Goal: Task Accomplishment & Management: Complete application form

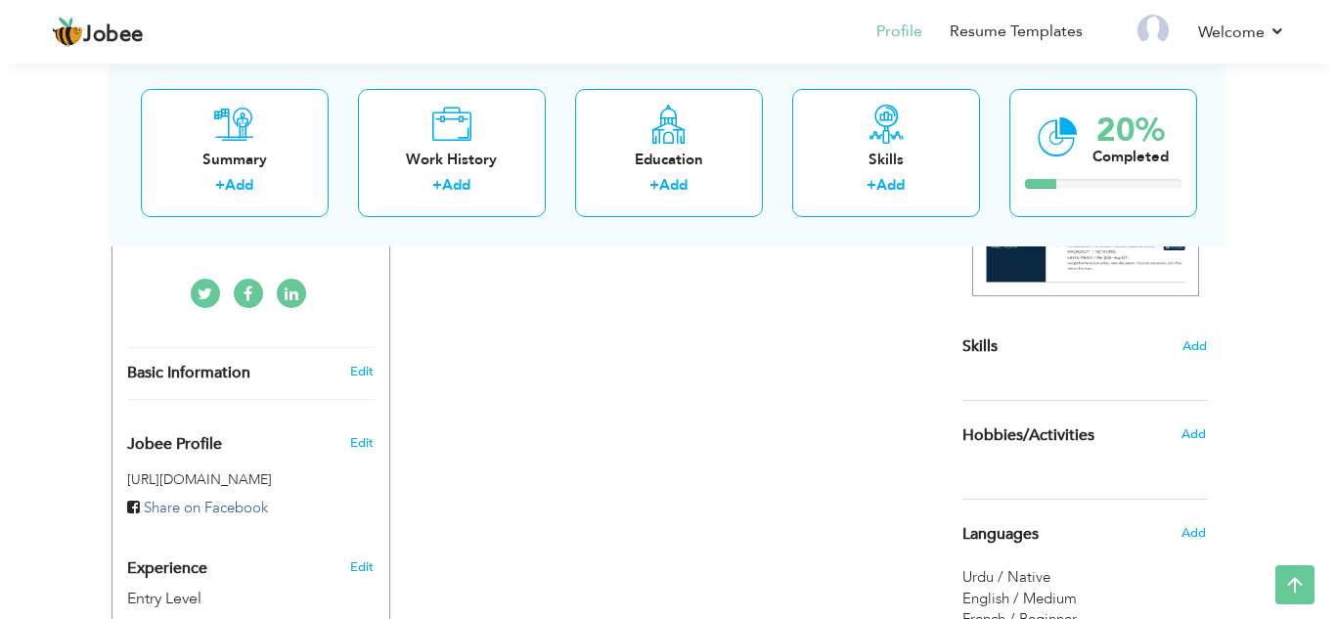
scroll to position [409, 0]
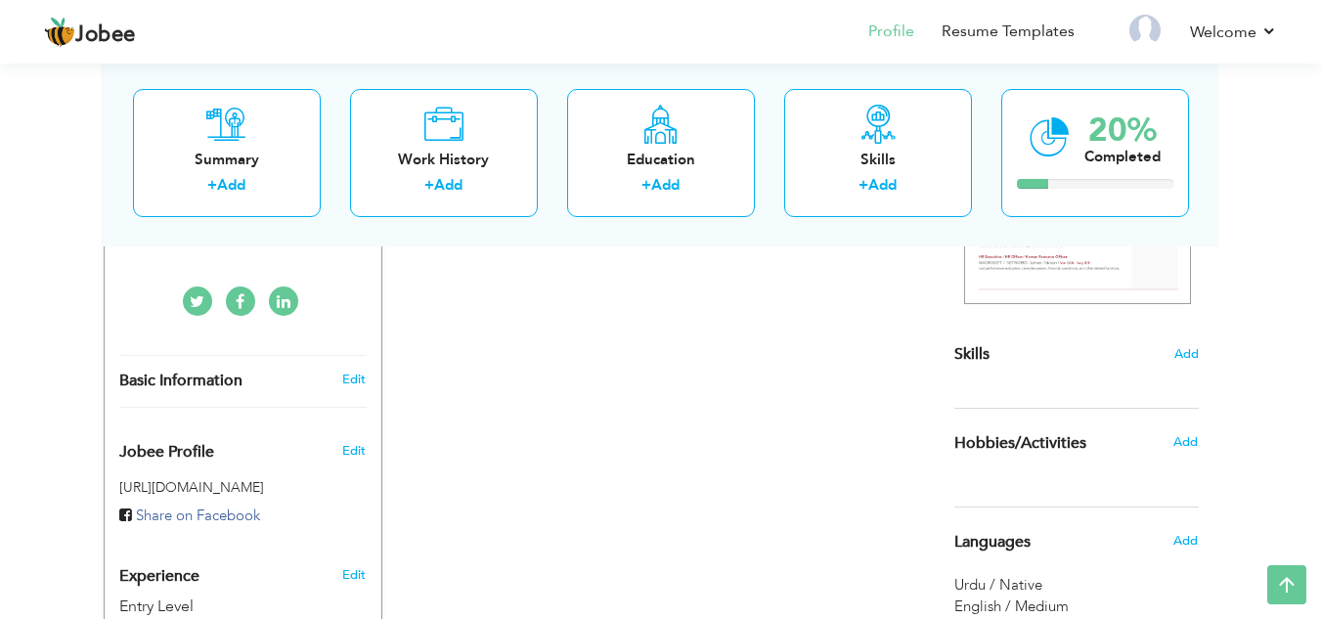
click at [351, 371] on div "Basic Information Edit" at bounding box center [243, 381] width 277 height 50
type input "ABDULLAH AHMAD"
type input "KHAN"
type input "+92 310 2486648"
select select "number:166"
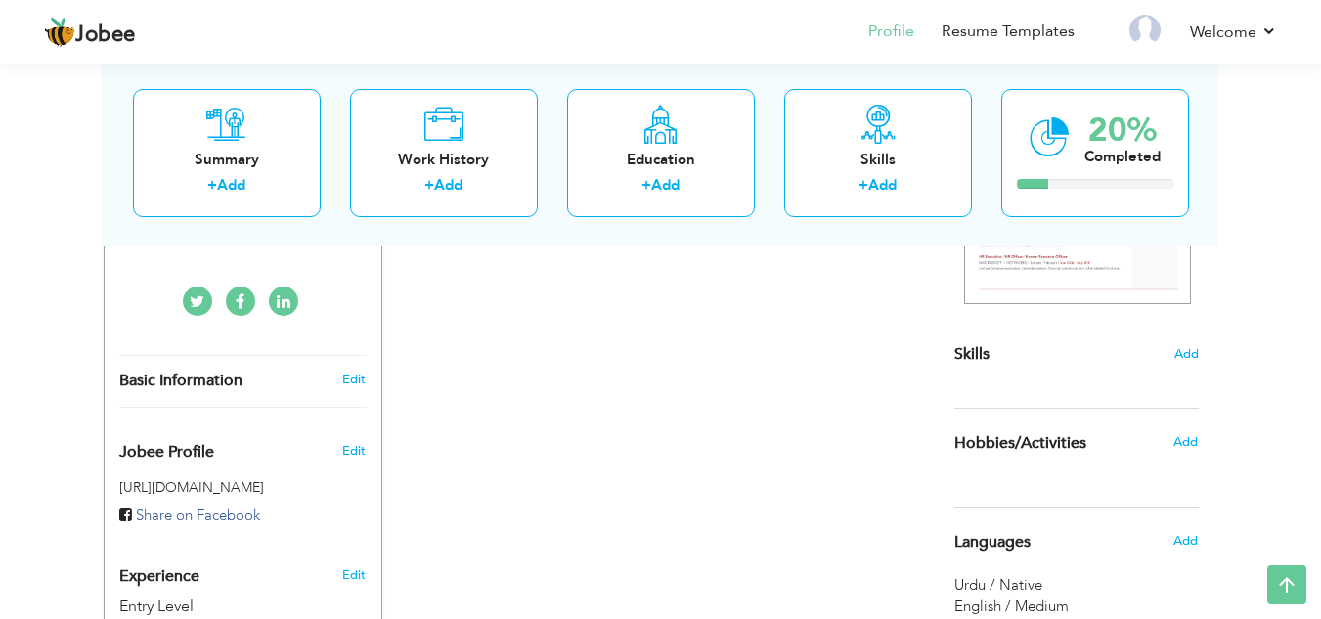
type input "[GEOGRAPHIC_DATA]"
select select "number:1"
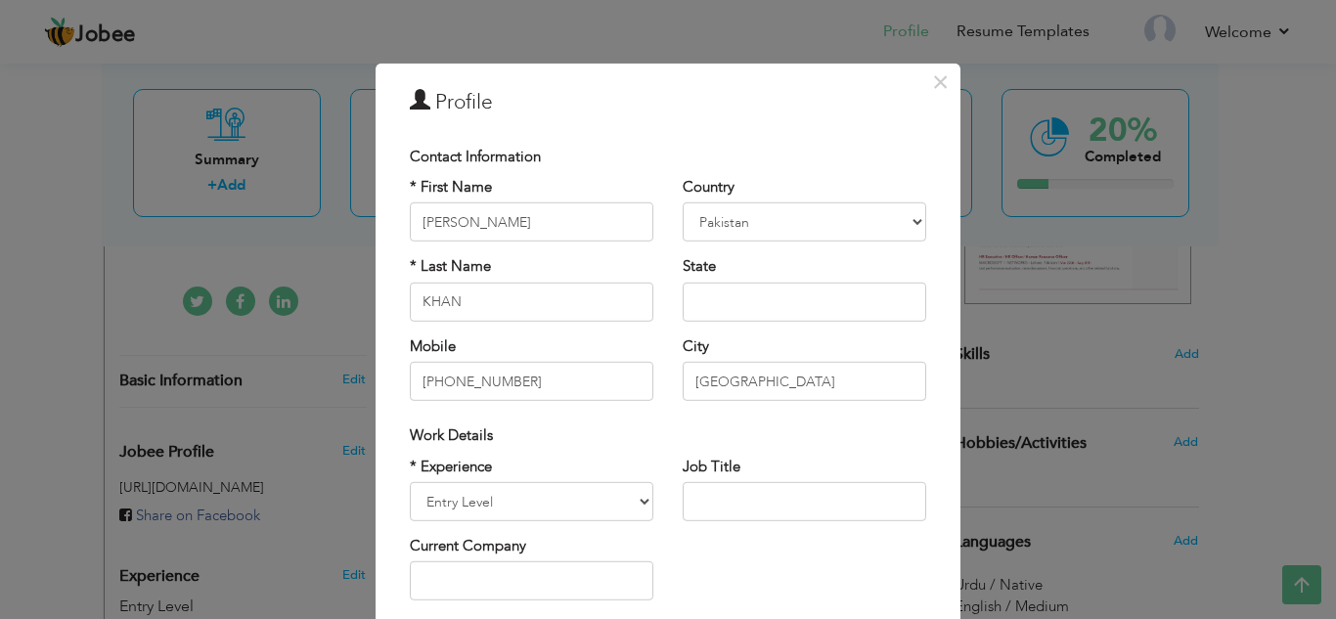
click at [606, 437] on div "Work Details" at bounding box center [668, 435] width 516 height 21
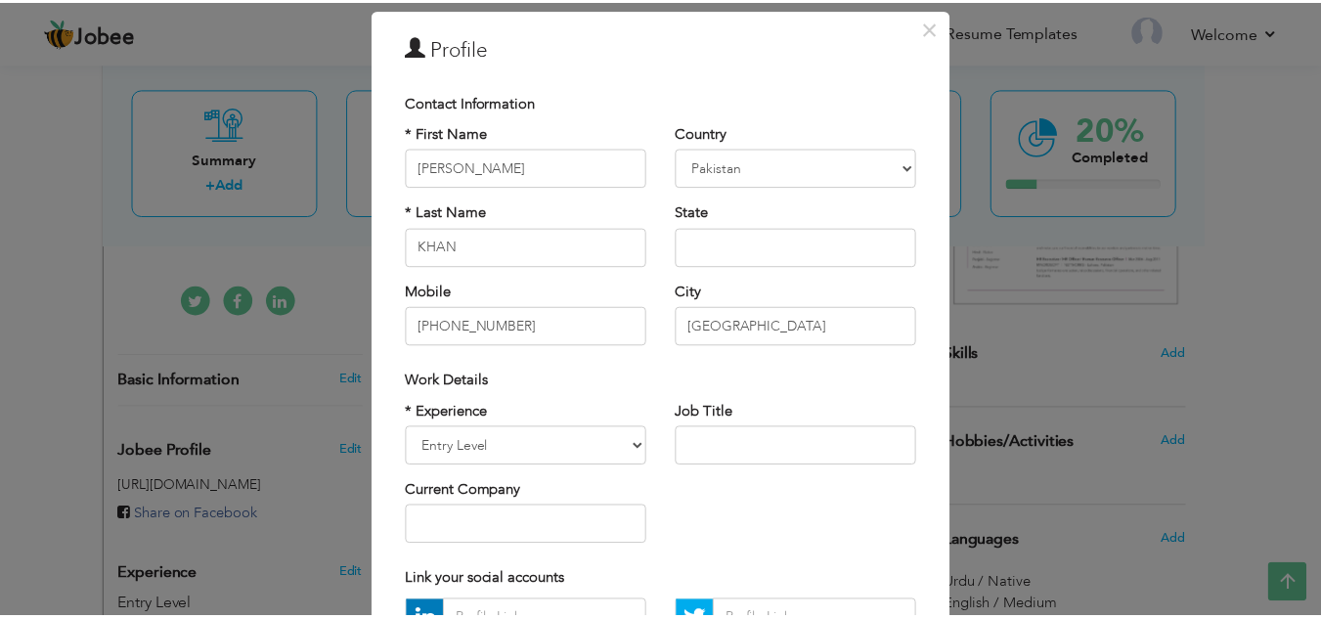
scroll to position [0, 0]
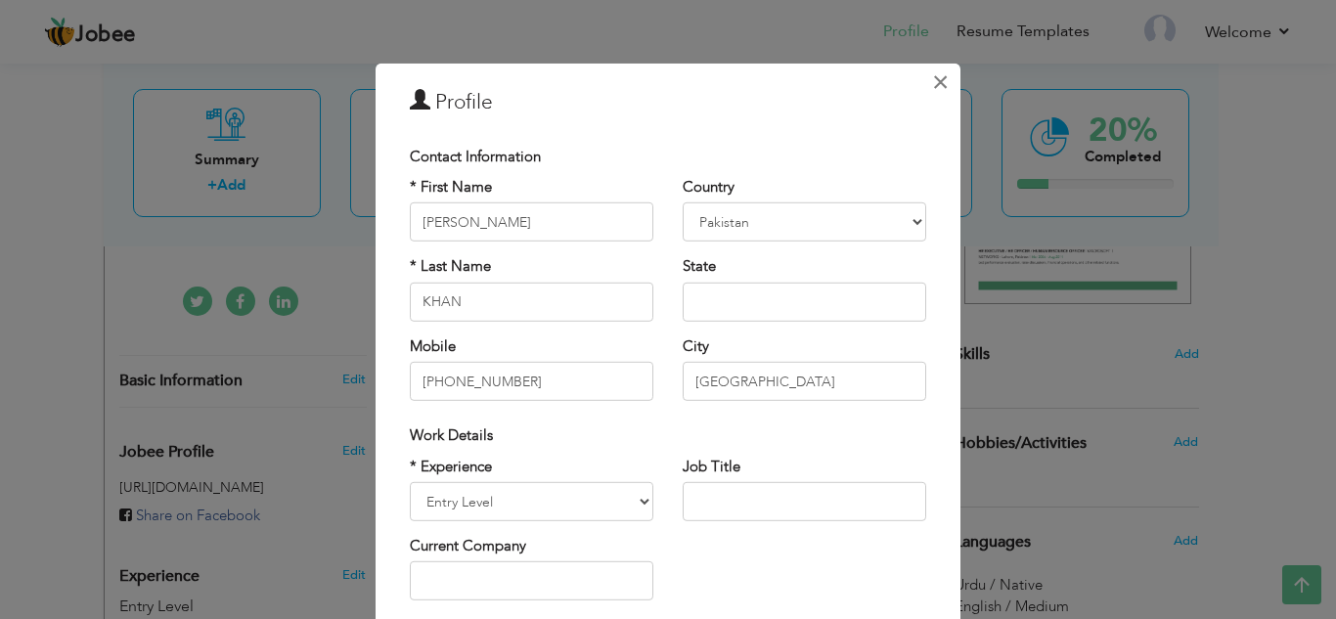
click at [933, 88] on span "×" at bounding box center [940, 81] width 17 height 35
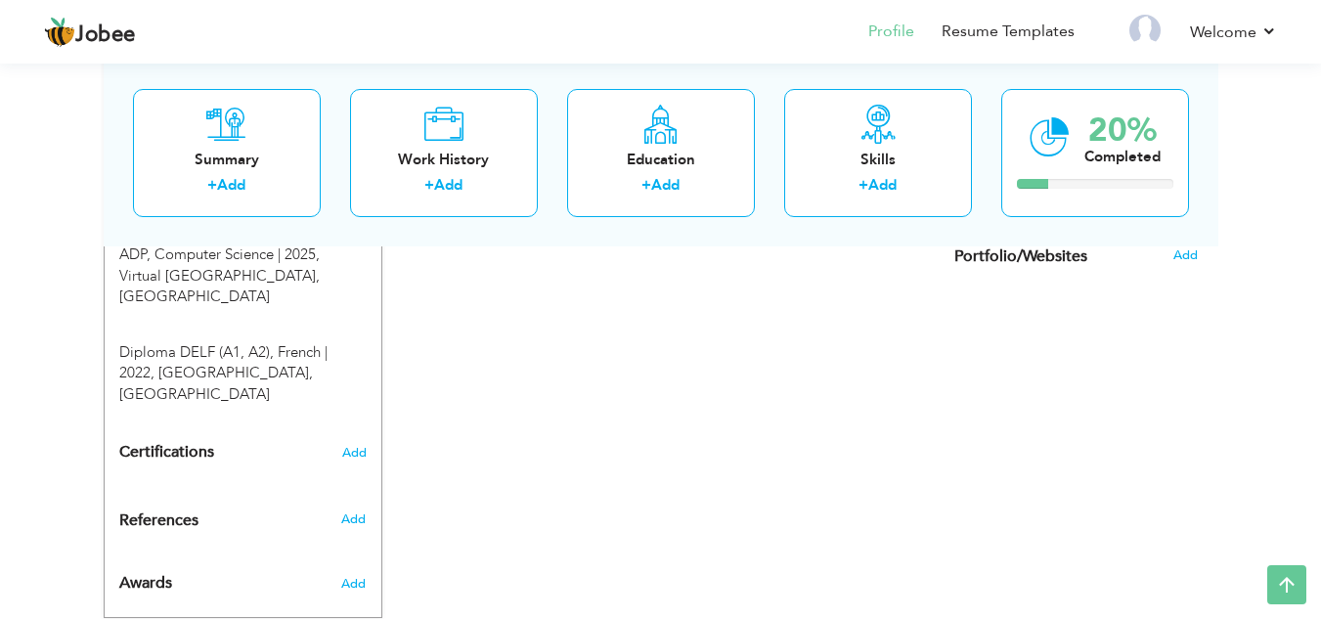
scroll to position [862, 0]
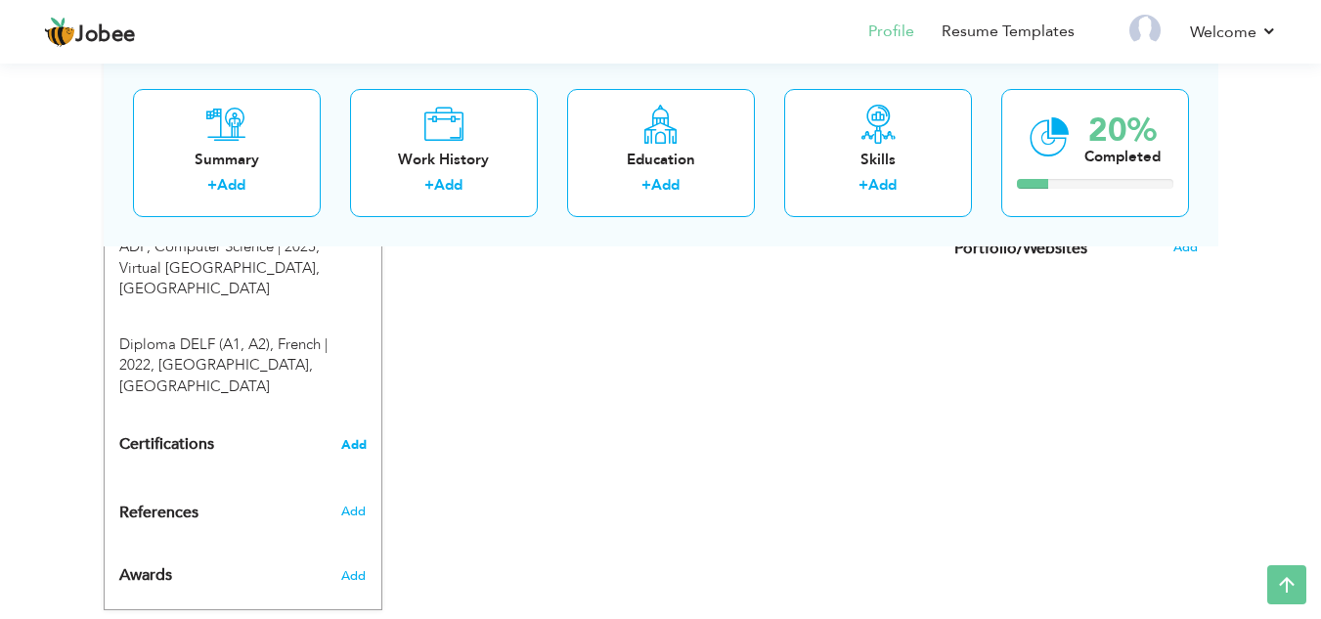
click at [351, 438] on span "Add" at bounding box center [353, 445] width 25 height 14
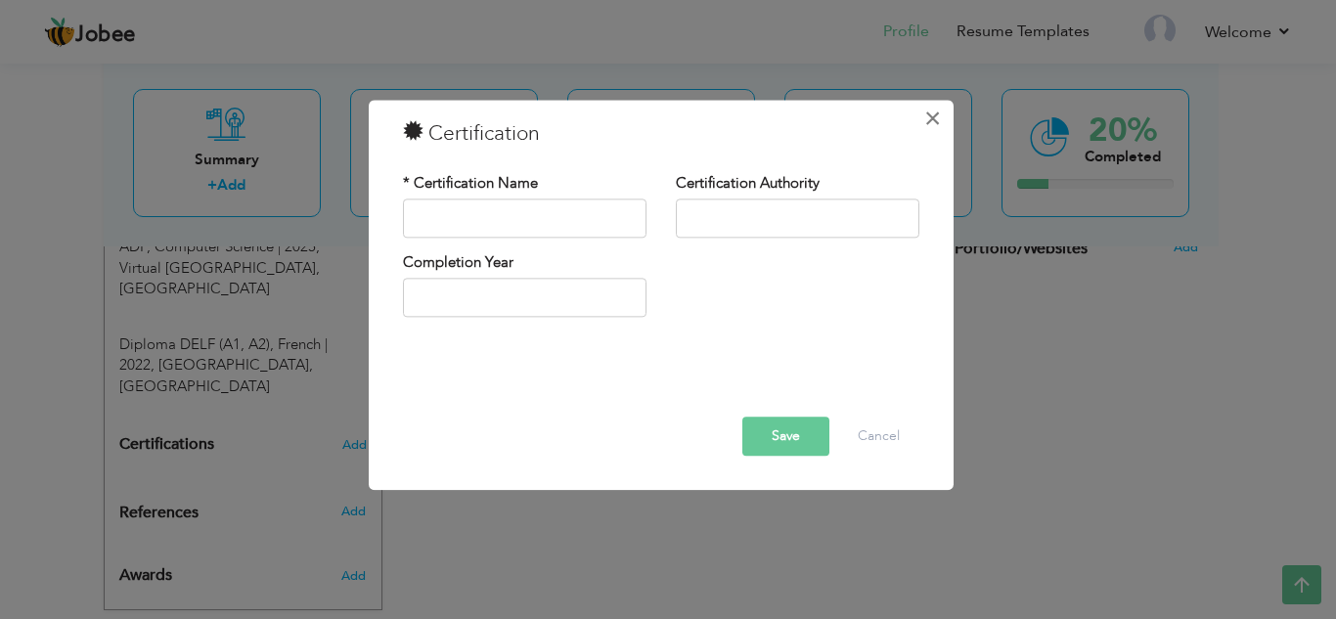
click at [934, 119] on span "×" at bounding box center [932, 118] width 17 height 35
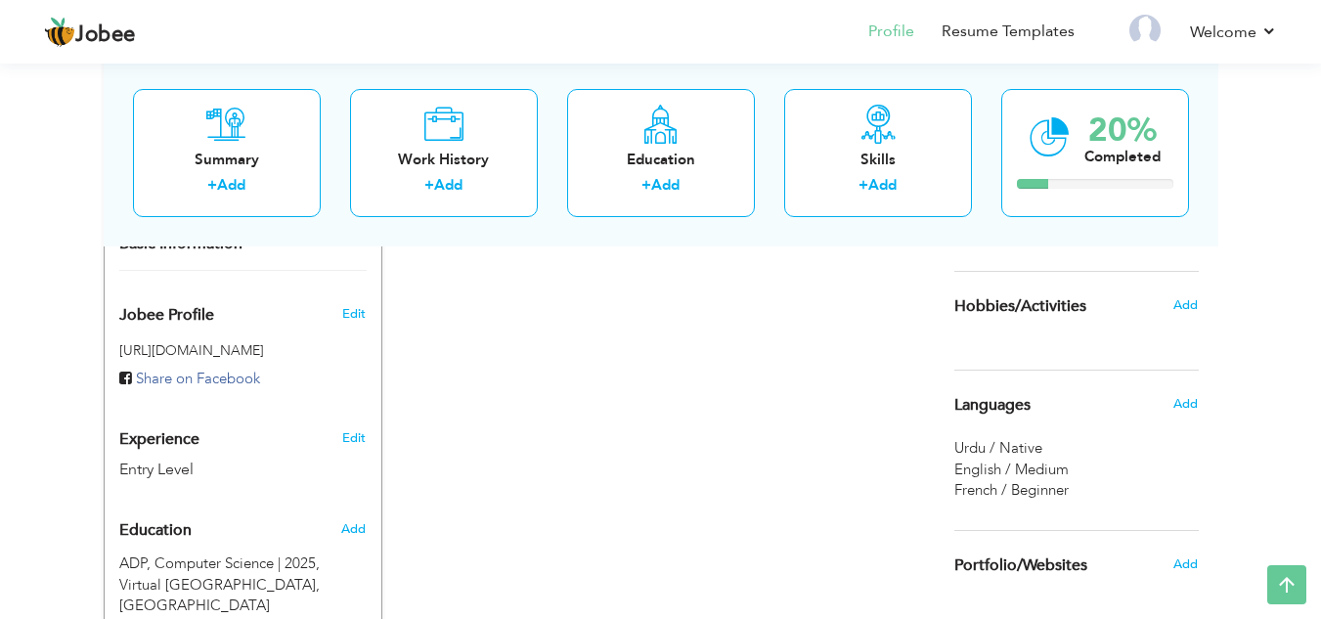
scroll to position [426, 0]
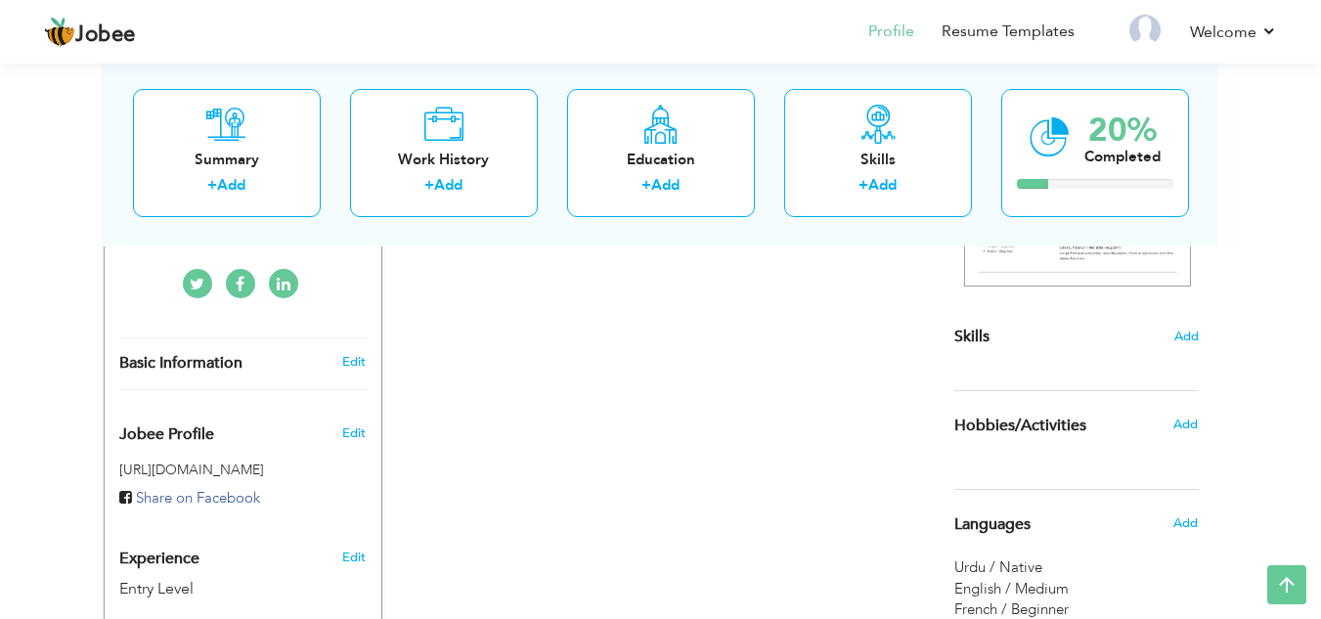
click at [1167, 341] on div "Skills Add" at bounding box center [1076, 145] width 244 height 406
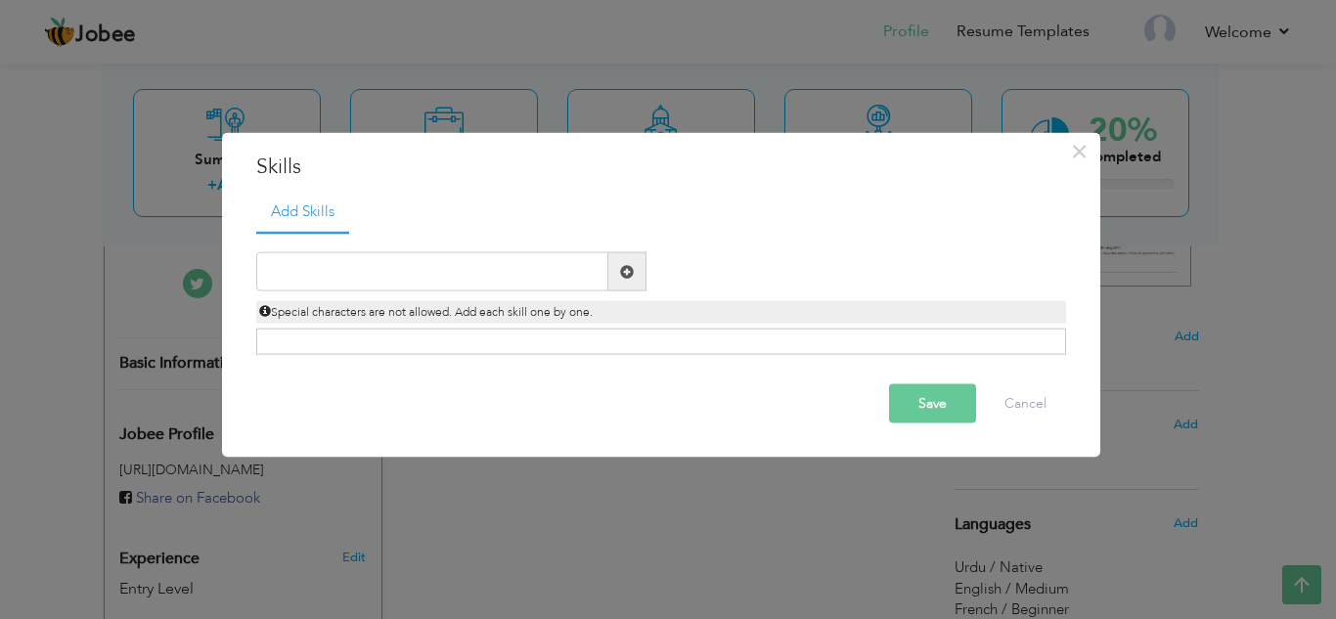
click at [738, 350] on div "Click on , to mark skill as primary." at bounding box center [661, 342] width 810 height 26
click at [738, 333] on div "Click on , to mark skill as primary." at bounding box center [661, 342] width 810 height 26
click at [1086, 156] on span "×" at bounding box center [1079, 150] width 17 height 35
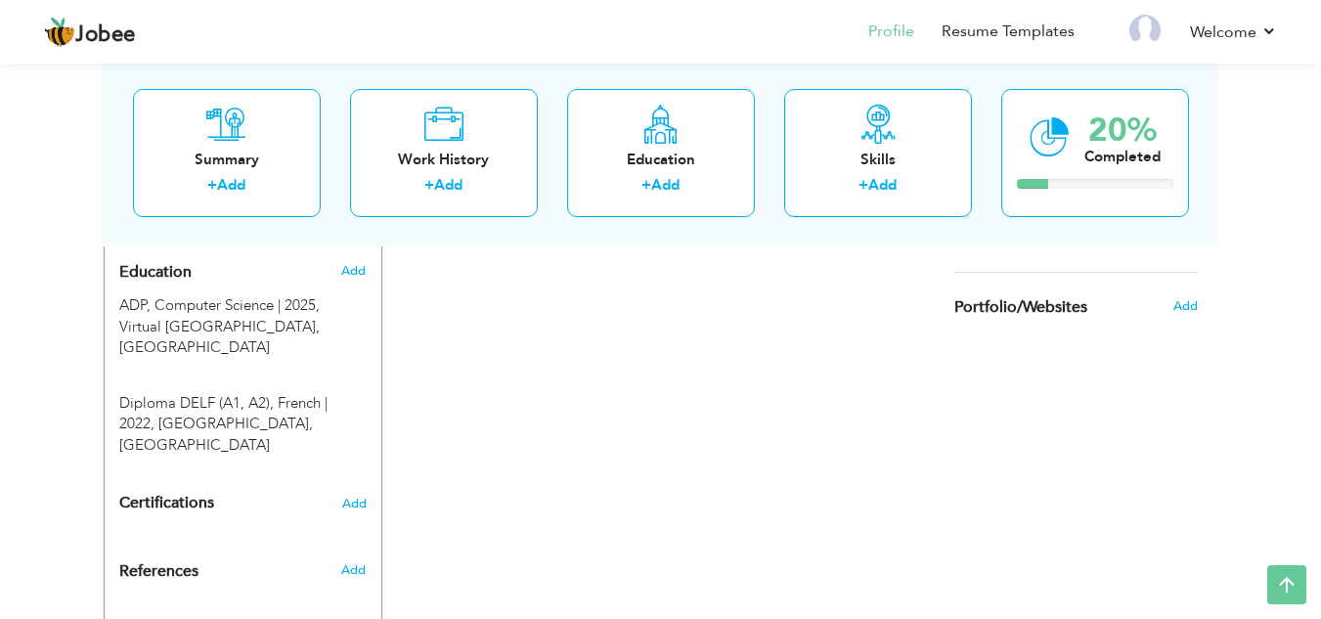
scroll to position [862, 0]
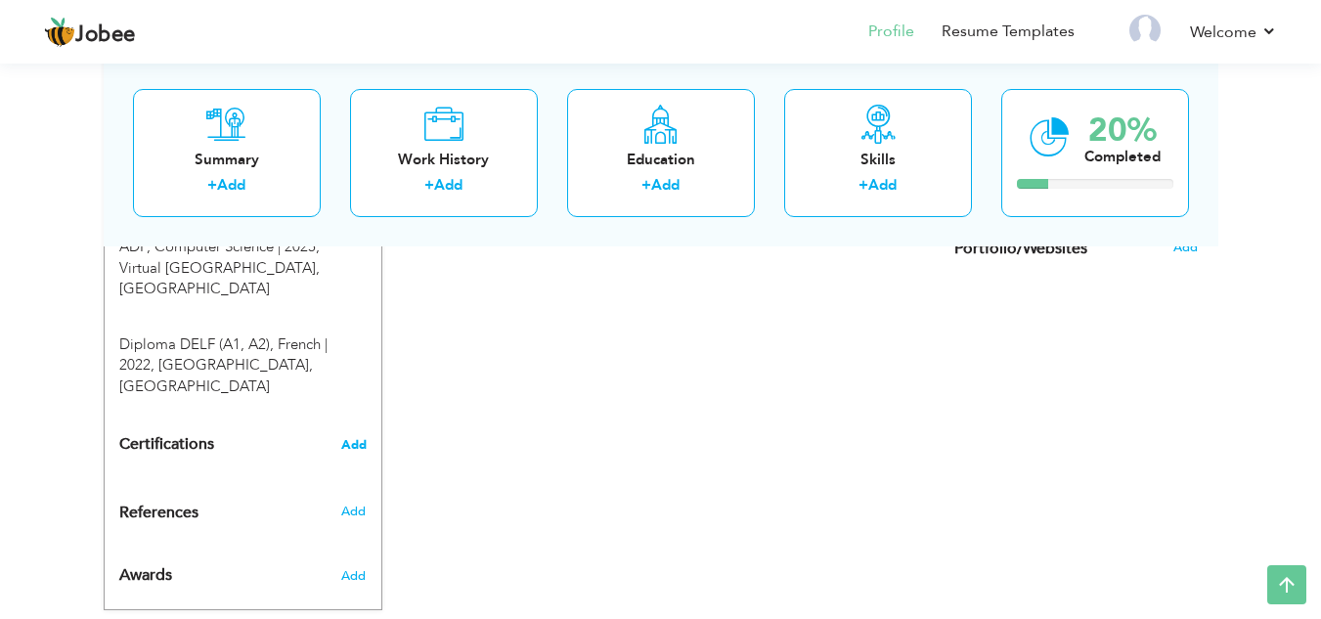
click at [357, 438] on span "Add" at bounding box center [353, 445] width 25 height 14
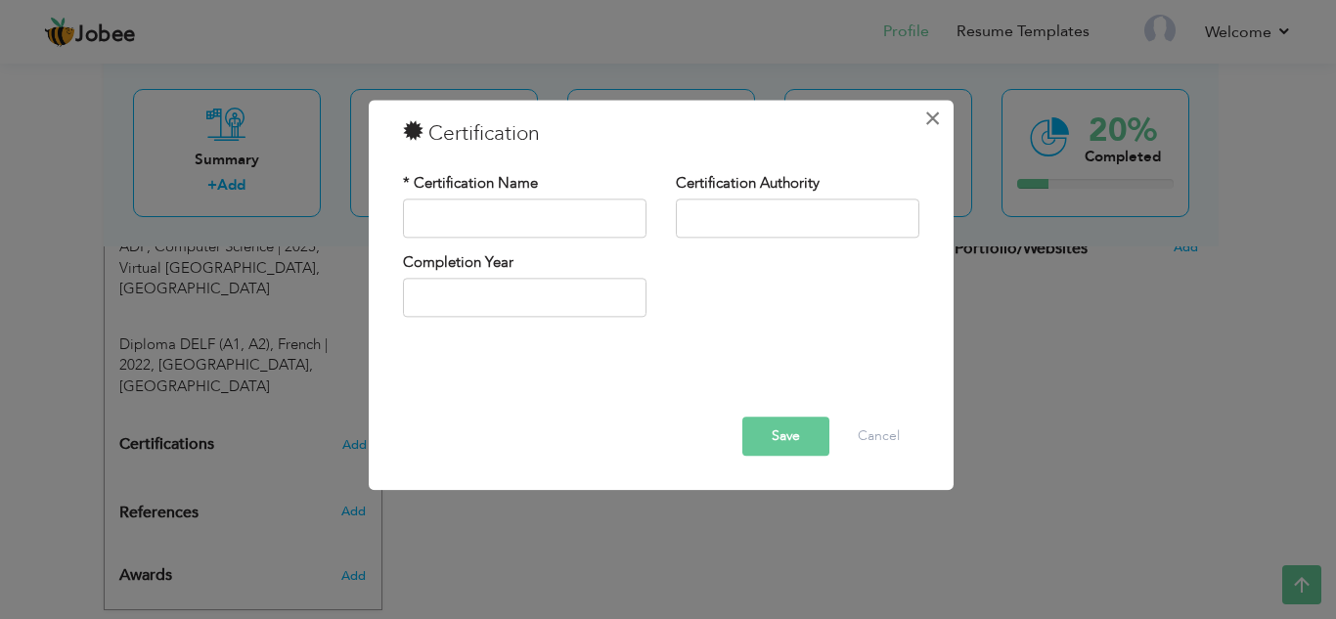
click at [938, 115] on span "×" at bounding box center [932, 118] width 17 height 35
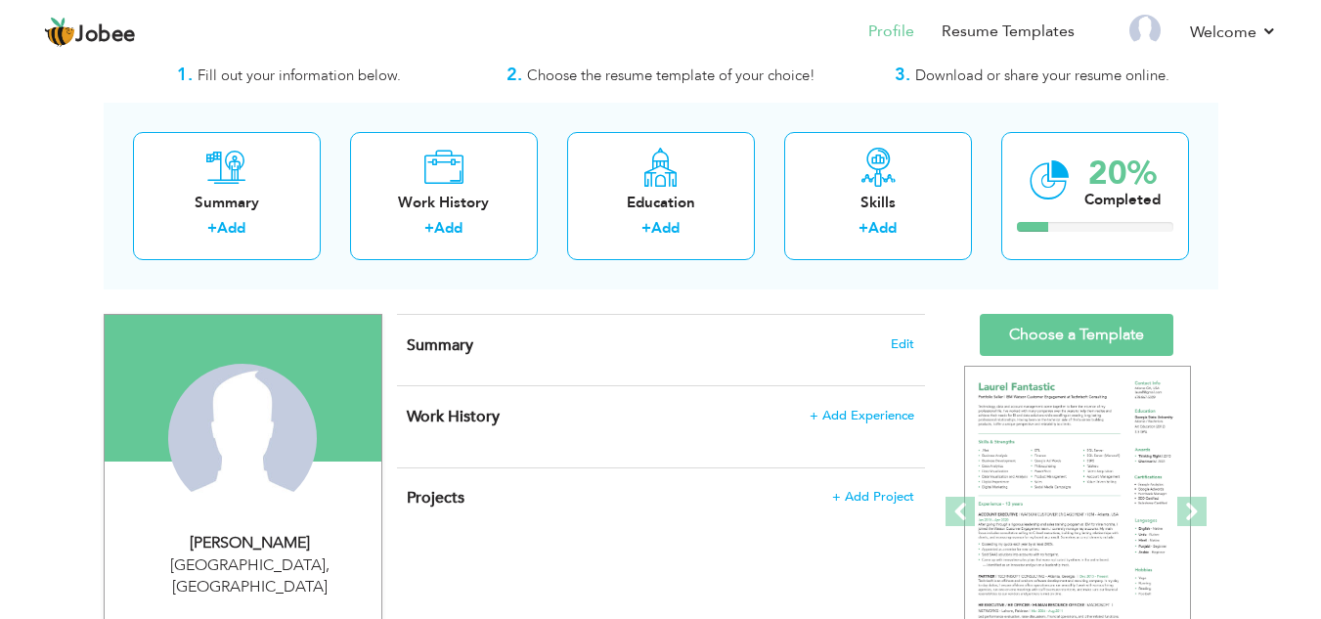
scroll to position [0, 0]
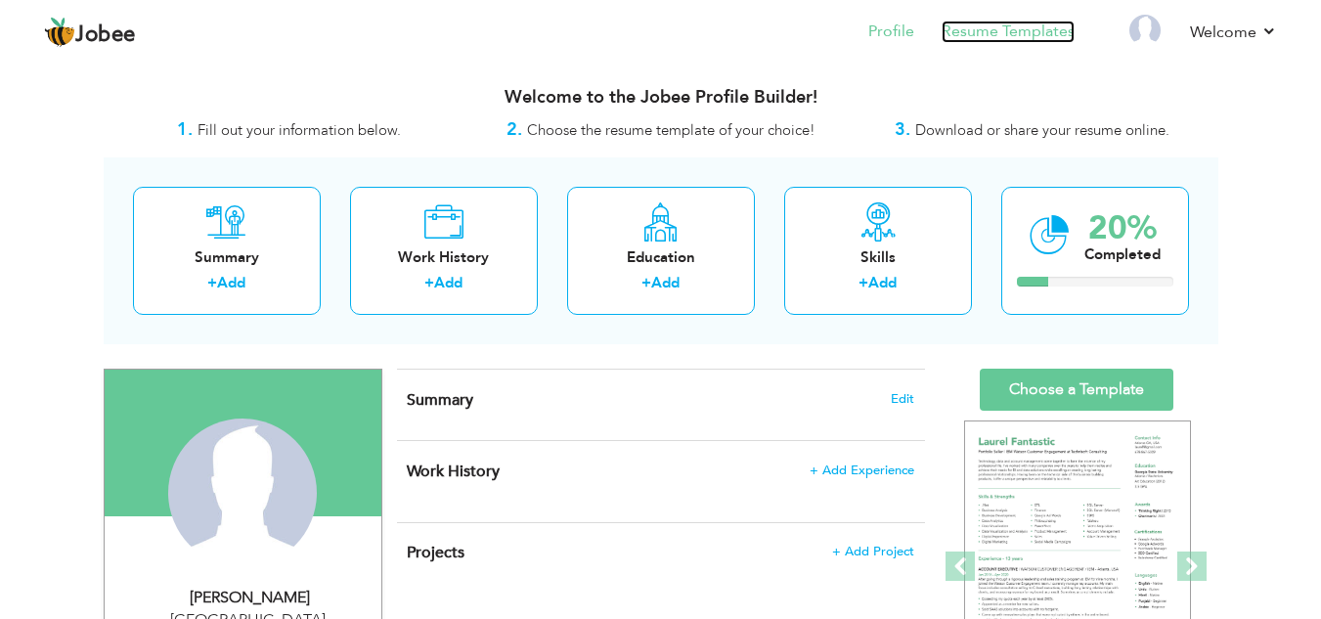
click at [988, 31] on link "Resume Templates" at bounding box center [1008, 32] width 133 height 22
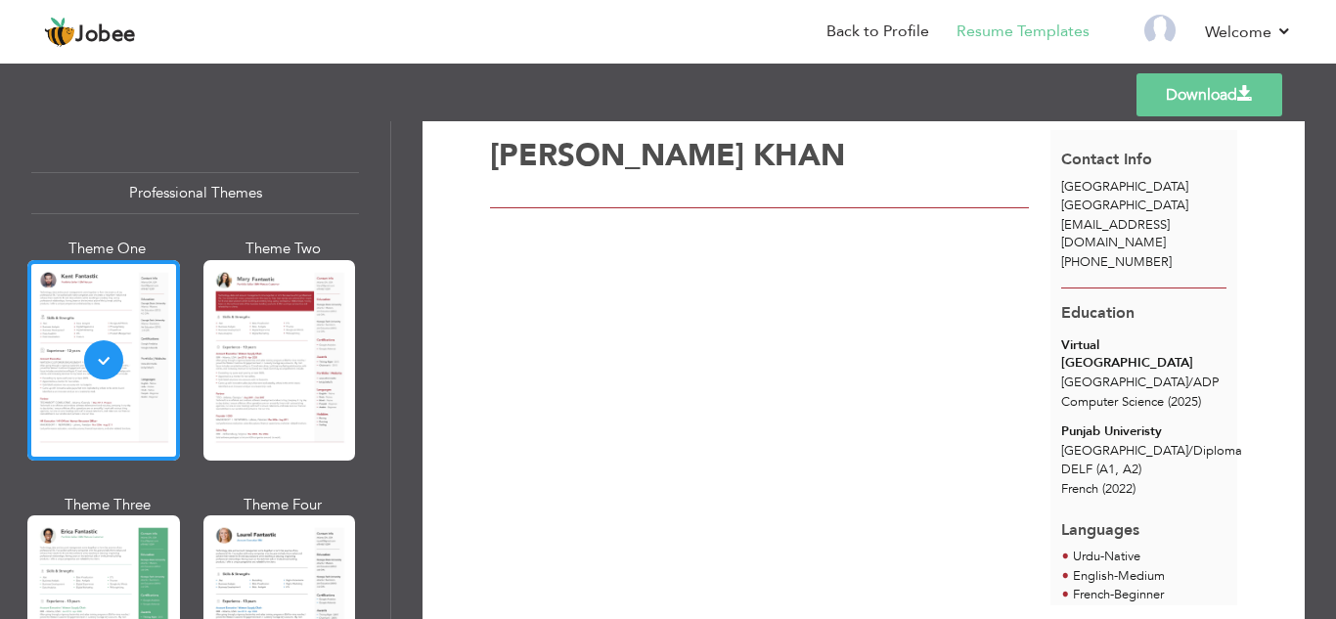
scroll to position [57, 0]
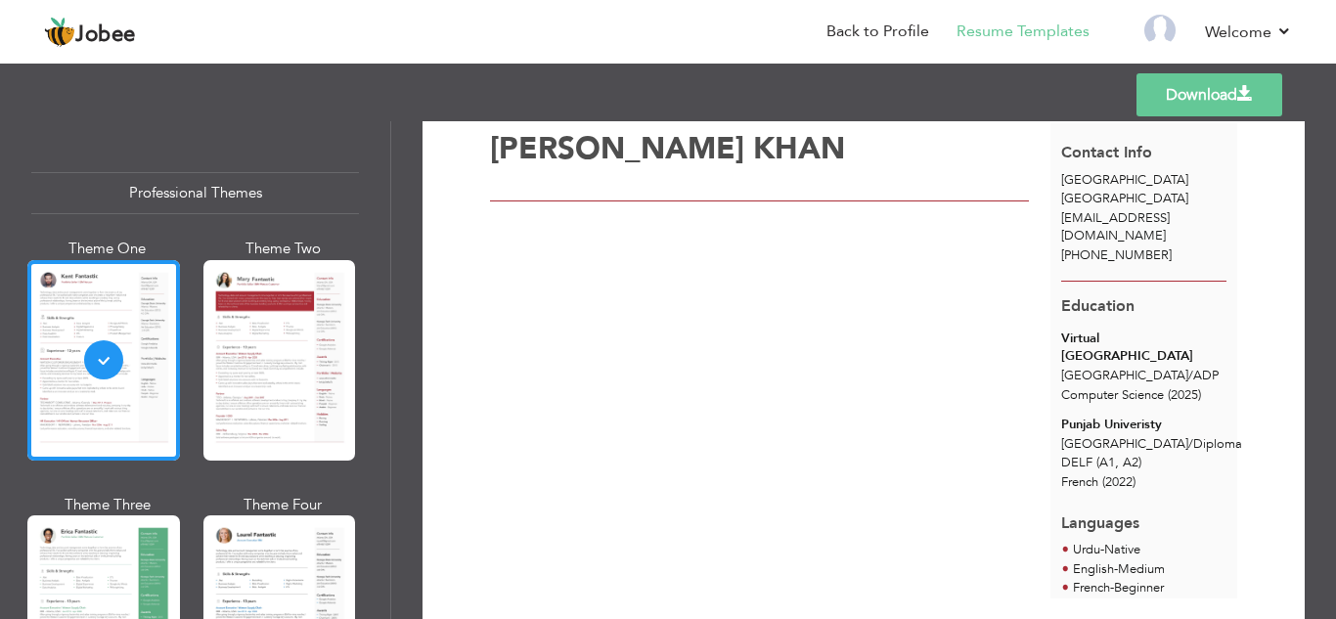
click at [1130, 215] on span "ak6230092@gmail.com" at bounding box center [1115, 227] width 109 height 36
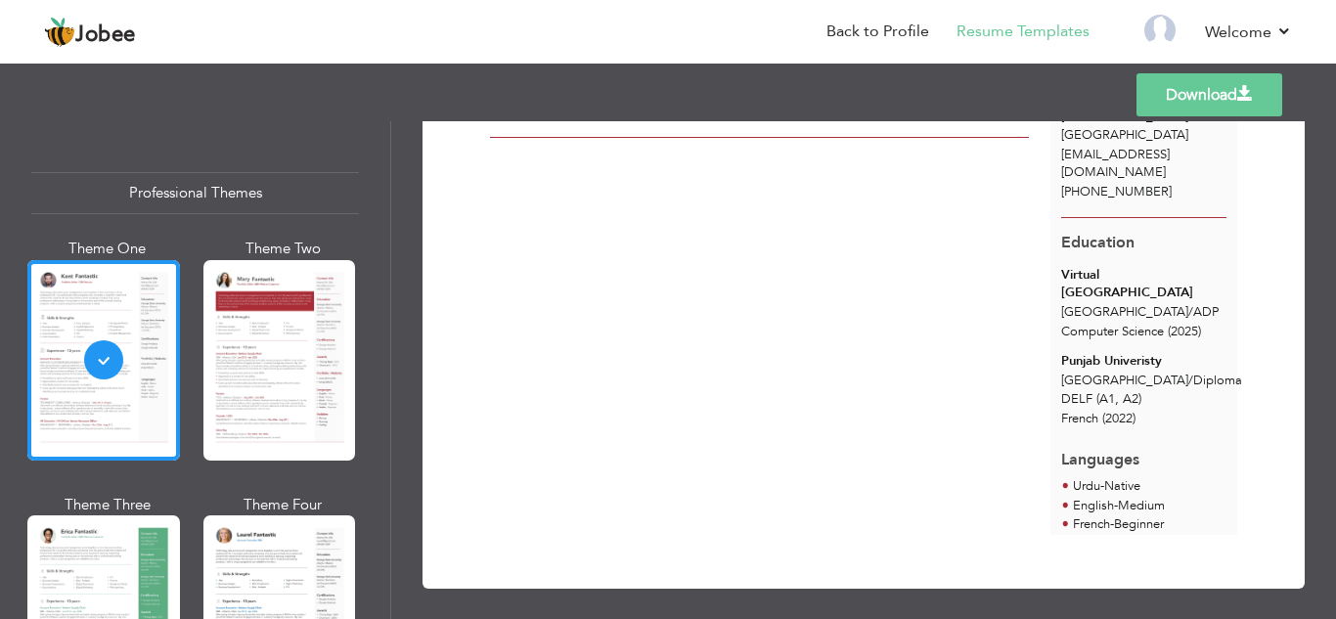
scroll to position [0, 0]
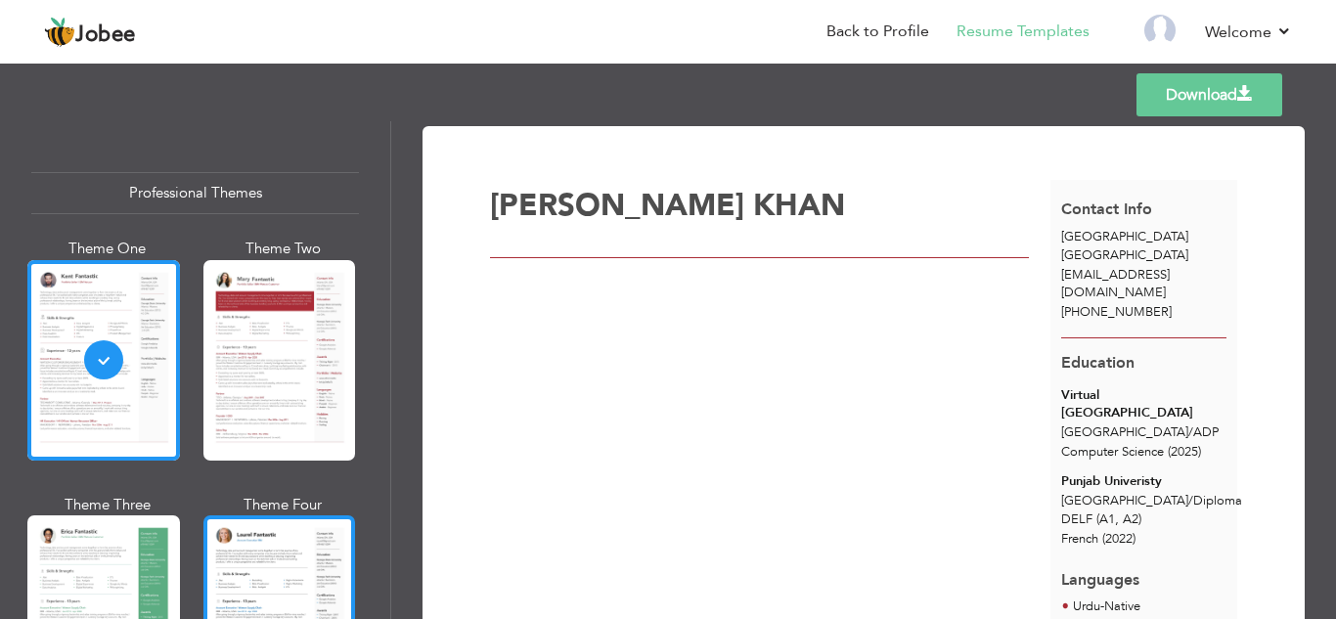
click at [253, 556] on div at bounding box center [279, 615] width 153 height 200
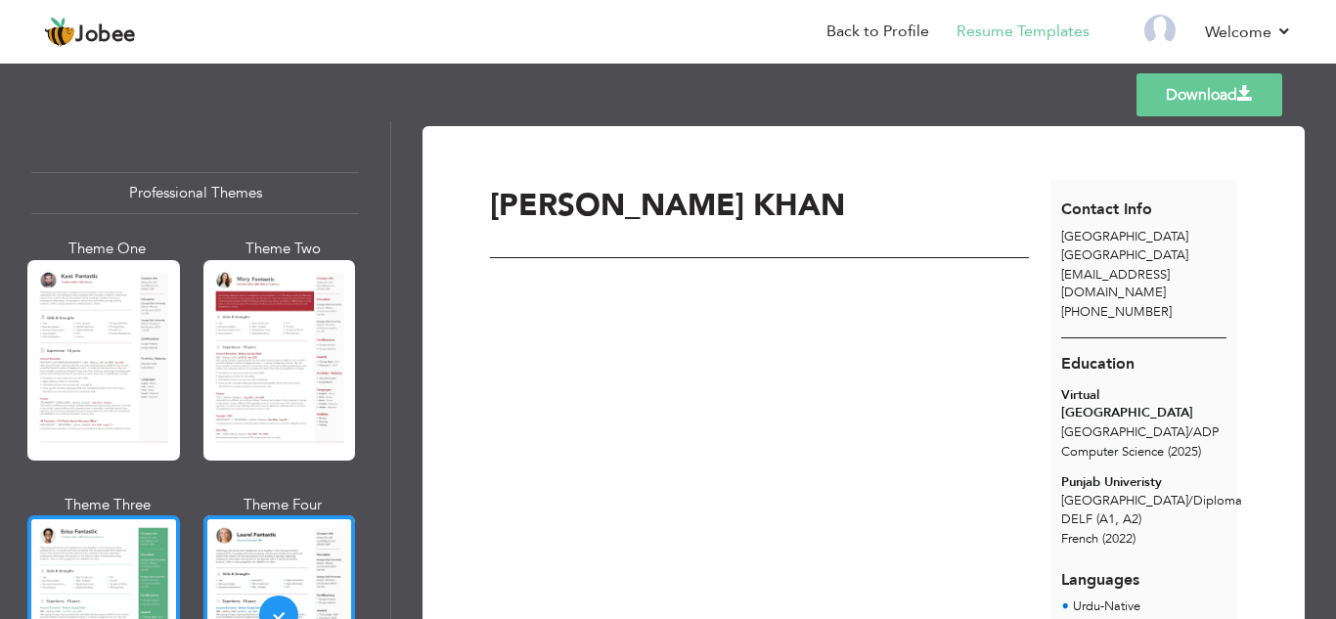
click at [173, 552] on div at bounding box center [103, 615] width 153 height 200
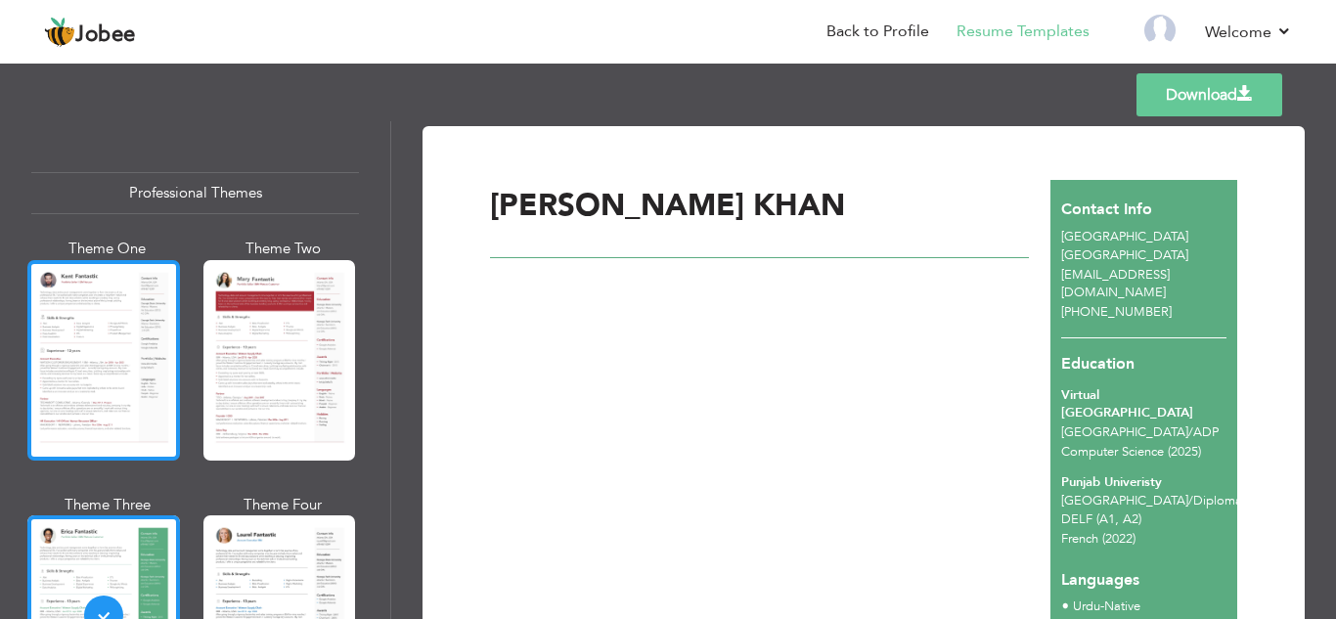
click at [138, 388] on div at bounding box center [103, 360] width 153 height 200
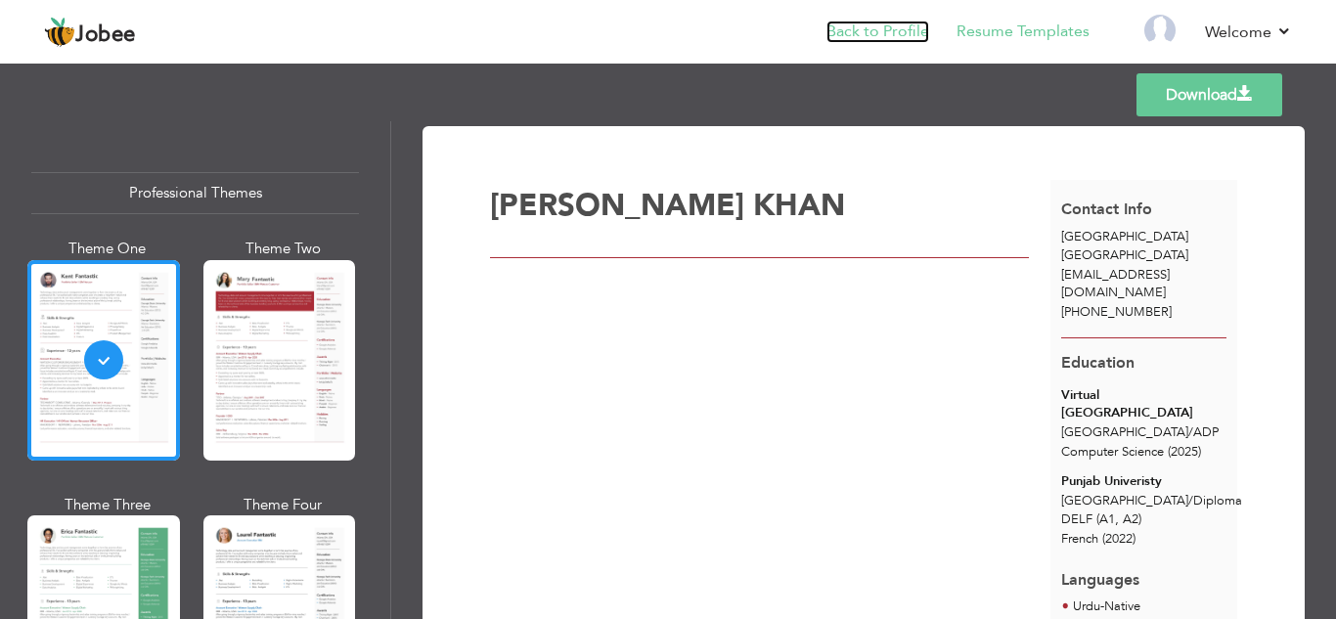
click at [902, 34] on link "Back to Profile" at bounding box center [877, 32] width 103 height 22
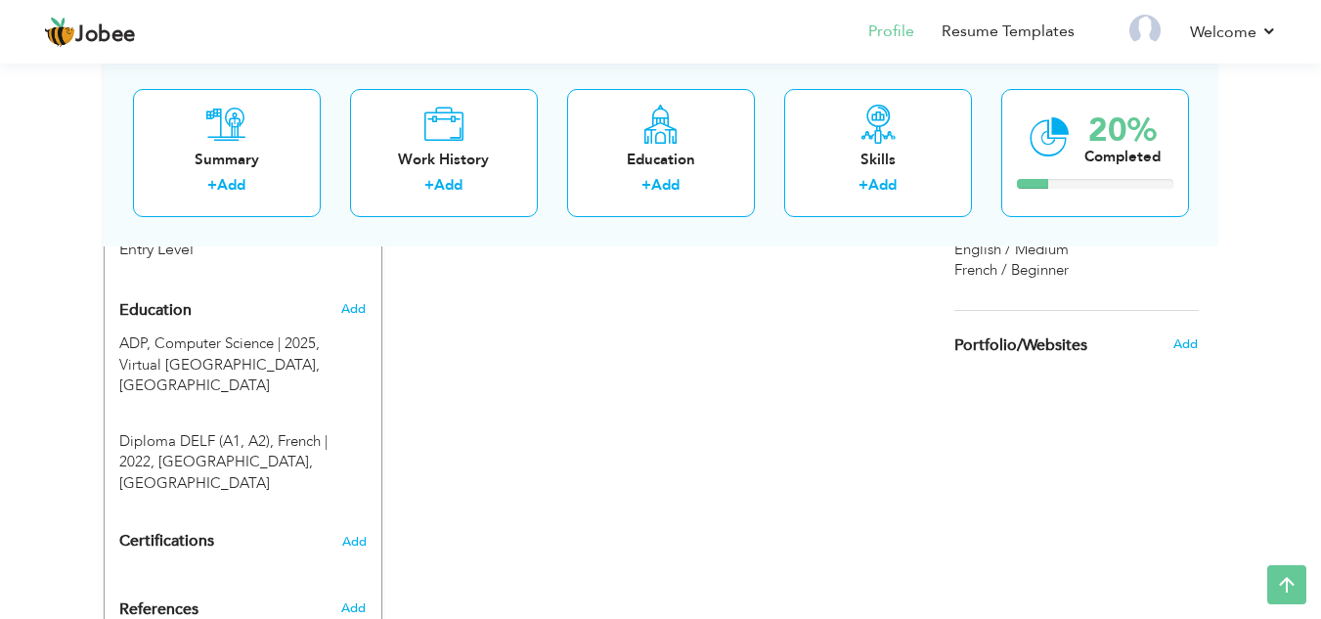
scroll to position [756, 0]
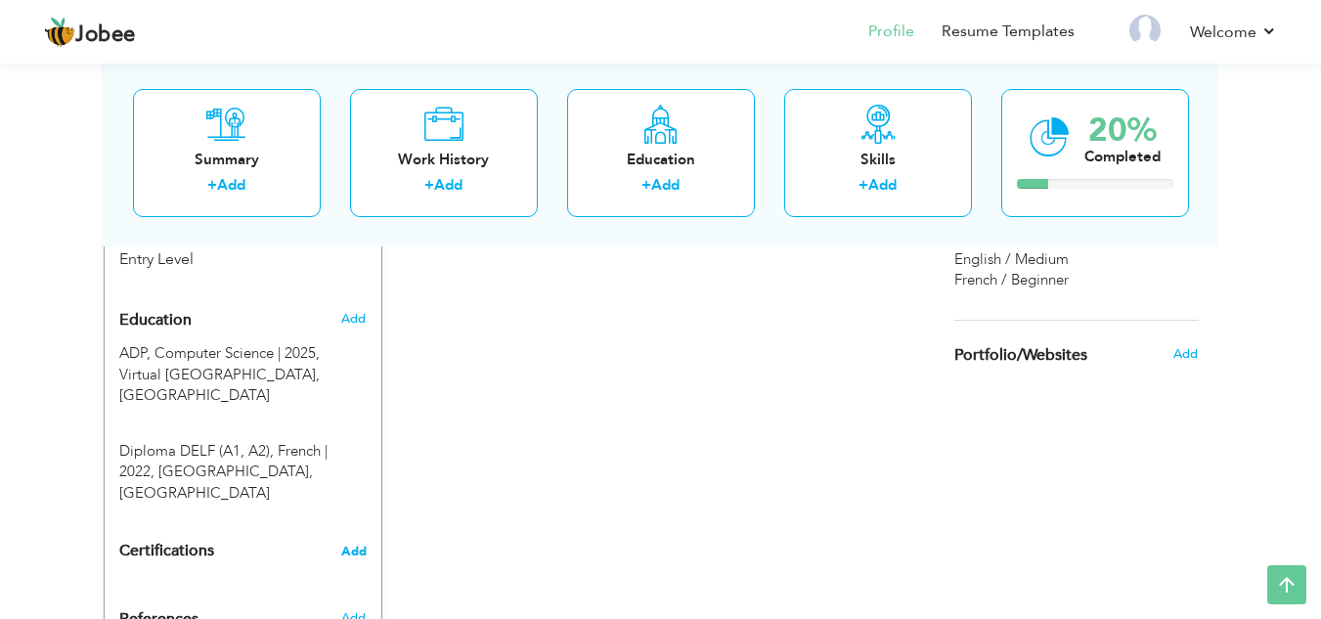
click at [348, 545] on span "Add" at bounding box center [353, 552] width 25 height 14
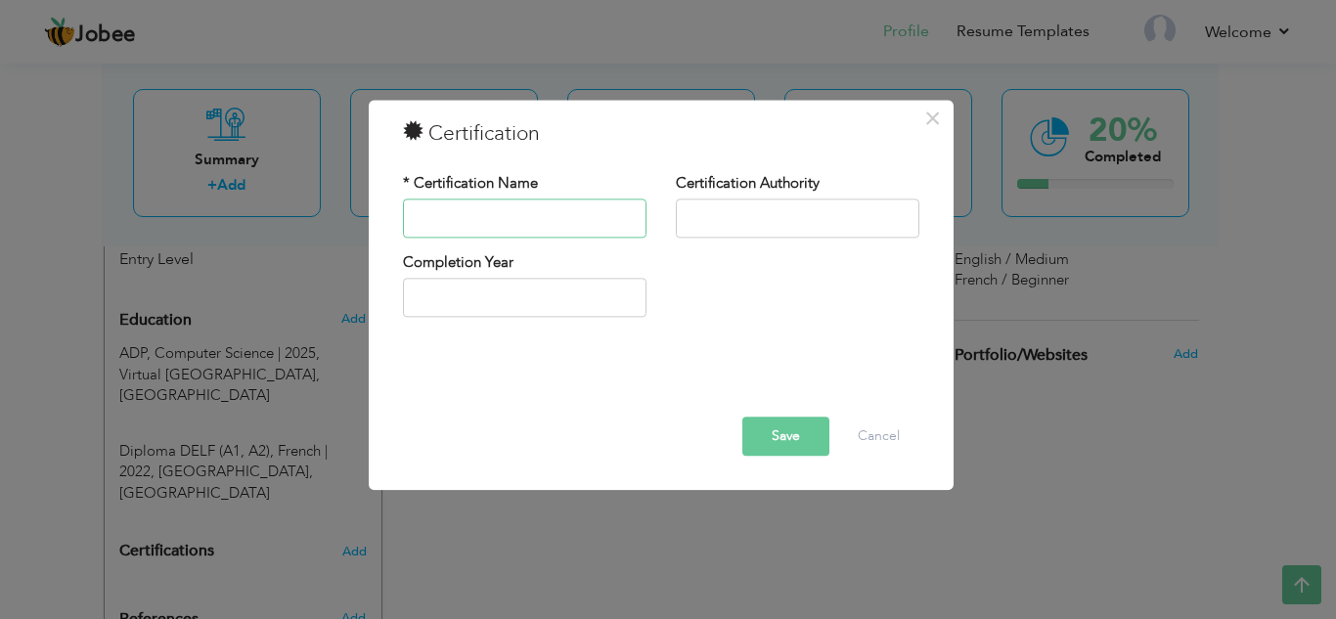
click at [467, 215] on input "text" at bounding box center [524, 217] width 243 height 39
paste input "IT Essentials"
type input "IT Essentials"
click at [740, 221] on input "text" at bounding box center [797, 217] width 243 height 39
click at [768, 228] on input "text" at bounding box center [797, 217] width 243 height 39
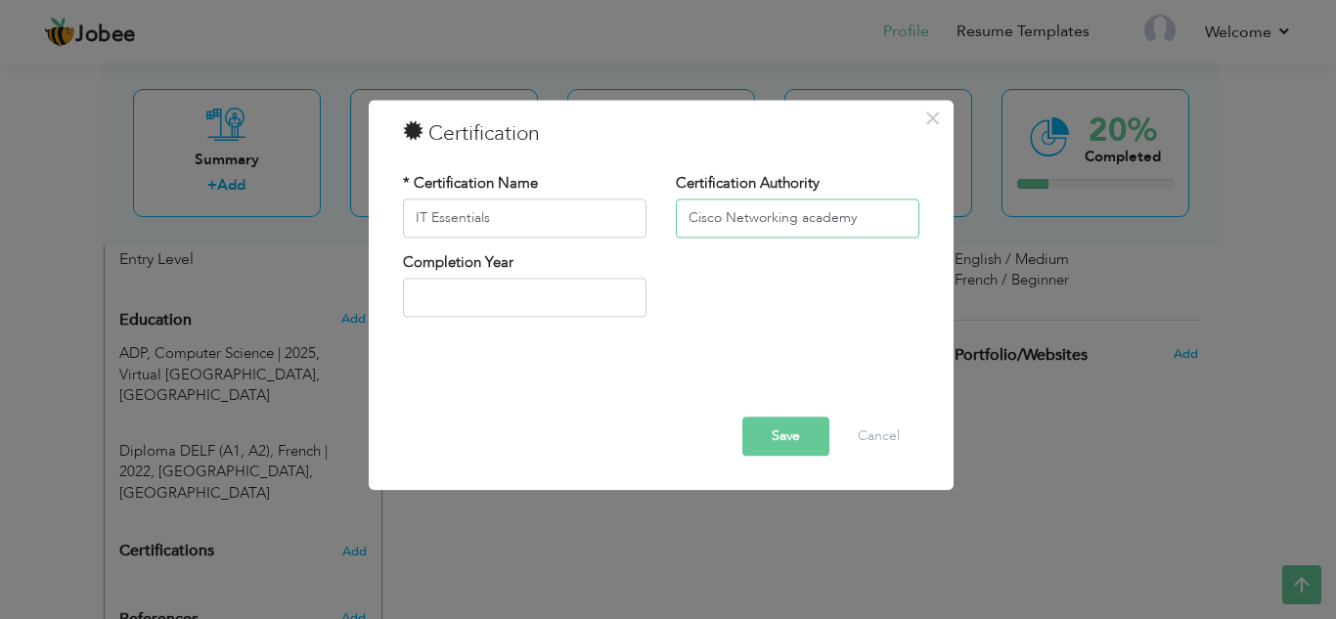
click at [809, 221] on input "Cisco Networking academy" at bounding box center [797, 217] width 243 height 39
type input "Cisco Networking Academy"
click at [488, 307] on input "text" at bounding box center [524, 298] width 243 height 39
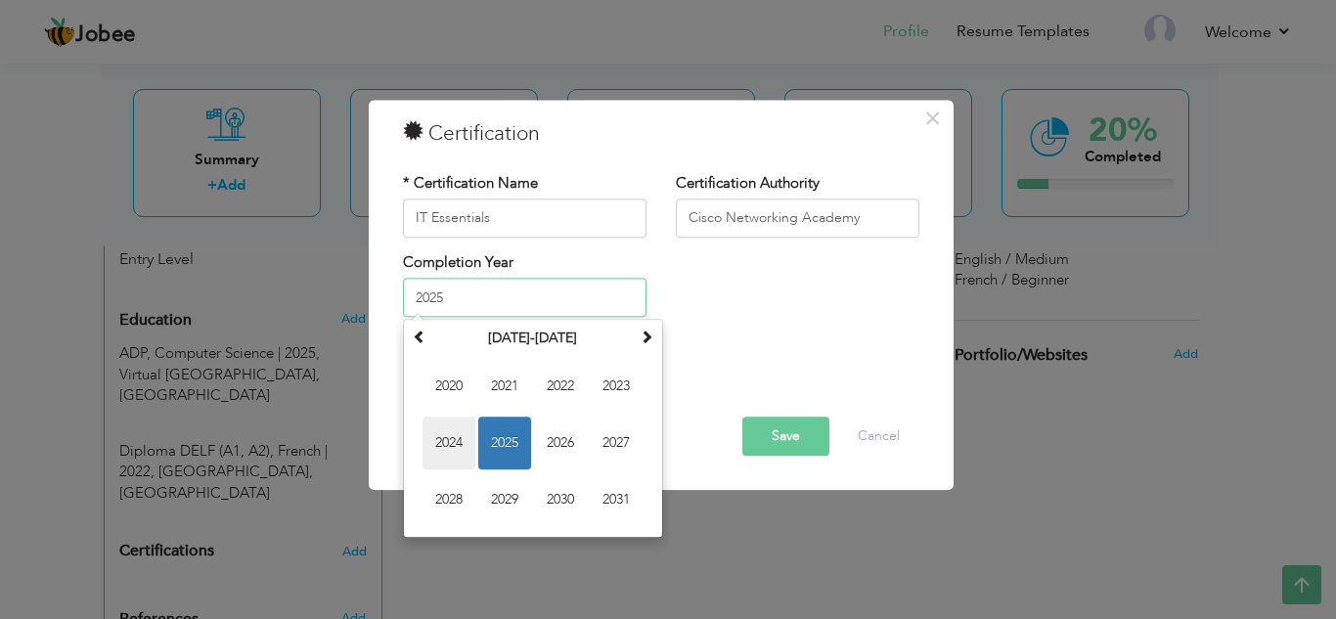
click at [462, 438] on span "2024" at bounding box center [448, 443] width 53 height 53
type input "2024"
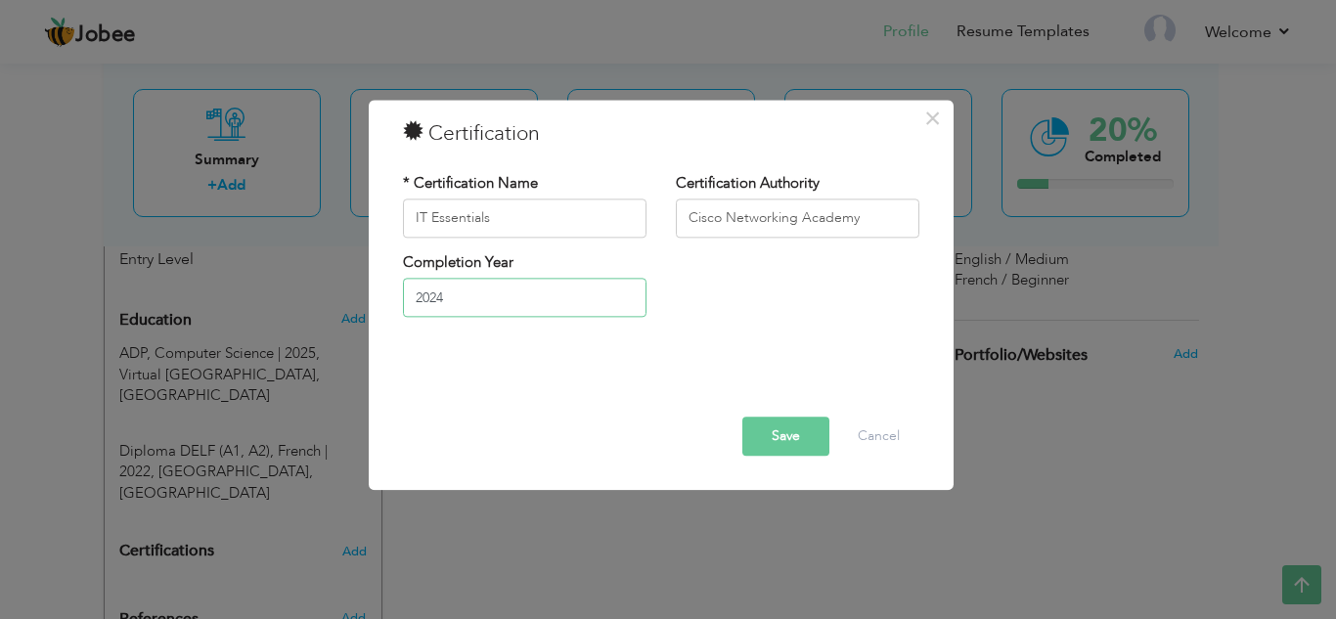
click at [523, 285] on input "2024" at bounding box center [524, 298] width 243 height 39
click at [757, 346] on div "* Certification Name IT Essentials Certification Authority Cisco Networking Aca…" at bounding box center [661, 252] width 546 height 189
click at [802, 447] on button "Save" at bounding box center [785, 436] width 87 height 39
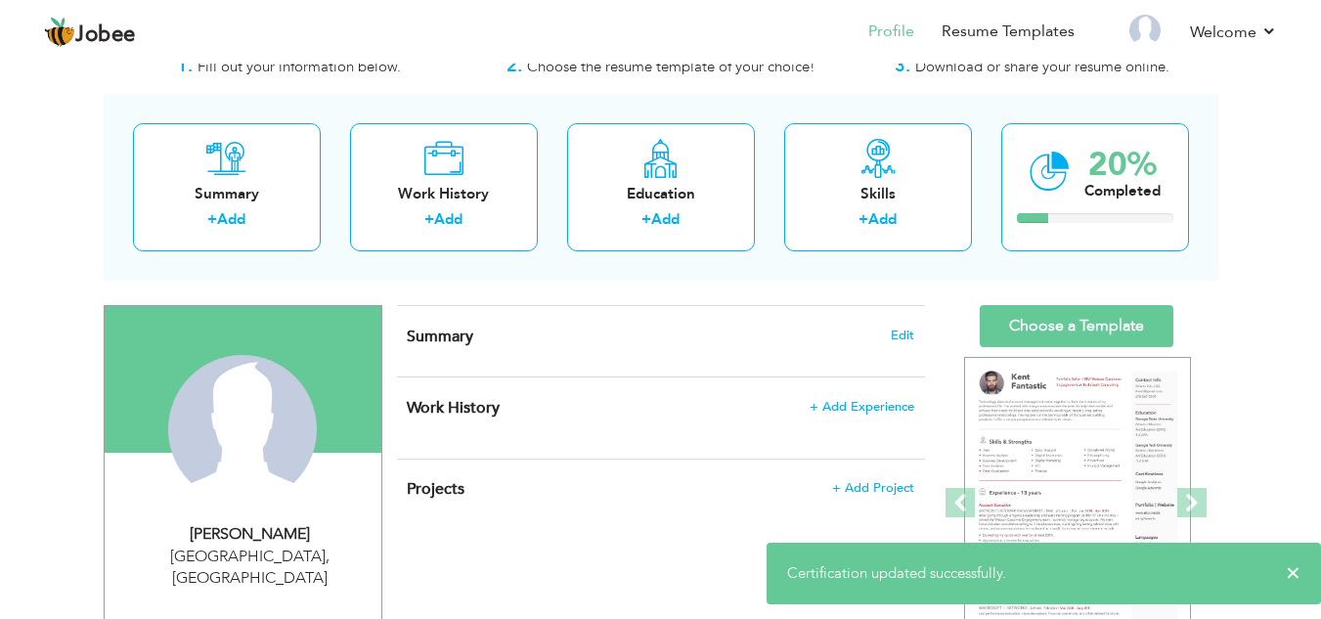
scroll to position [0, 0]
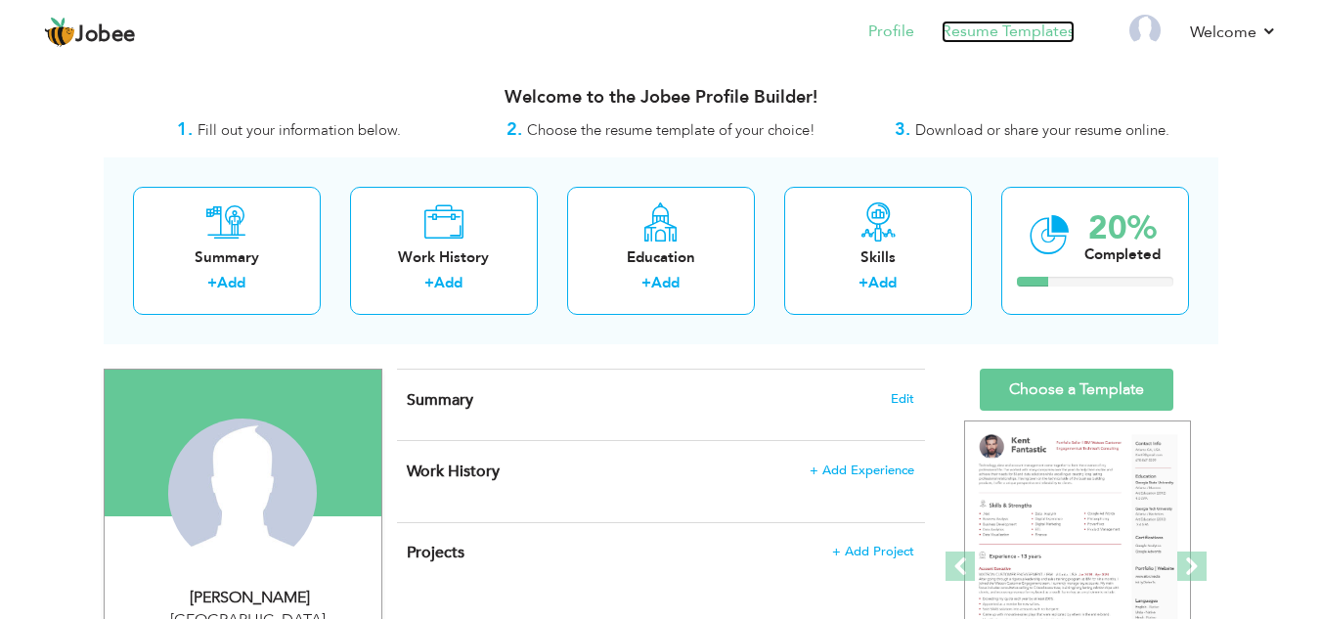
click at [993, 33] on link "Resume Templates" at bounding box center [1008, 32] width 133 height 22
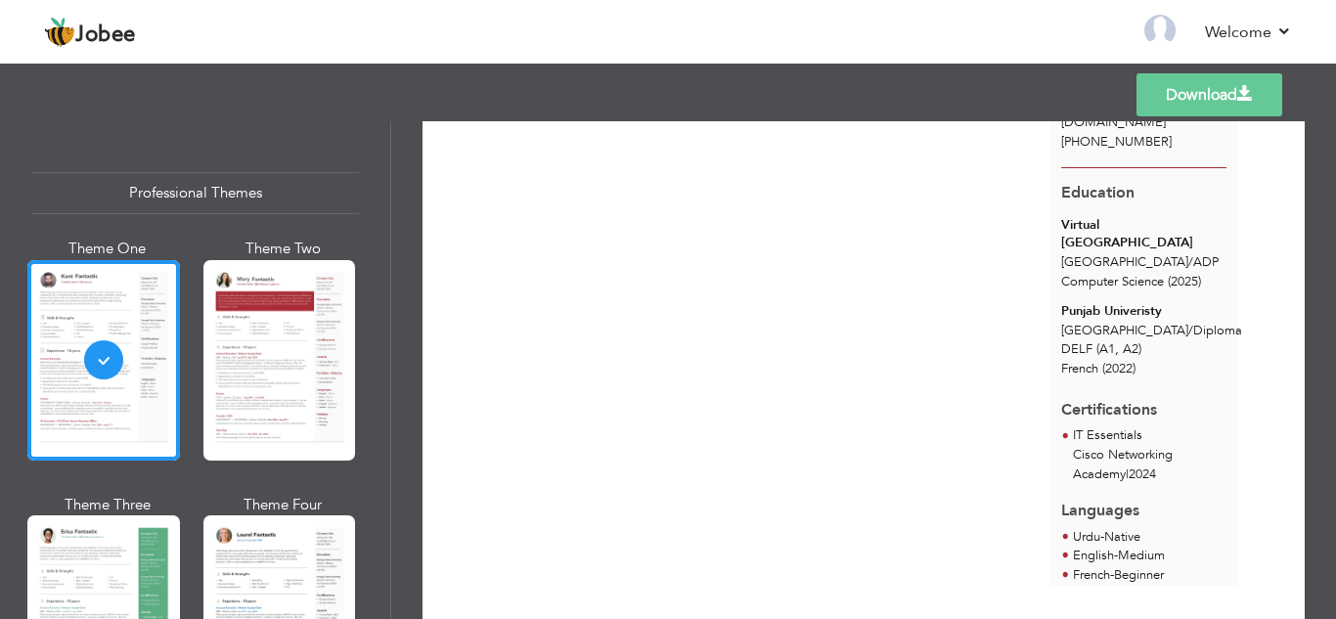
scroll to position [153, 0]
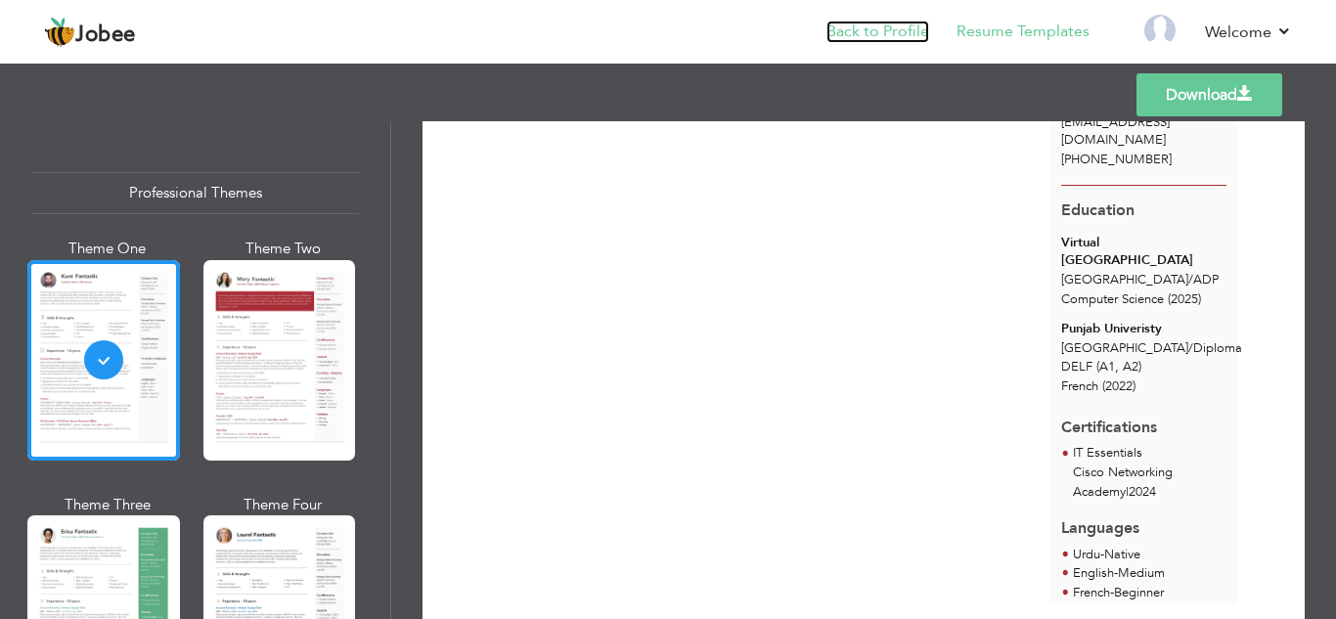
click at [901, 33] on link "Back to Profile" at bounding box center [877, 32] width 103 height 22
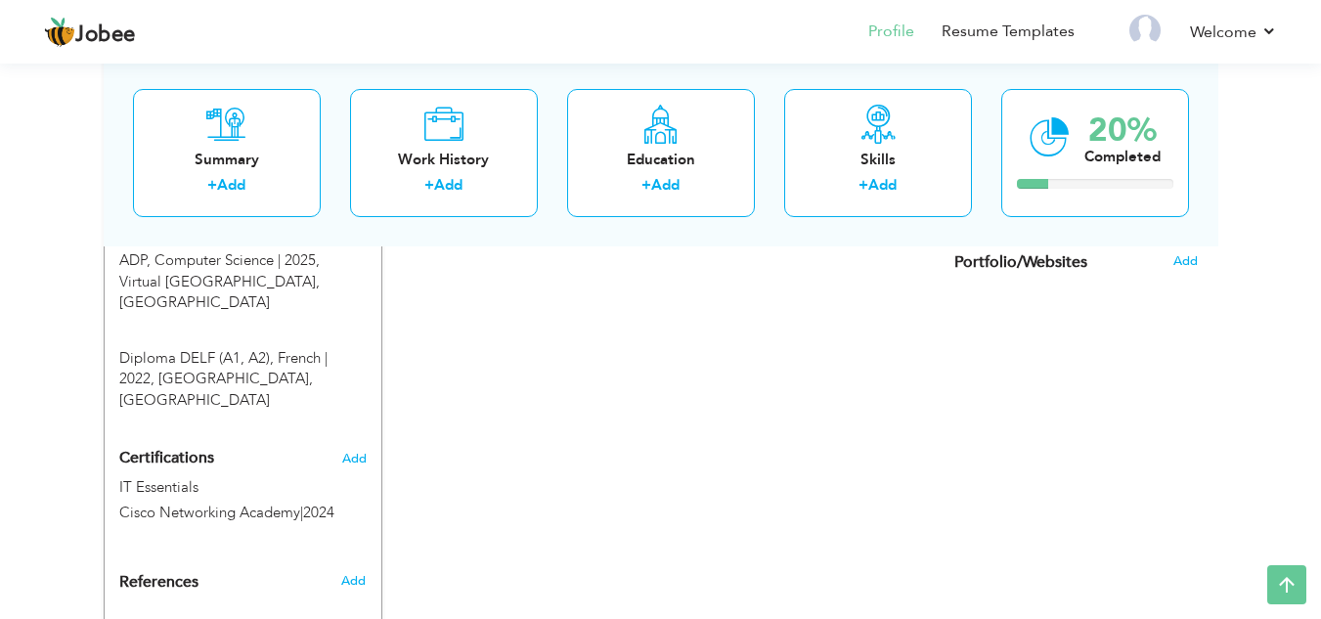
scroll to position [859, 0]
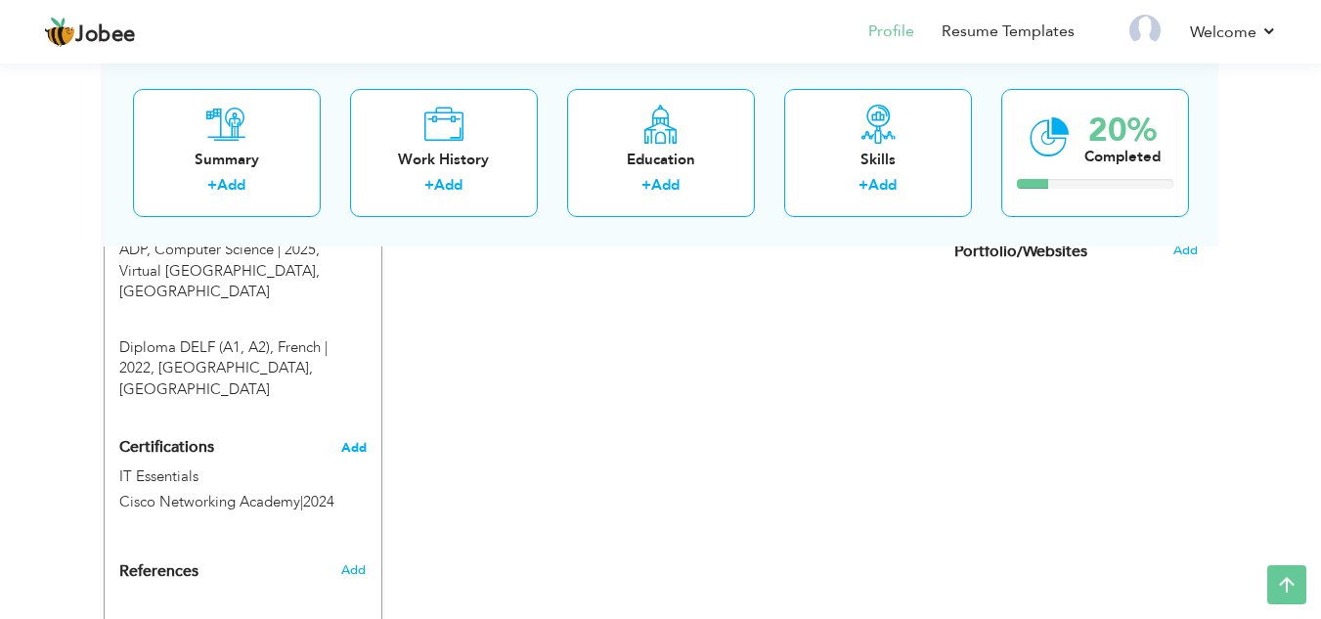
click at [351, 441] on span "Add" at bounding box center [353, 448] width 25 height 14
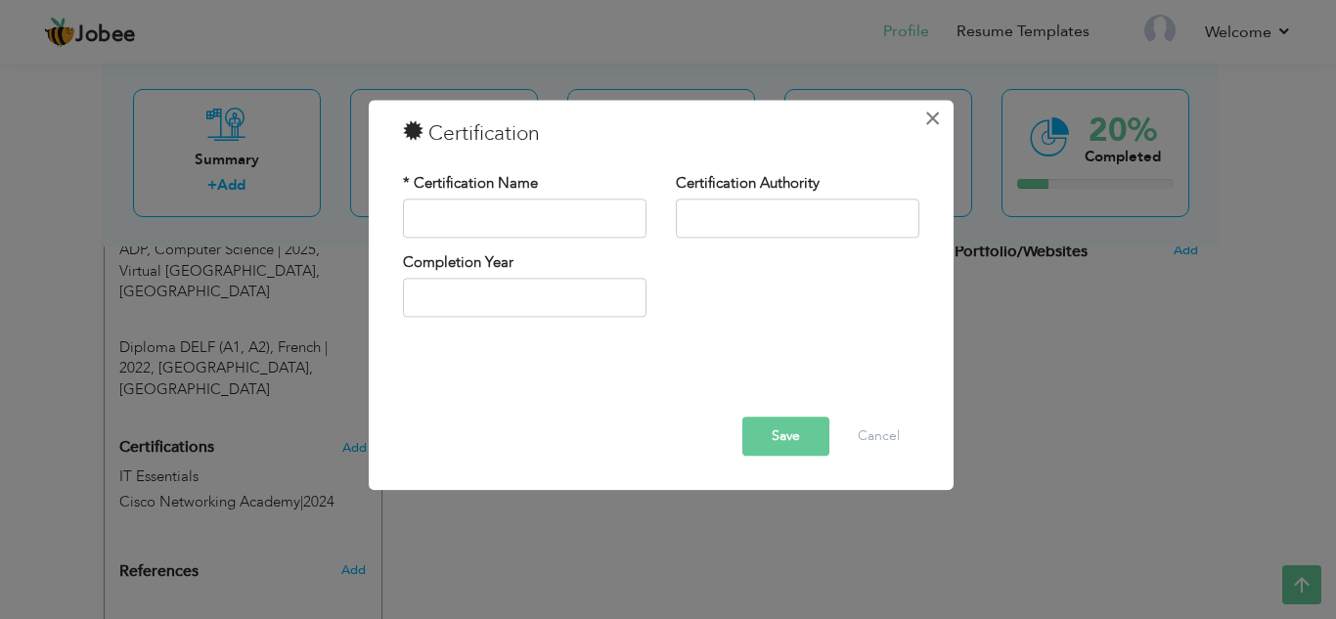
click at [925, 129] on span "×" at bounding box center [932, 118] width 17 height 35
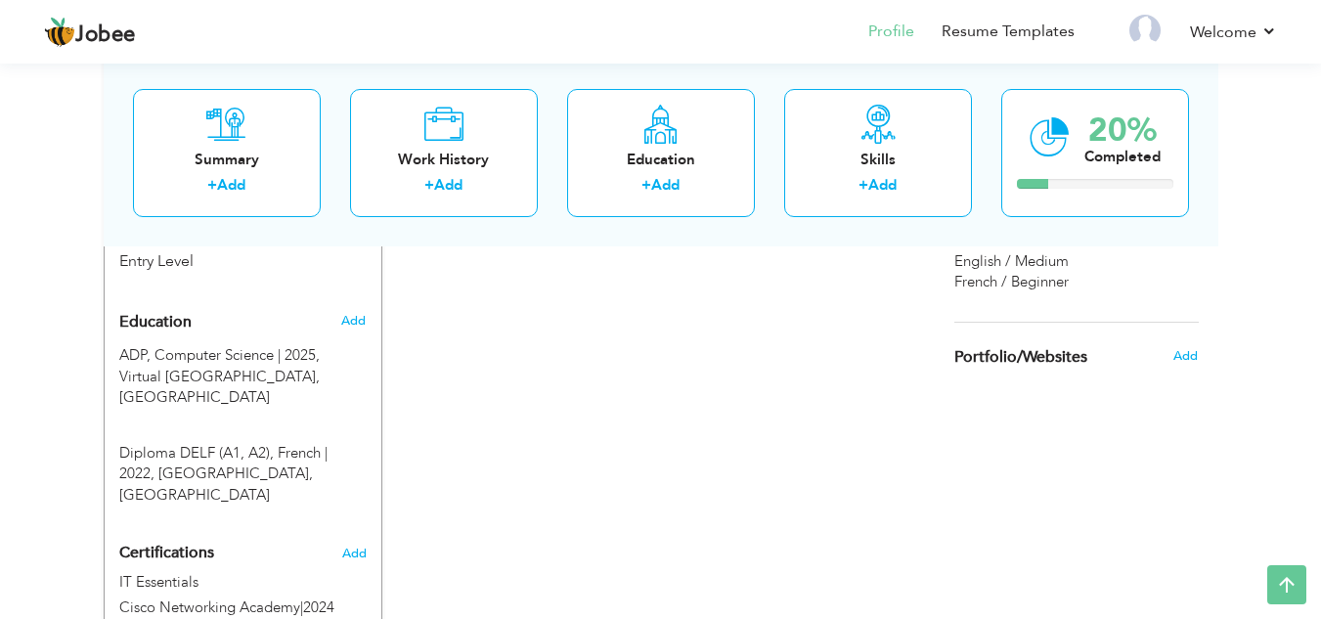
scroll to position [729, 0]
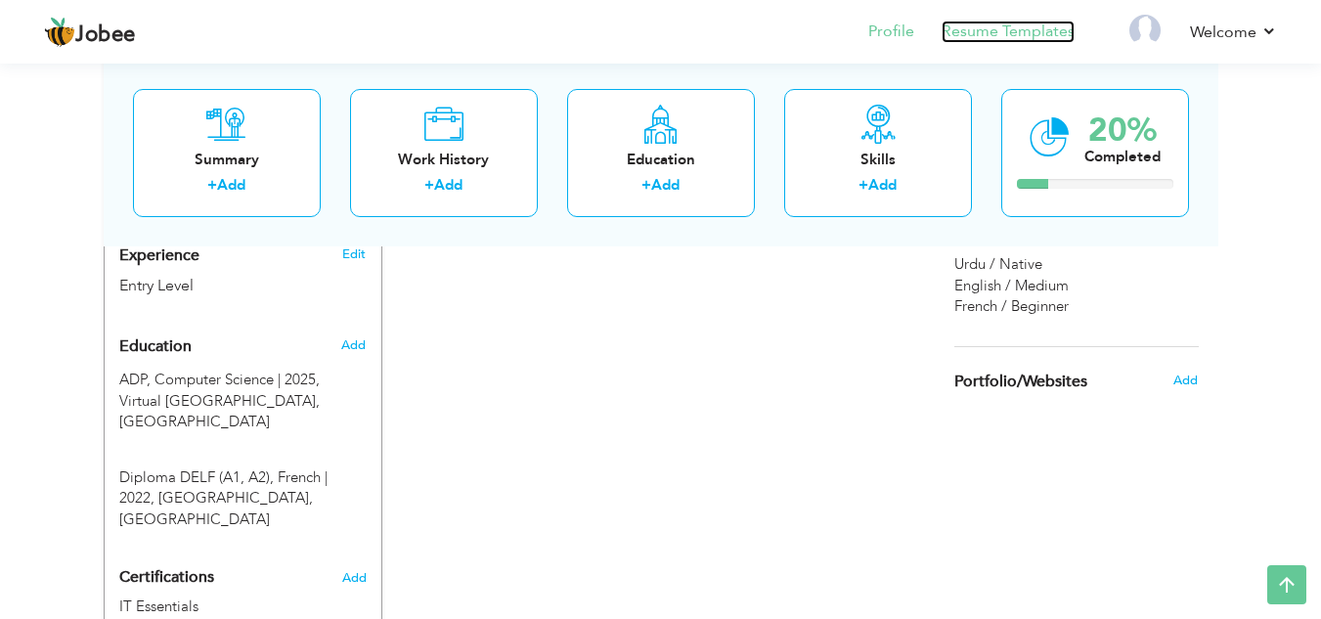
click at [1025, 22] on link "Resume Templates" at bounding box center [1008, 32] width 133 height 22
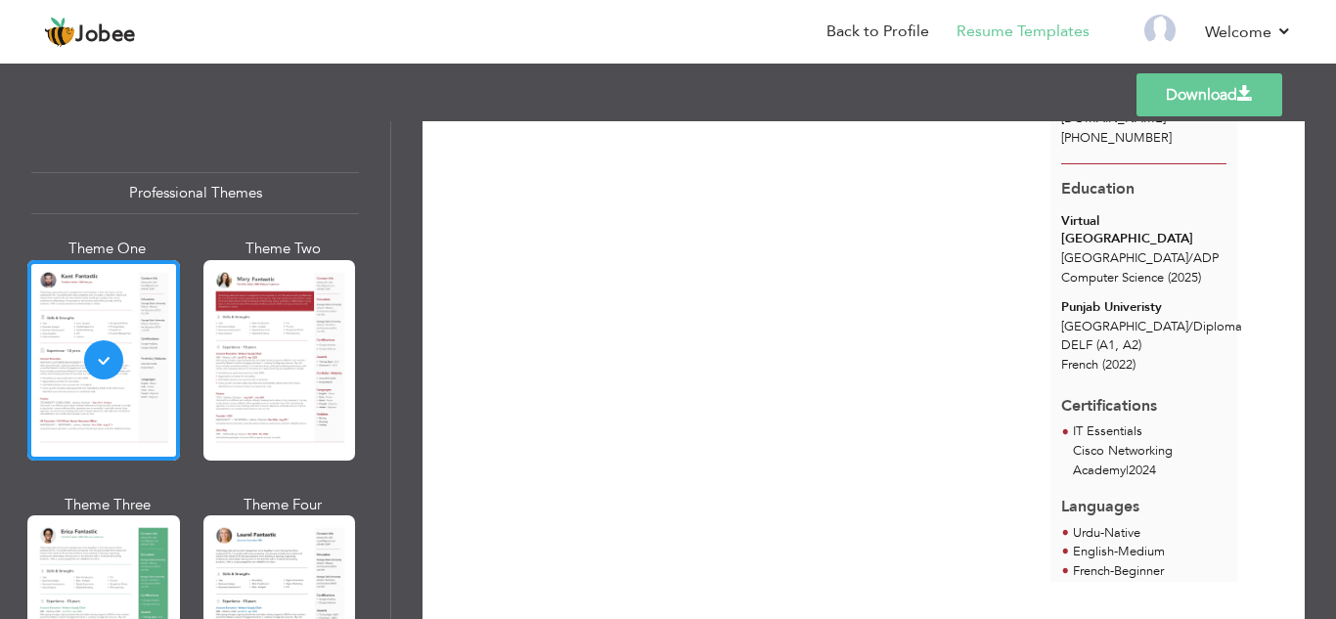
scroll to position [170, 0]
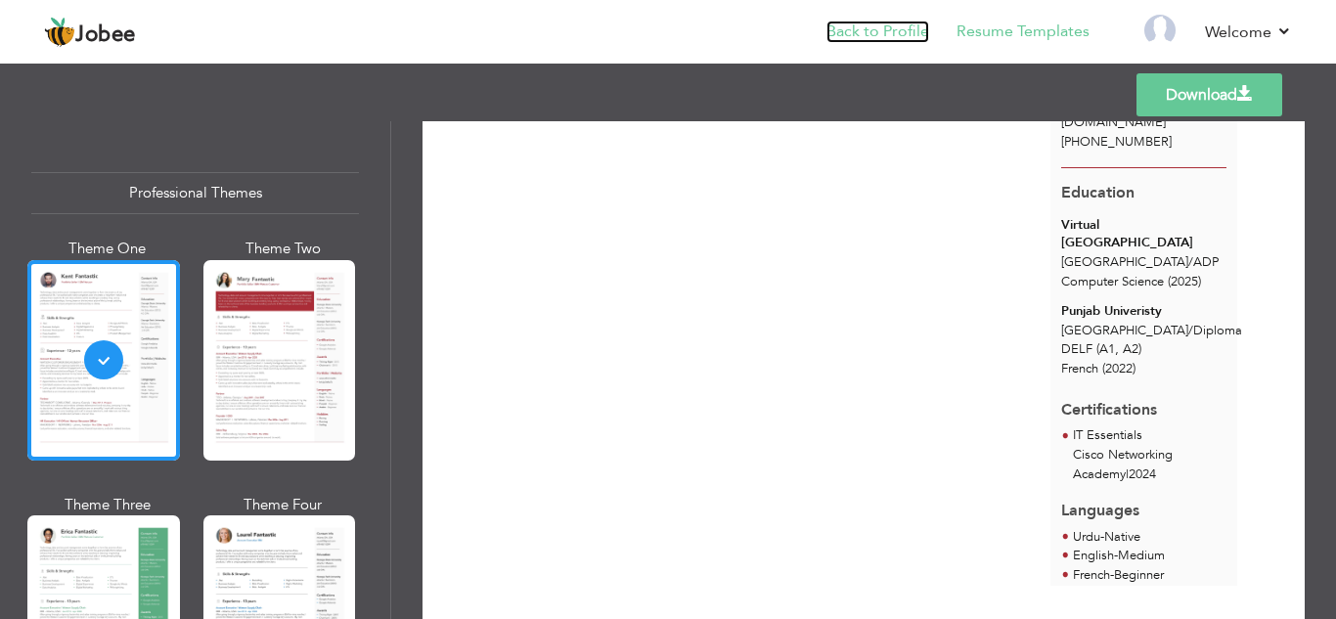
click at [888, 37] on link "Back to Profile" at bounding box center [877, 32] width 103 height 22
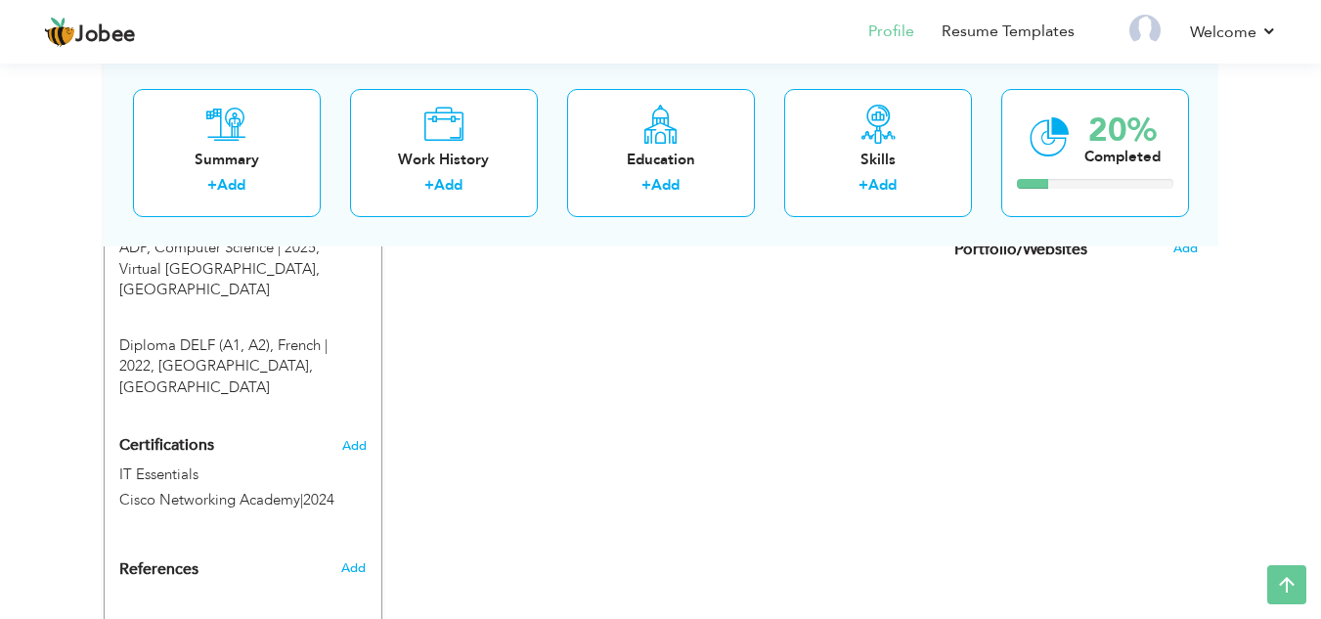
scroll to position [872, 0]
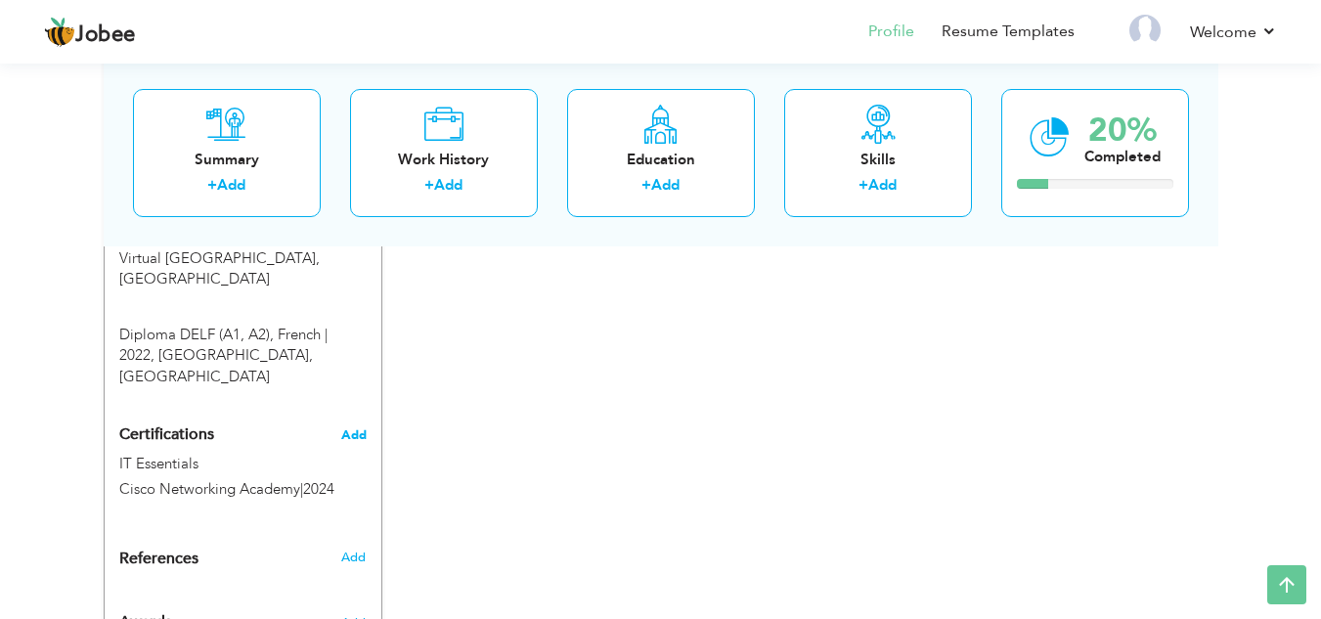
click at [355, 428] on span "Add" at bounding box center [353, 435] width 25 height 14
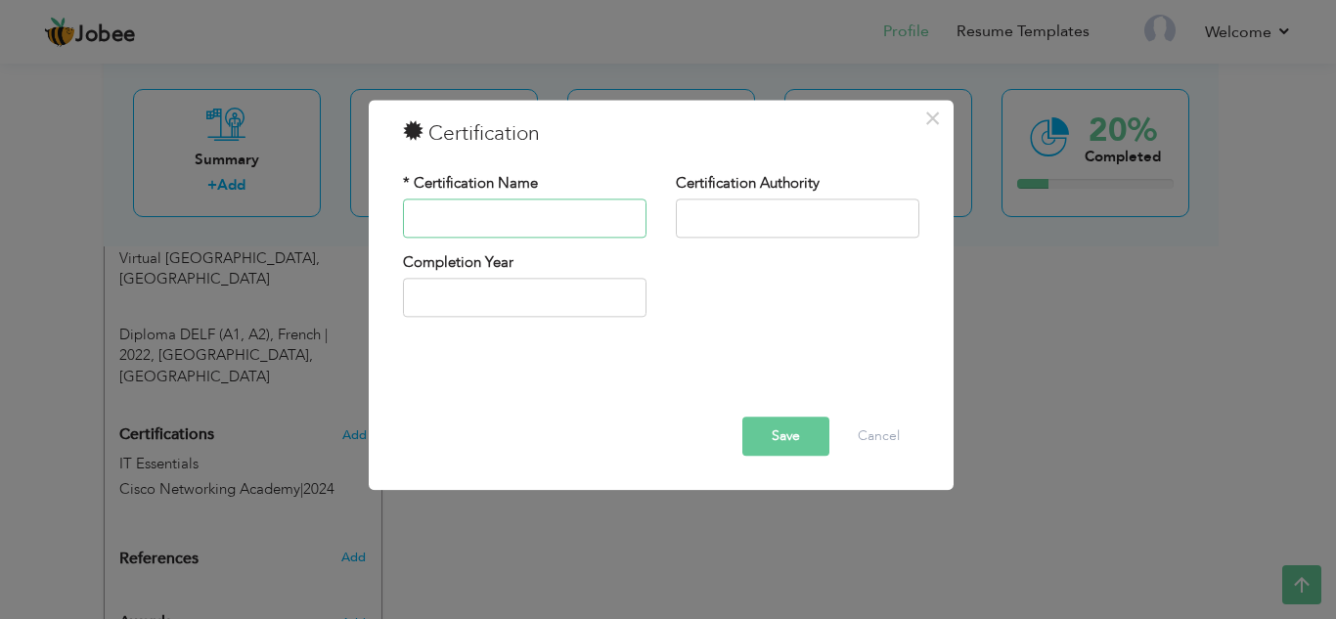
click at [503, 228] on input "text" at bounding box center [524, 217] width 243 height 39
click at [699, 253] on div "Completion Year" at bounding box center [661, 291] width 546 height 79
click at [526, 216] on input "text" at bounding box center [524, 217] width 243 height 39
click at [893, 421] on button "Cancel" at bounding box center [878, 436] width 81 height 39
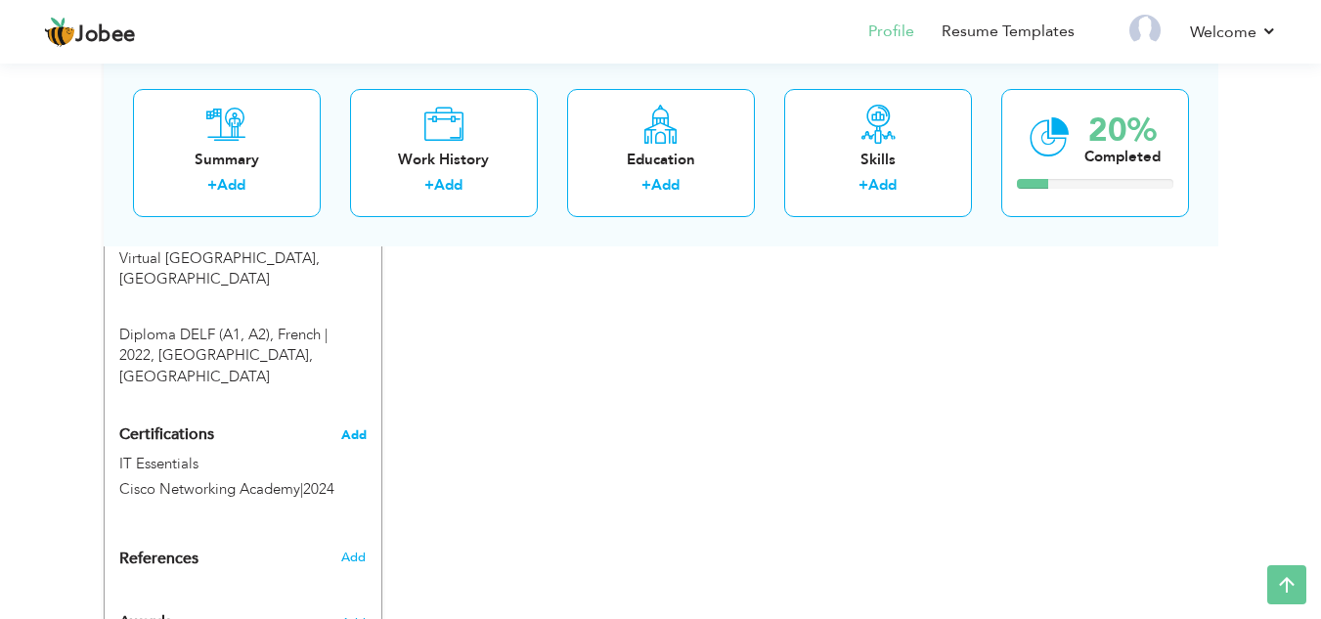
click at [351, 428] on span "Add" at bounding box center [353, 435] width 25 height 14
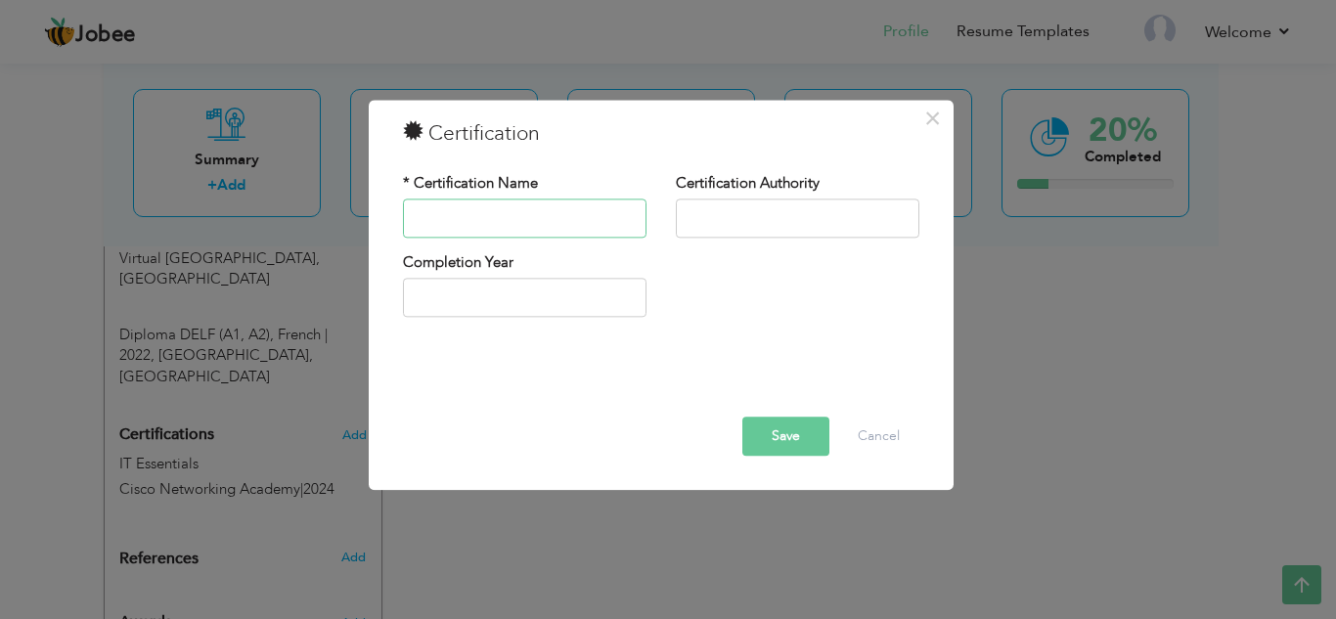
click at [569, 216] on input "text" at bounding box center [524, 217] width 243 height 39
click at [435, 208] on input "text" at bounding box center [524, 217] width 243 height 39
paste input "Supply Chain Operations"
type input "Supply Chain Operations"
drag, startPoint x: 809, startPoint y: 215, endPoint x: 790, endPoint y: 228, distance: 22.5
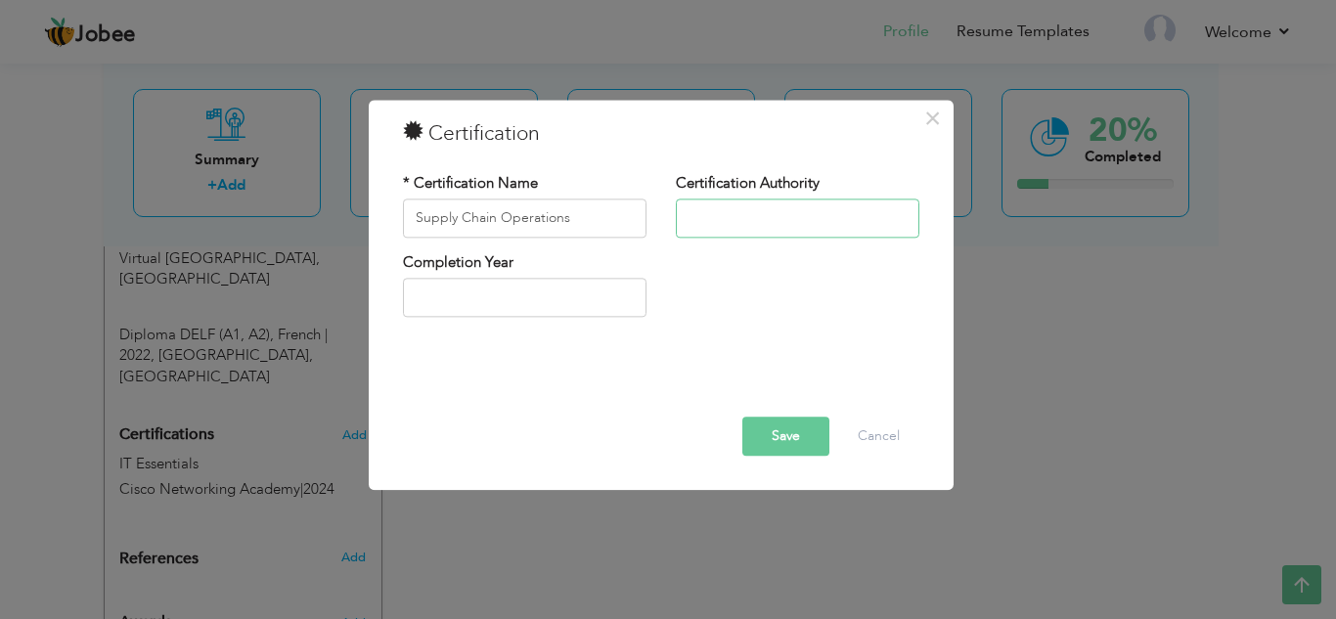
click at [809, 215] on input "text" at bounding box center [797, 217] width 243 height 39
click at [750, 216] on input "text" at bounding box center [797, 217] width 243 height 39
click at [730, 223] on input "text" at bounding box center [797, 217] width 243 height 39
type input "Coursera"
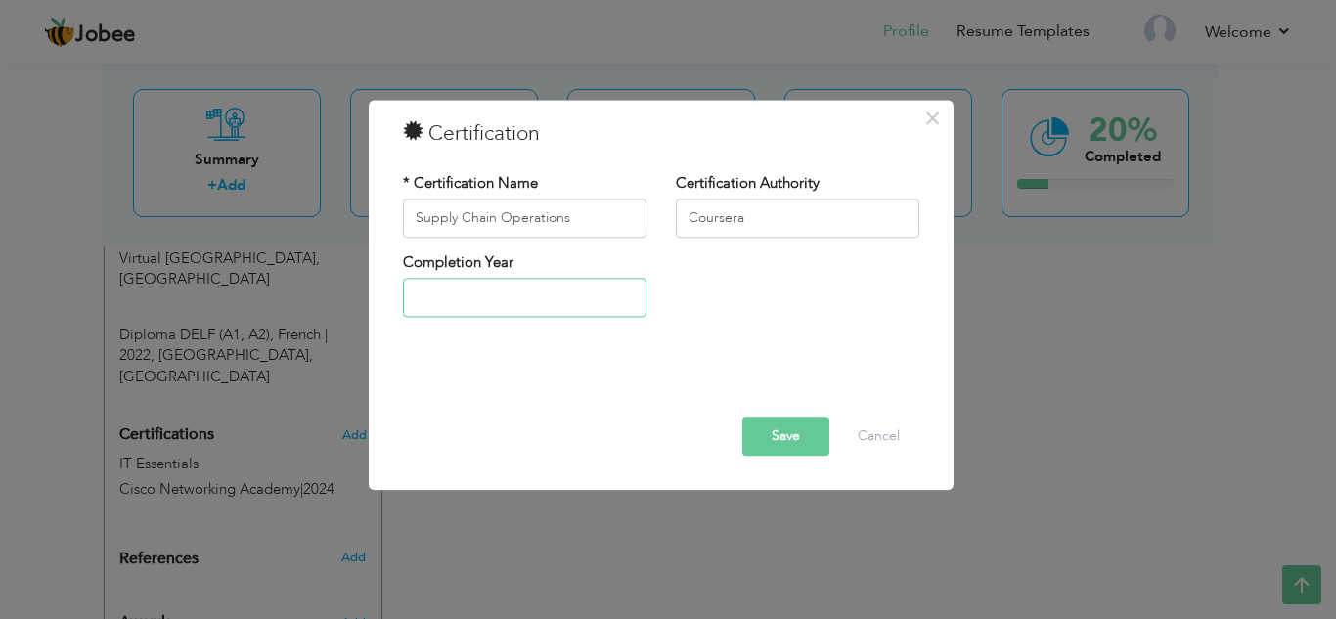
type input "2025"
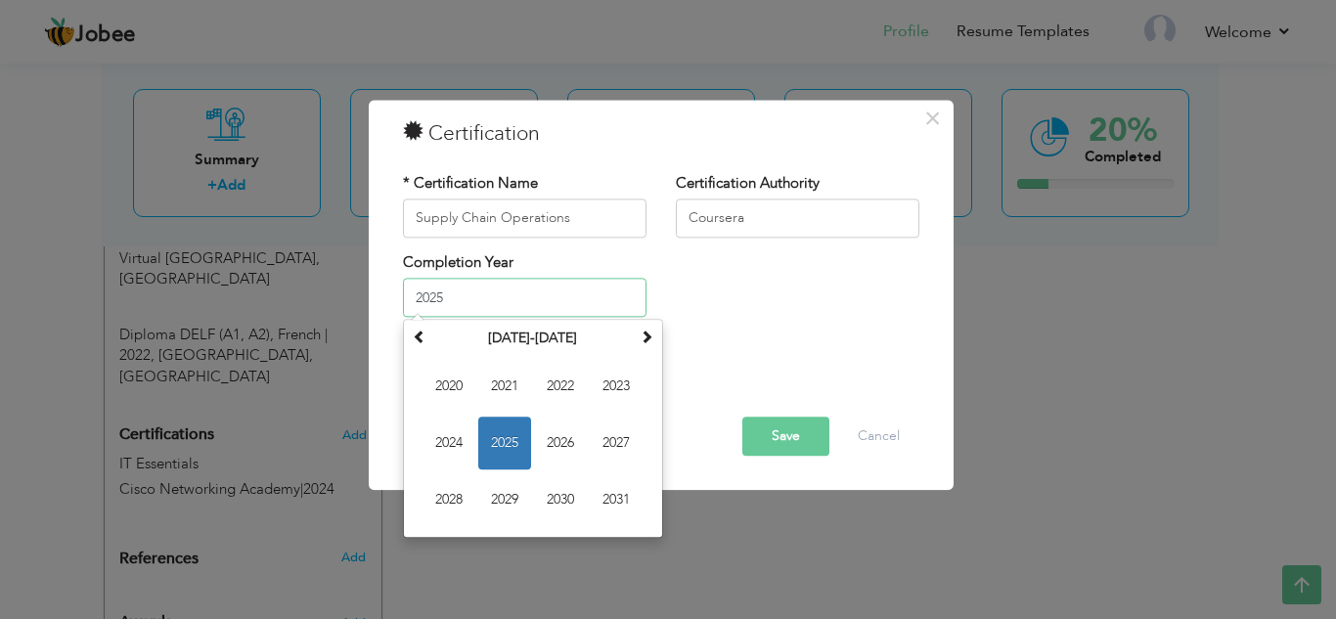
click at [483, 282] on input "2025" at bounding box center [524, 298] width 243 height 39
drag, startPoint x: 493, startPoint y: 432, endPoint x: 505, endPoint y: 422, distance: 16.0
click at [494, 432] on span "2025" at bounding box center [504, 443] width 53 height 53
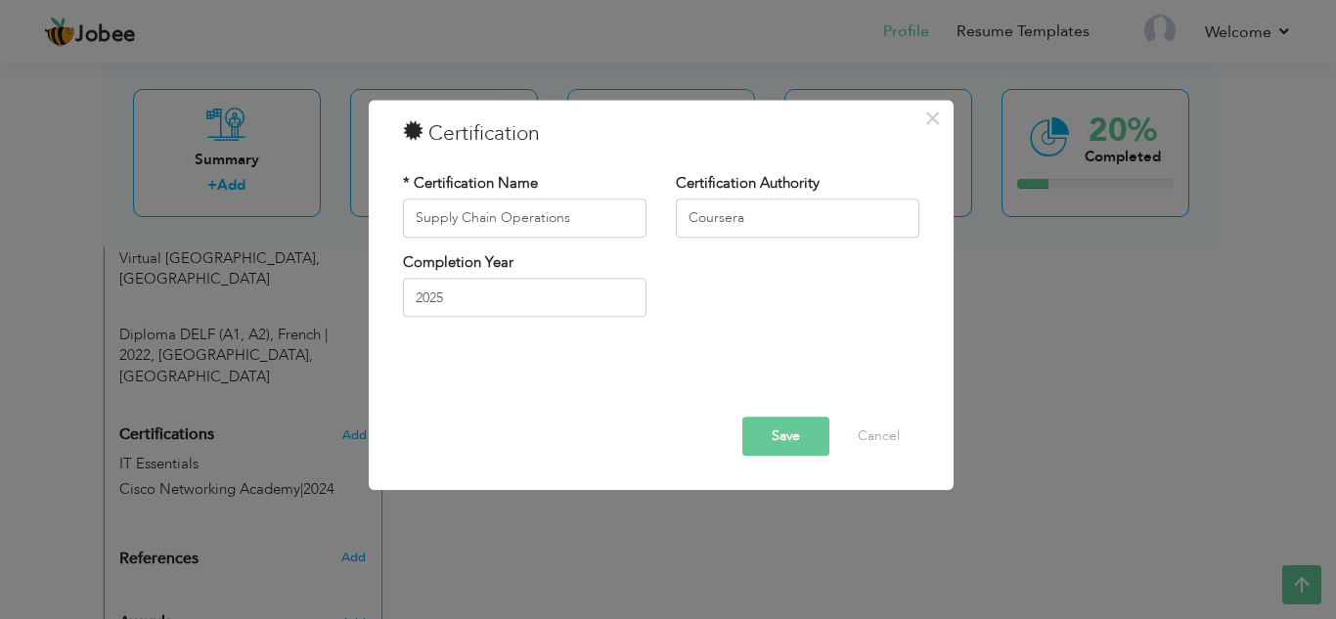
click at [782, 261] on div "Completion Year 2025" at bounding box center [661, 291] width 546 height 79
click at [682, 218] on input "Coursera" at bounding box center [797, 217] width 243 height 39
click at [788, 449] on button "Save" at bounding box center [785, 436] width 87 height 39
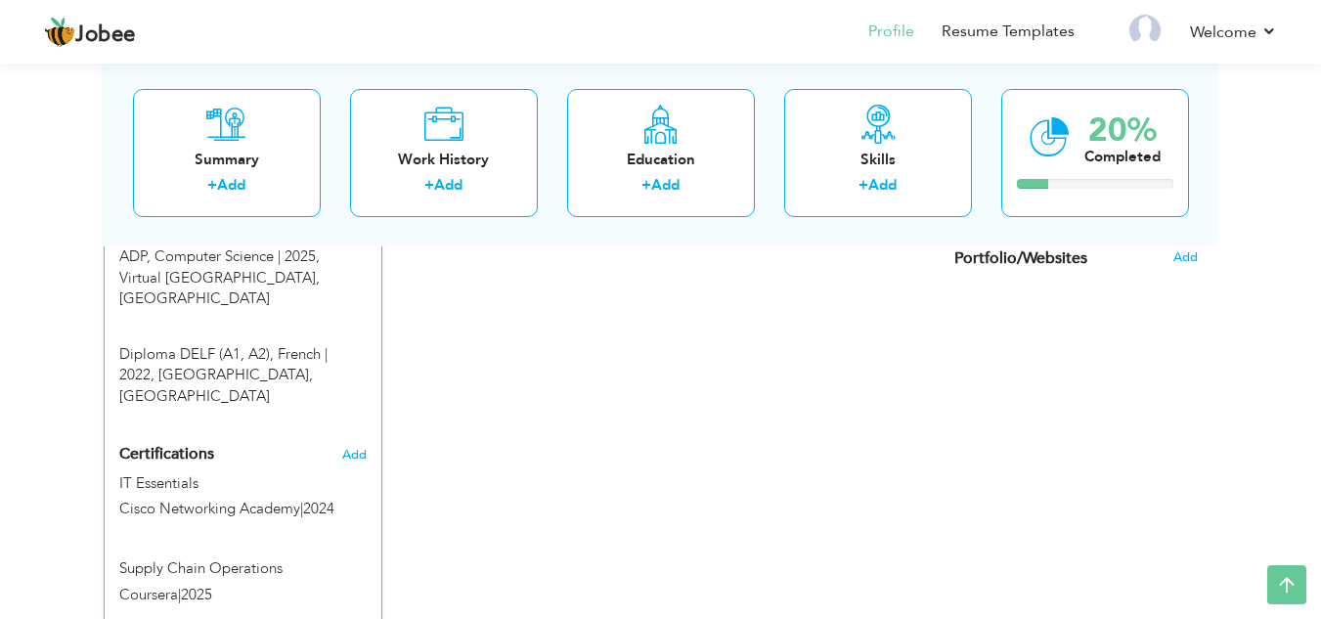
scroll to position [869, 0]
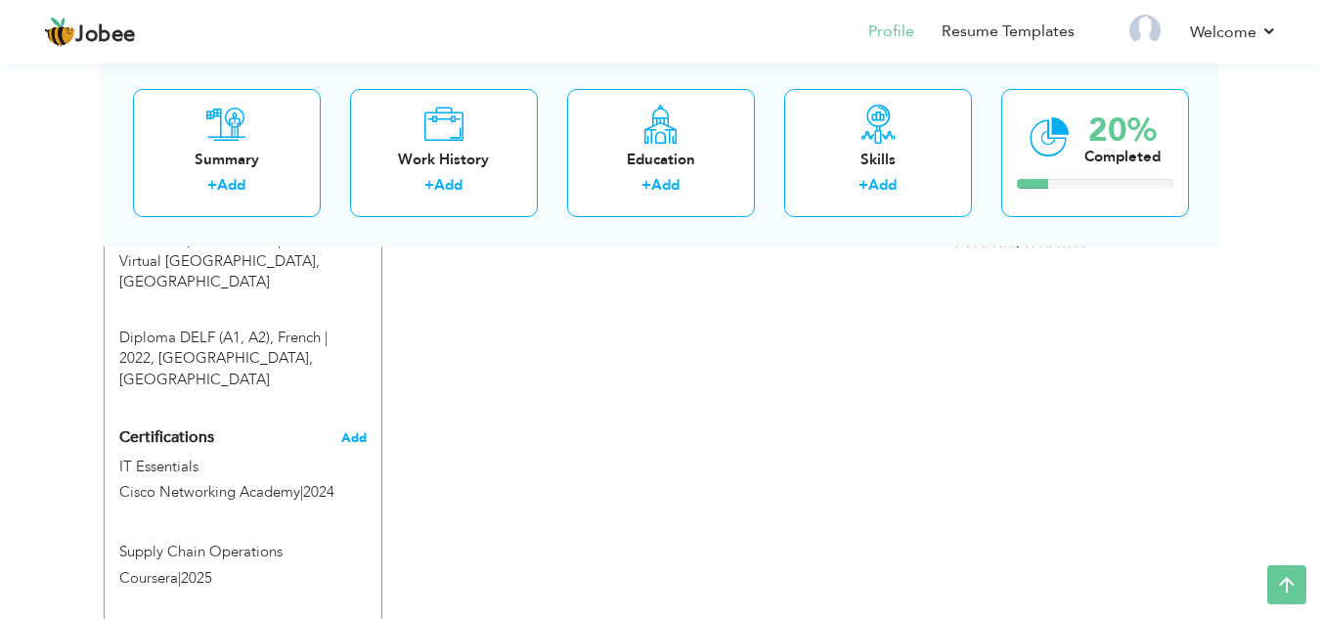
click at [351, 431] on span "Add" at bounding box center [353, 438] width 25 height 14
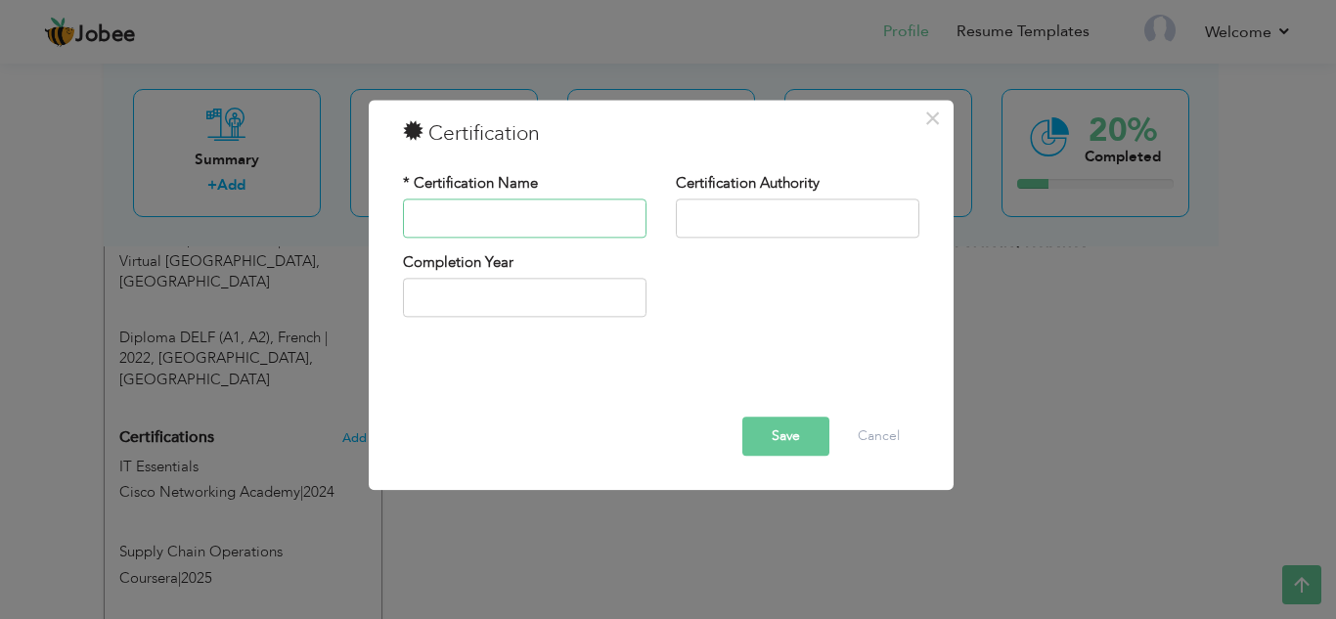
click at [515, 228] on input "text" at bounding box center [524, 217] width 243 height 39
click at [466, 238] on div "* Certification Name" at bounding box center [524, 205] width 243 height 65
click at [473, 219] on input "text" at bounding box center [524, 217] width 243 height 39
type input "l"
type input "Lean Six Sigma White Belt"
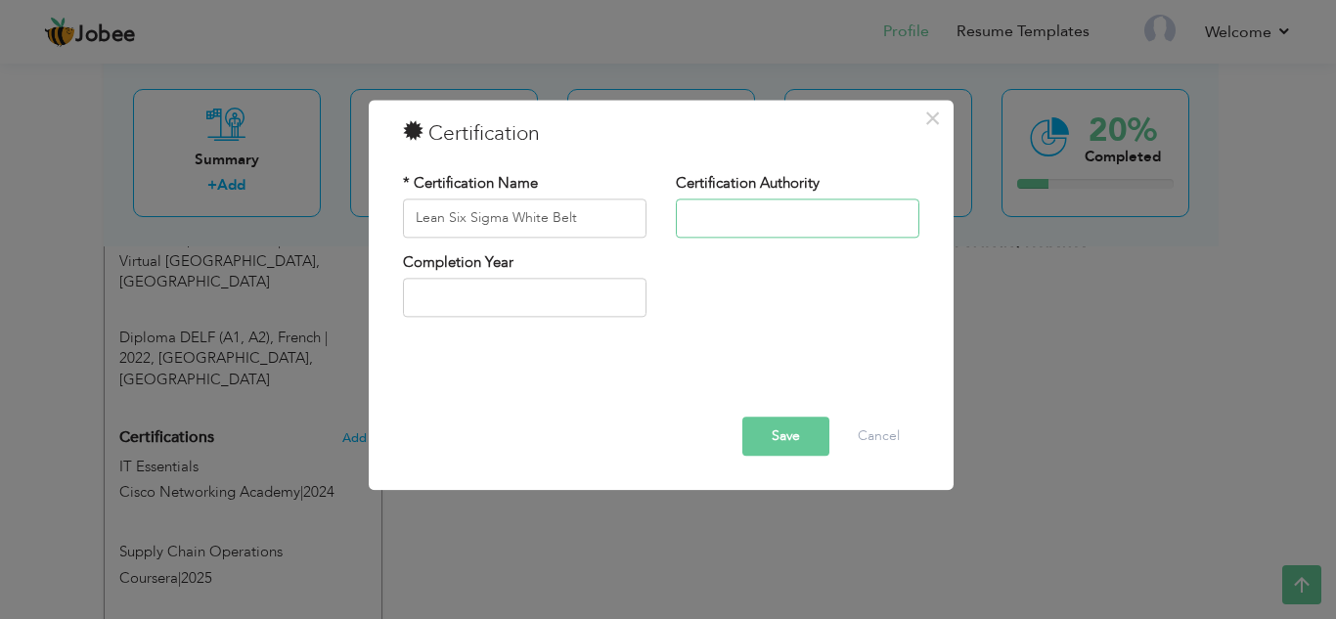
click at [765, 199] on input "text" at bounding box center [797, 217] width 243 height 39
type input "Six Sigma Online"
click at [536, 279] on input "text" at bounding box center [524, 298] width 243 height 39
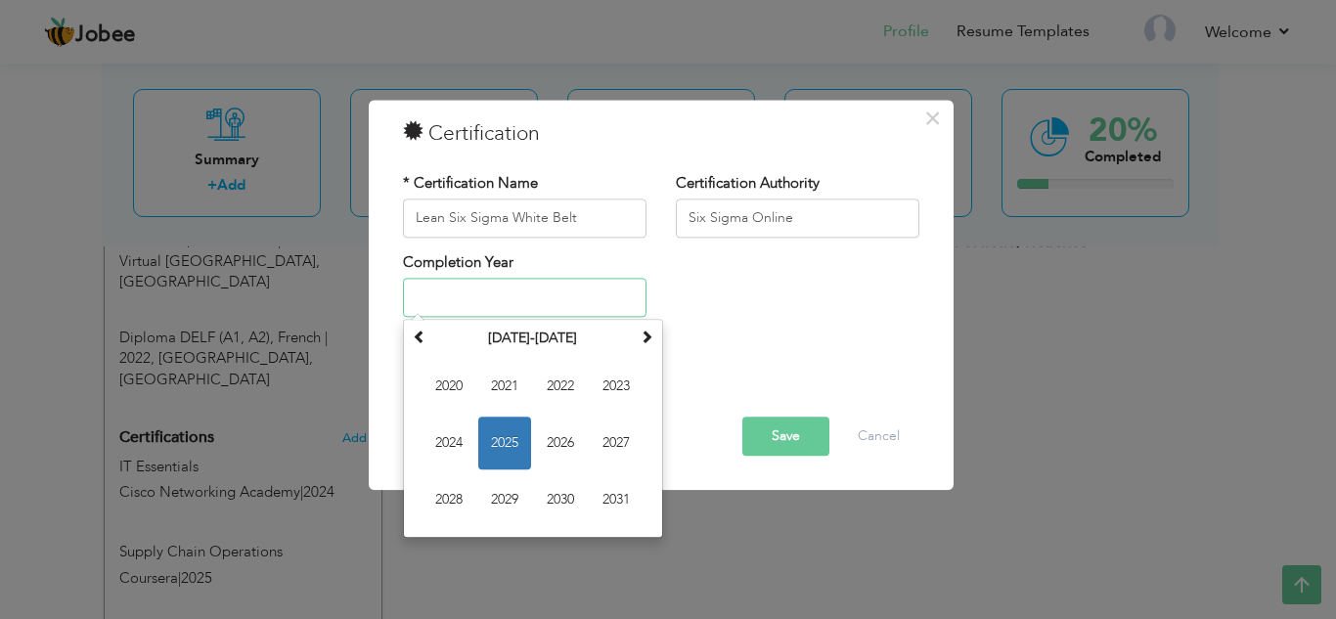
click at [512, 446] on span "2025" at bounding box center [504, 443] width 53 height 53
type input "2025"
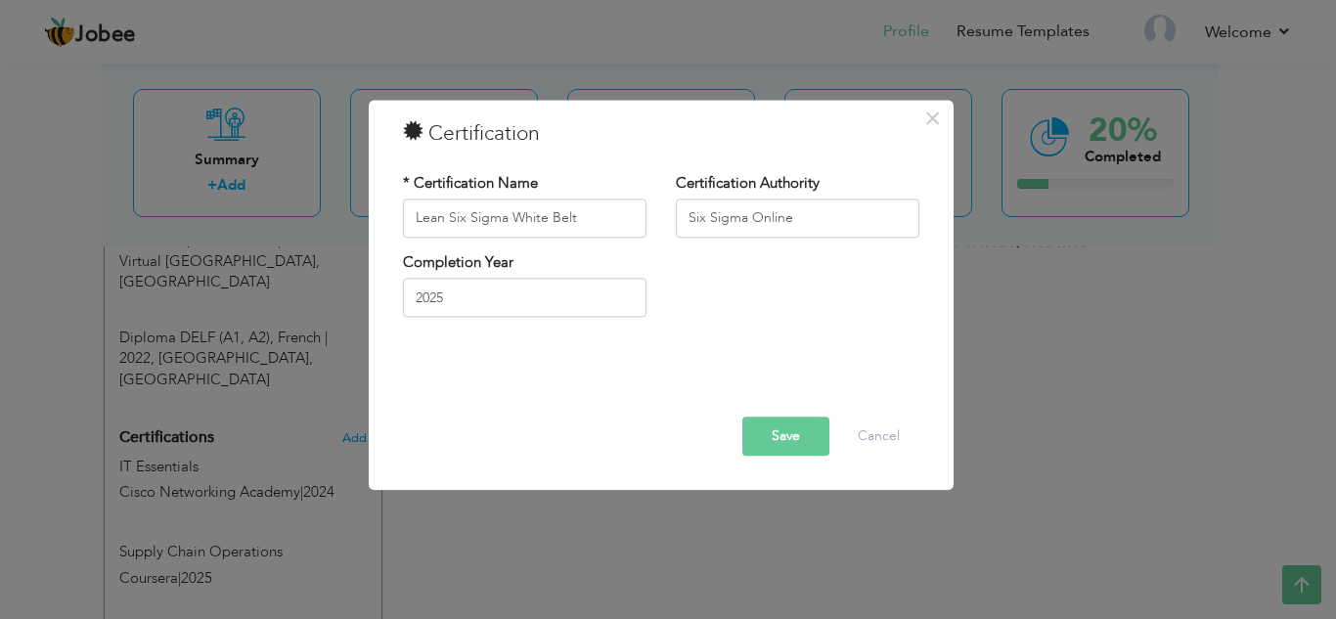
click at [796, 434] on button "Save" at bounding box center [785, 436] width 87 height 39
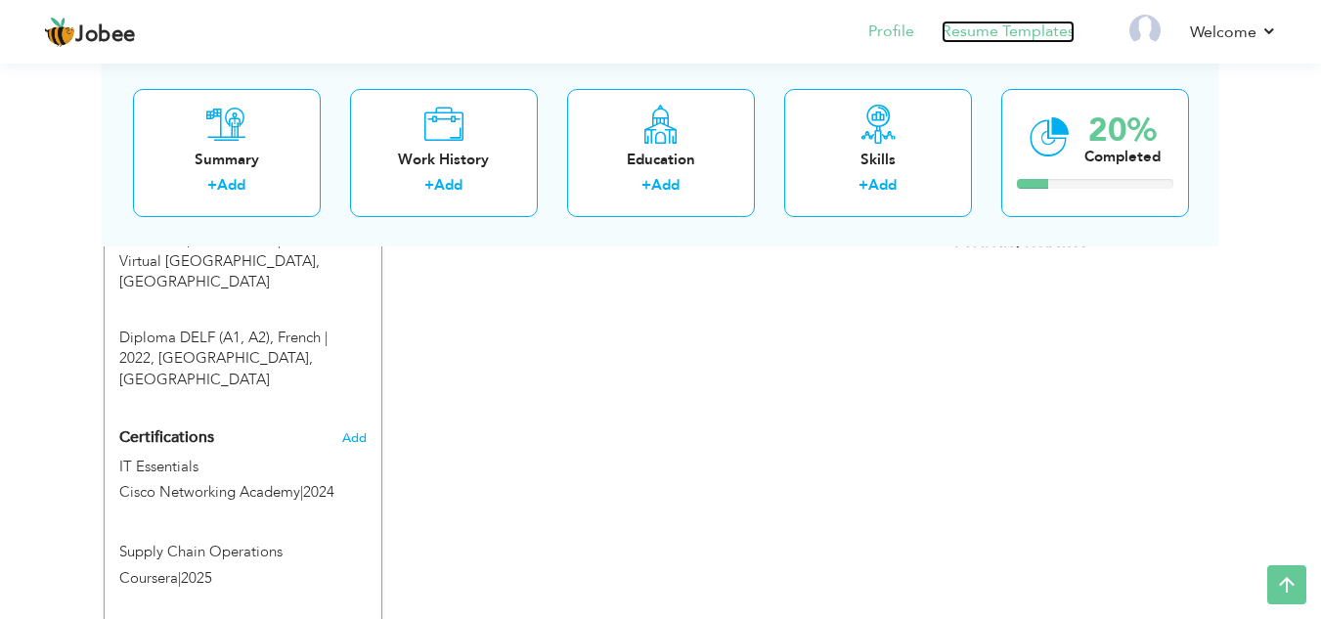
click at [987, 22] on link "Resume Templates" at bounding box center [1008, 32] width 133 height 22
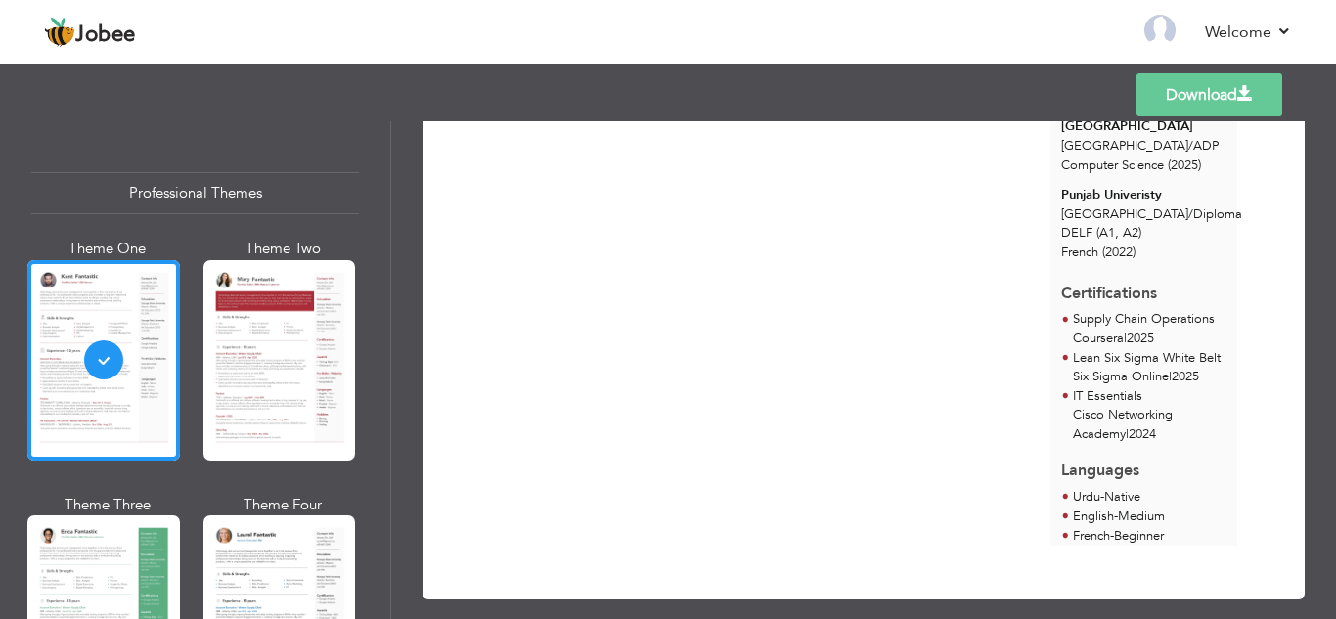
scroll to position [290, 0]
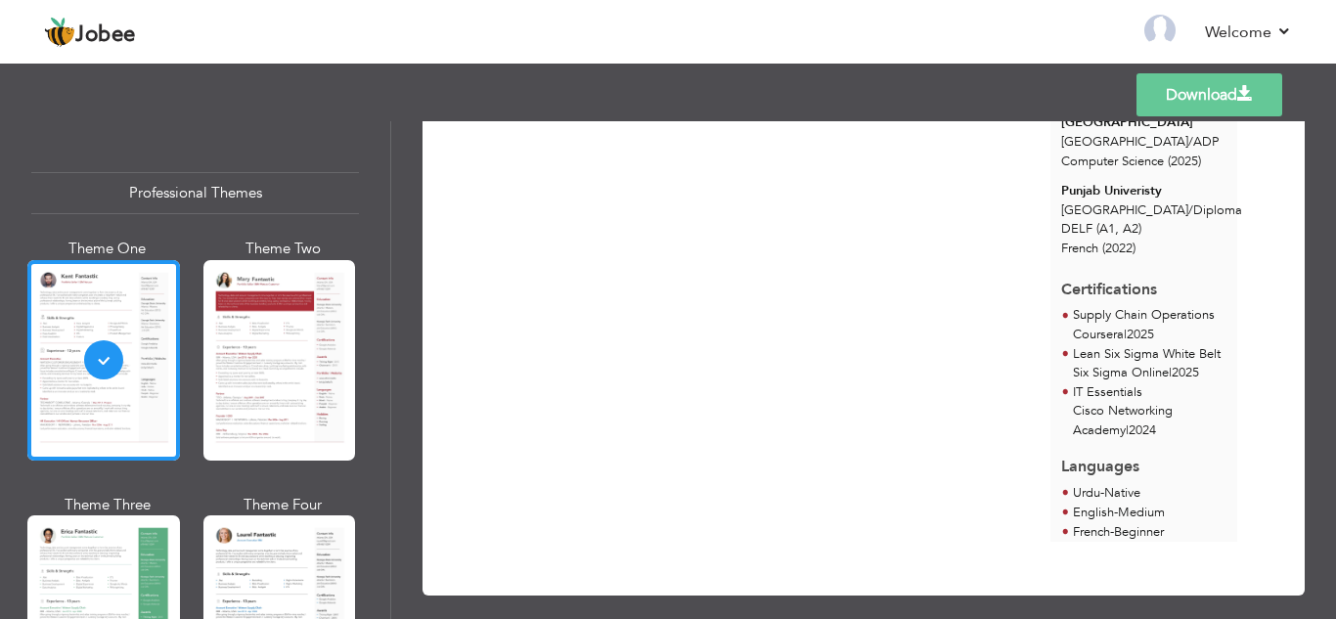
click at [1125, 402] on p "Cisco Networking Academy | 2024" at bounding box center [1150, 421] width 154 height 39
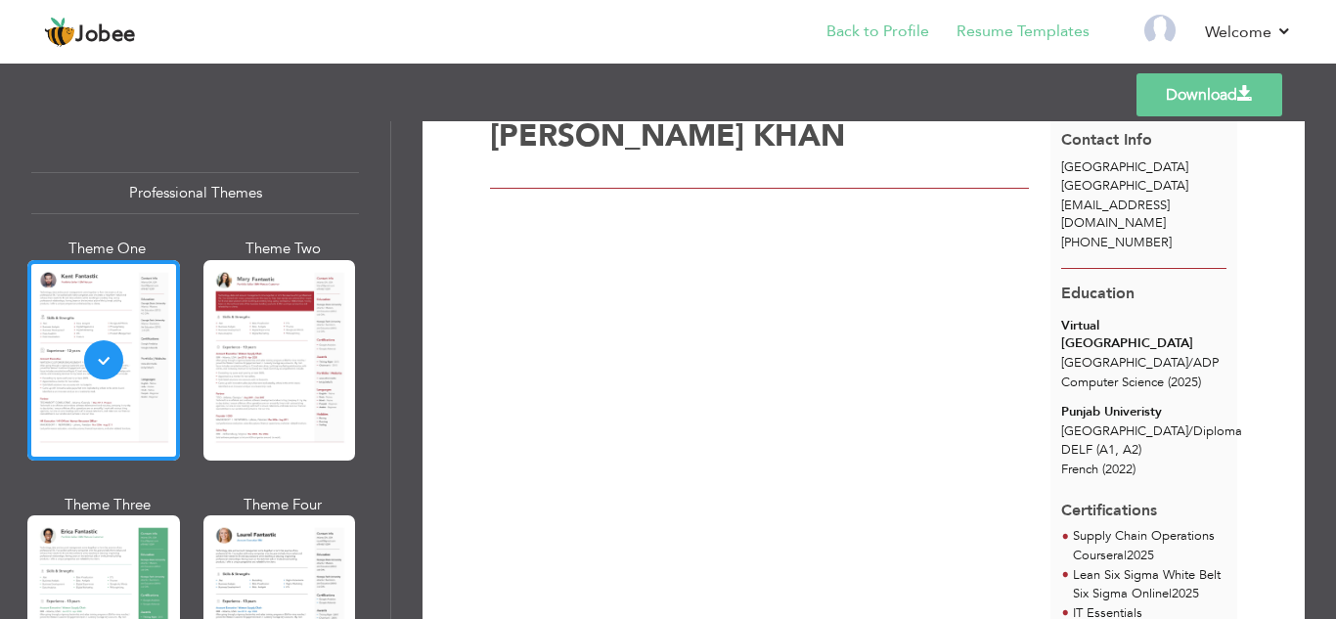
click at [887, 19] on li "Back to Profile" at bounding box center [864, 33] width 130 height 53
click at [898, 31] on link "Back to Profile" at bounding box center [877, 32] width 103 height 22
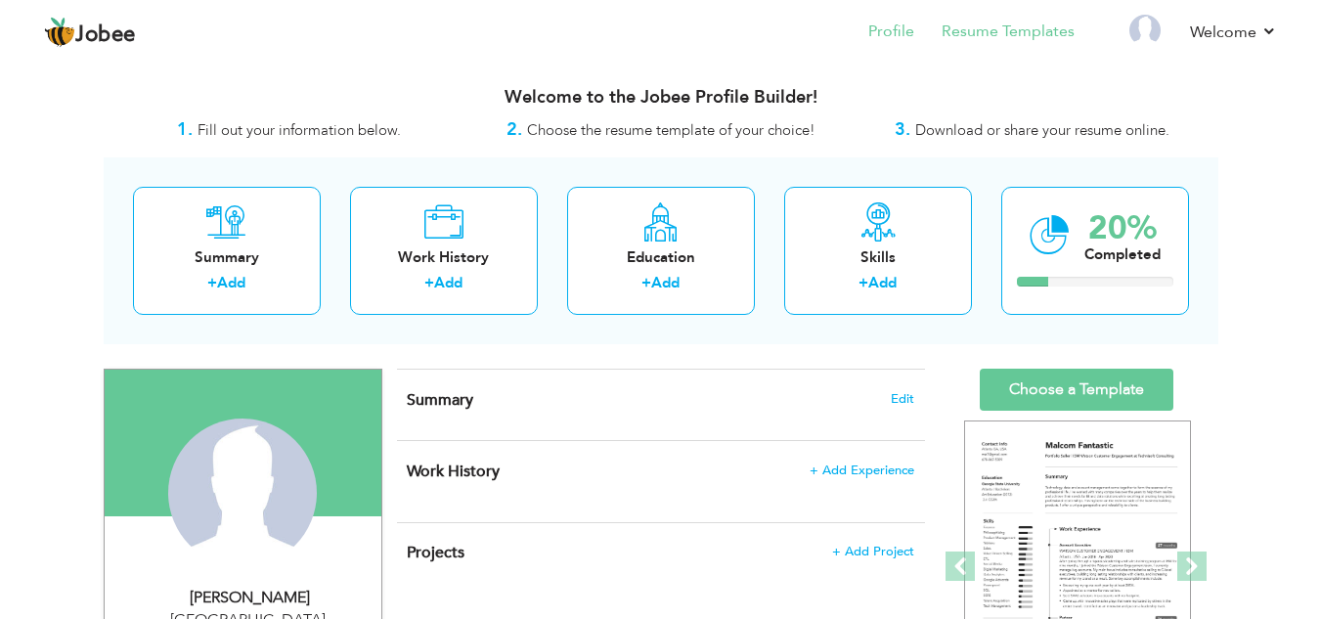
click at [999, 15] on li "Resume Templates" at bounding box center [994, 33] width 160 height 53
click at [1001, 22] on link "Resume Templates" at bounding box center [1008, 32] width 133 height 22
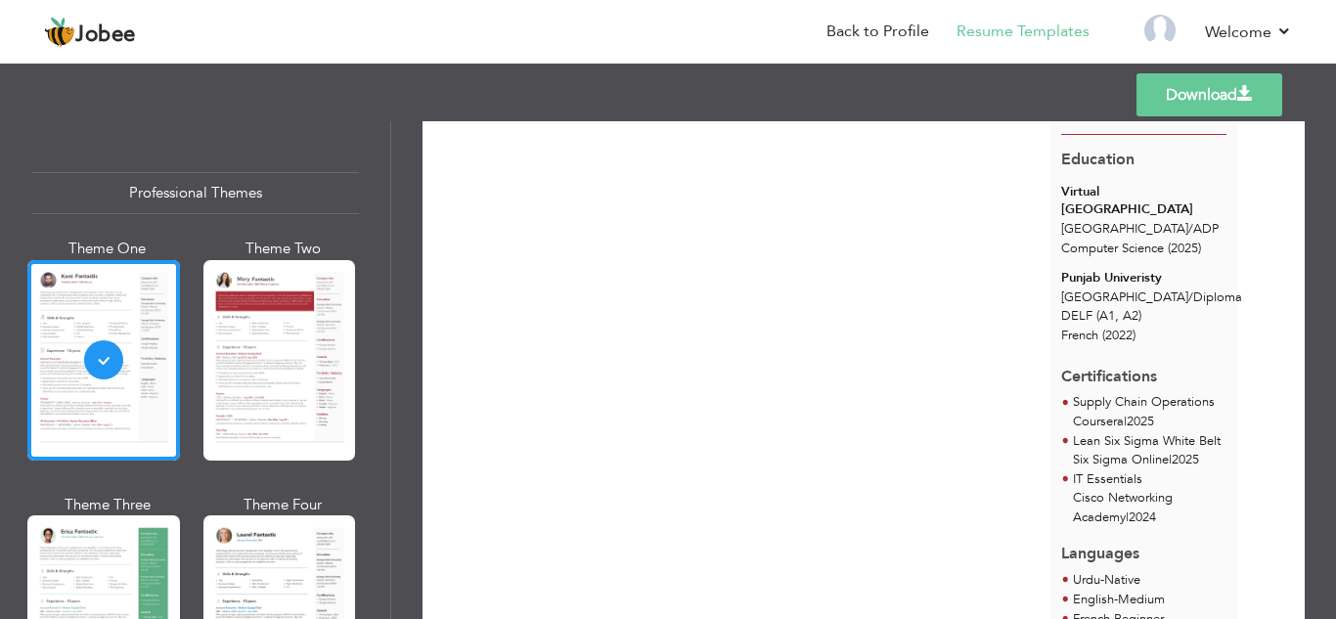
scroll to position [290, 0]
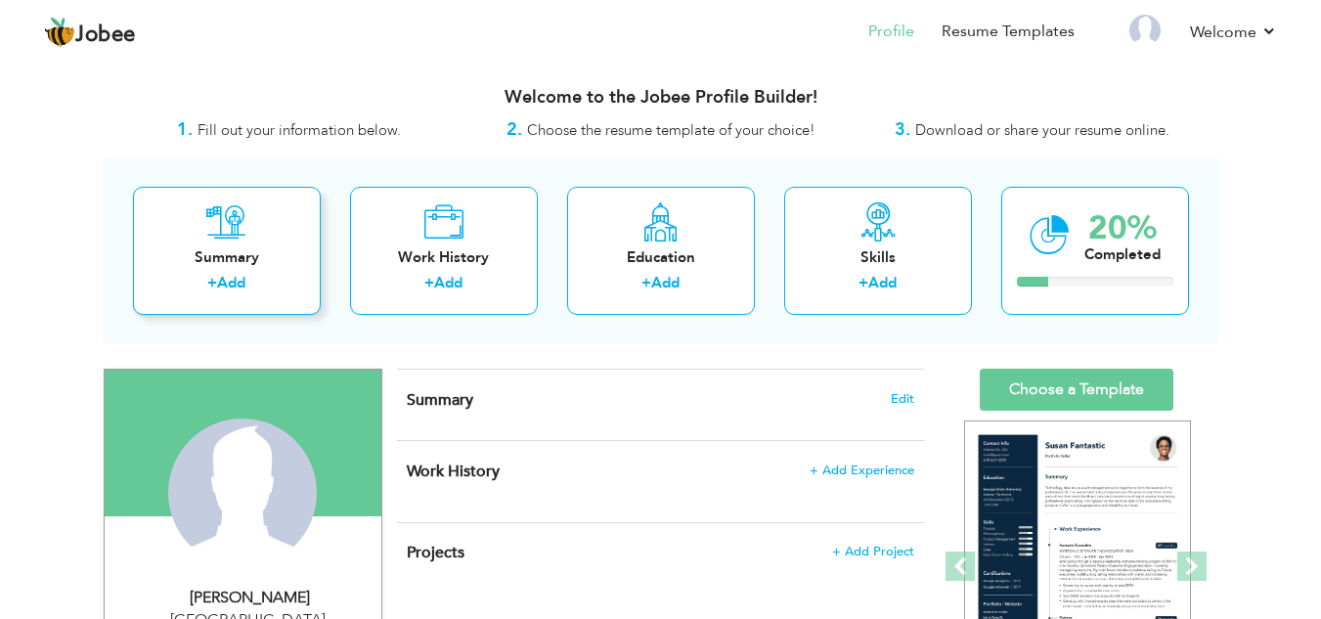
click at [256, 297] on div "+ Add" at bounding box center [227, 285] width 156 height 25
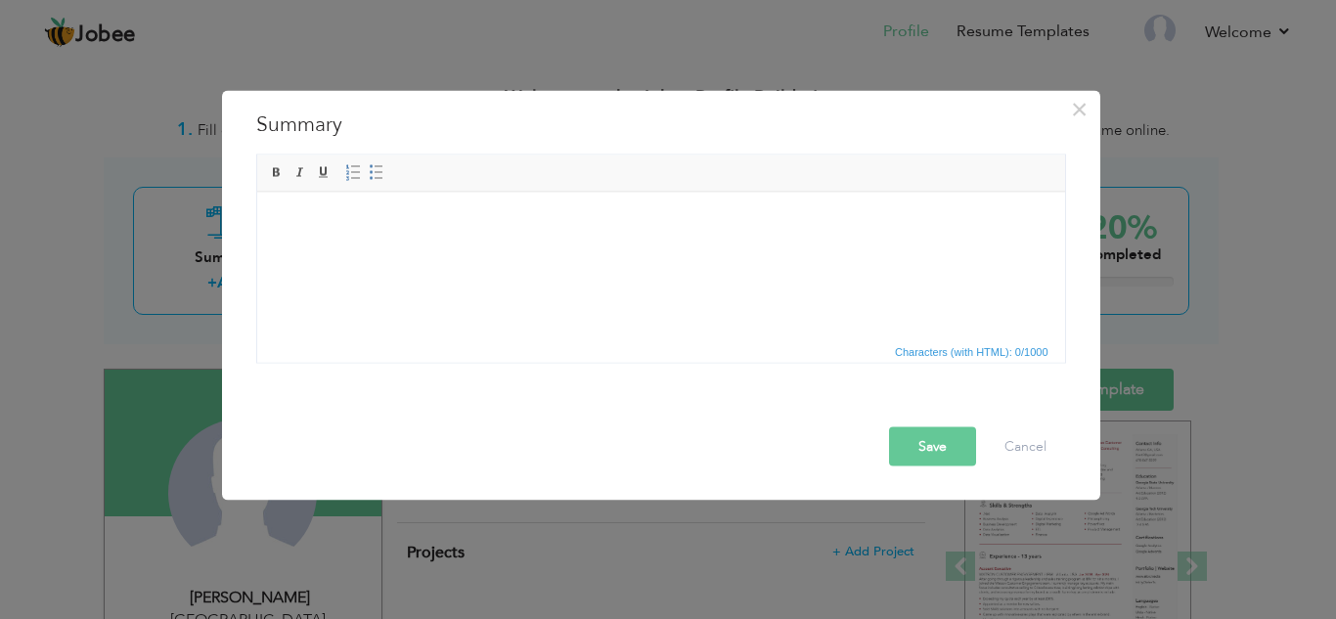
drag, startPoint x: 356, startPoint y: 124, endPoint x: 255, endPoint y: 120, distance: 100.8
click at [256, 120] on h3 "Summary" at bounding box center [661, 124] width 810 height 29
click at [399, 237] on html at bounding box center [660, 222] width 808 height 60
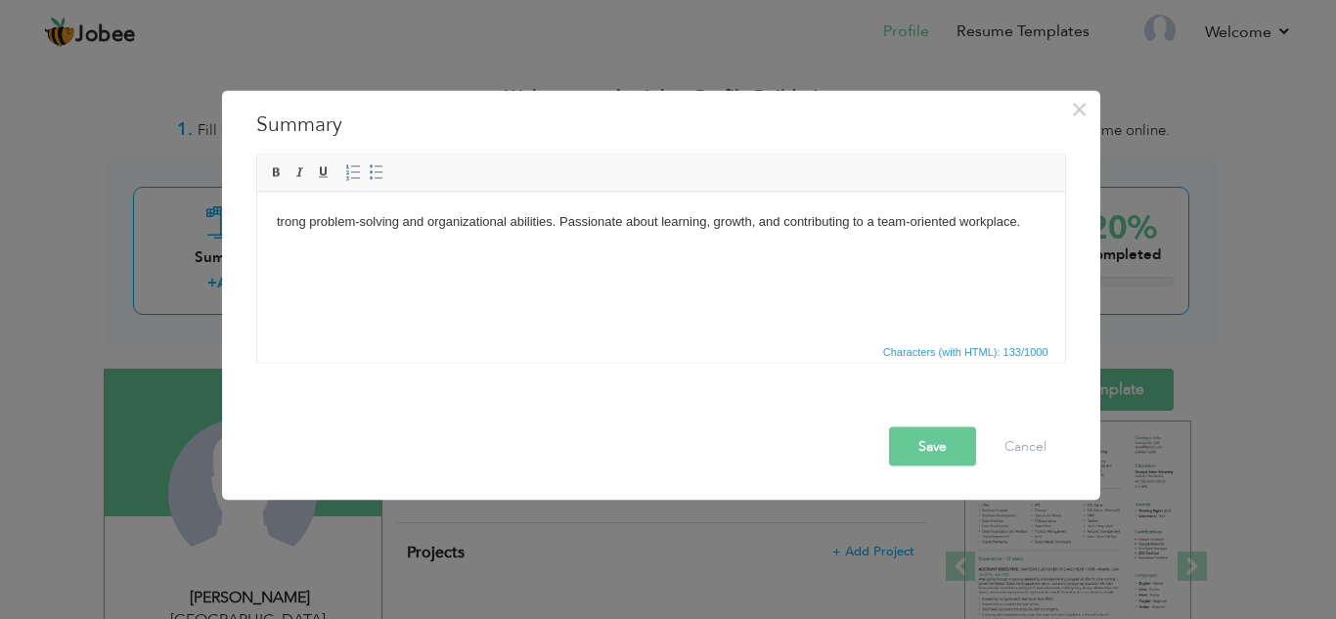
click at [910, 222] on body "trong problem-solving and organizational abilities. Passionate about learning, …" at bounding box center [660, 221] width 768 height 21
click at [262, 221] on html "trong problem-solving and organizational abilities. Passionate about learning, …" at bounding box center [660, 222] width 808 height 60
click at [276, 231] on body "strong problem-solving and organizational abilities. Passionate about learning,…" at bounding box center [660, 221] width 768 height 21
click at [944, 440] on button "Save" at bounding box center [932, 445] width 87 height 39
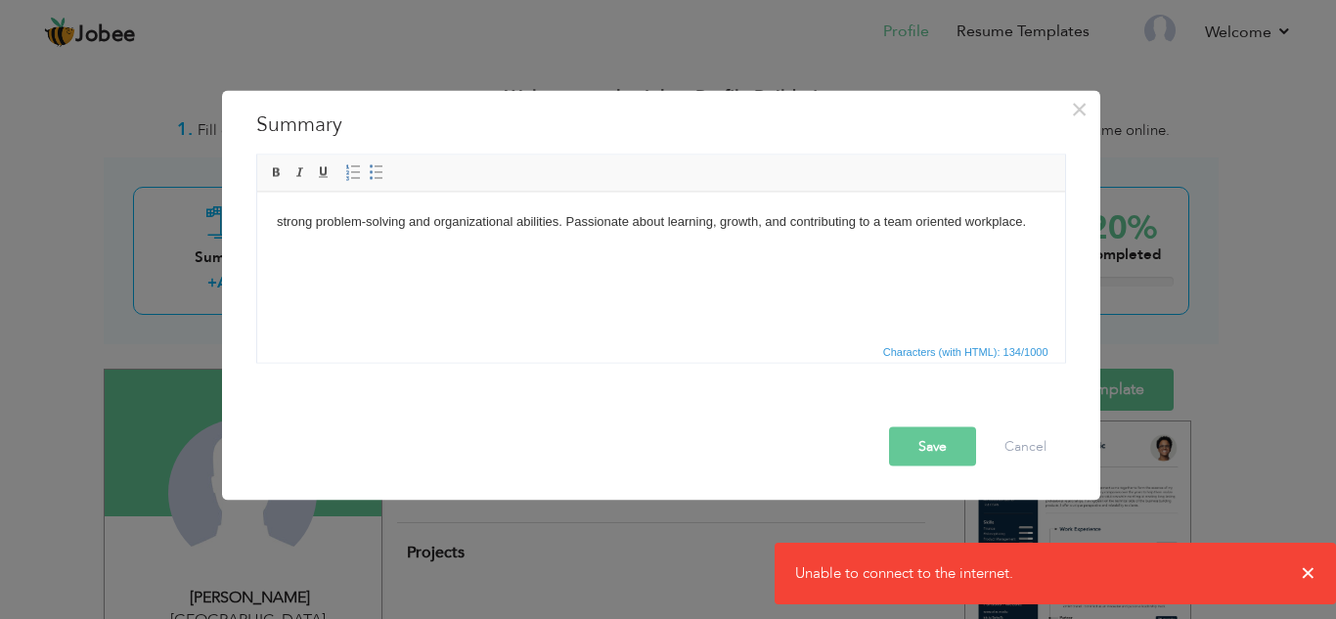
click at [926, 457] on button "Save" at bounding box center [932, 445] width 87 height 39
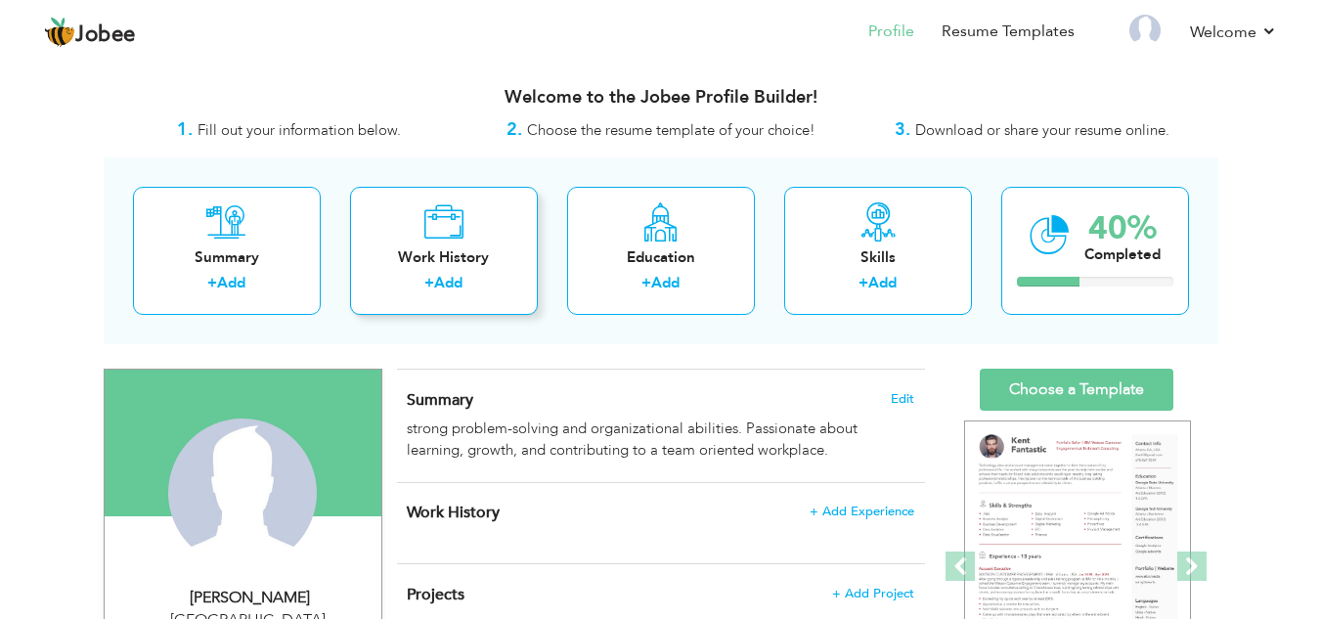
click at [459, 274] on link "Add" at bounding box center [448, 283] width 28 height 20
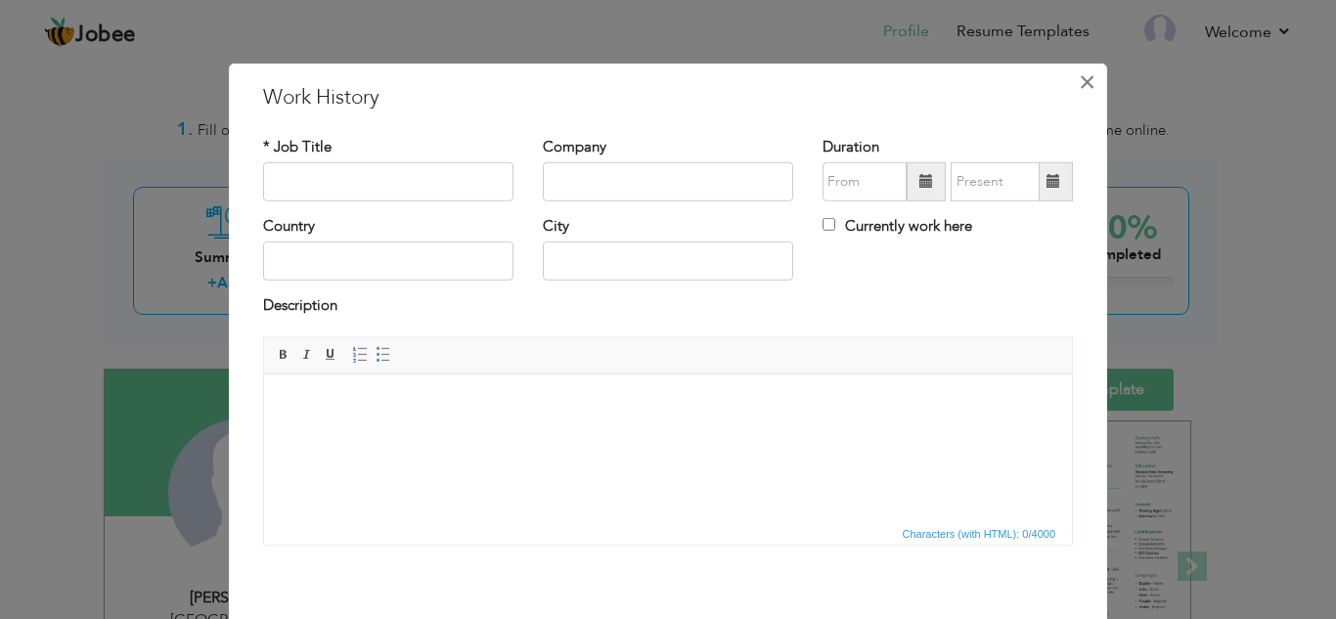
click at [1078, 94] on span "×" at bounding box center [1086, 81] width 17 height 35
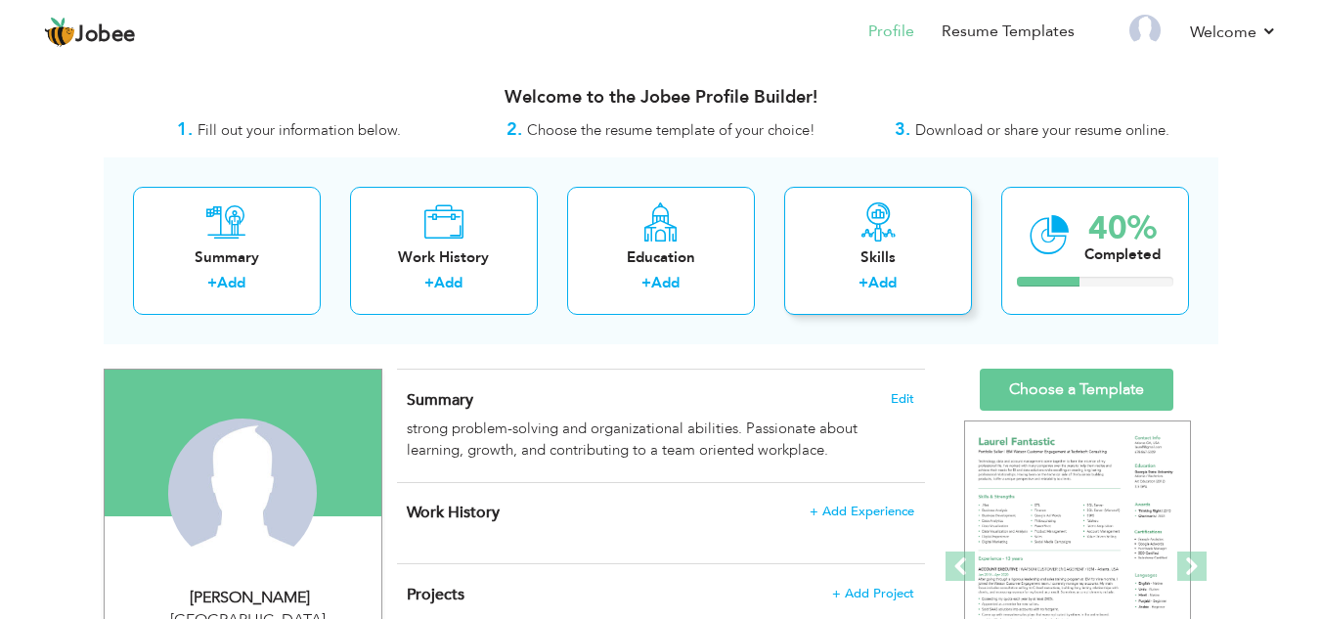
click at [890, 294] on div "+ Add" at bounding box center [878, 285] width 156 height 25
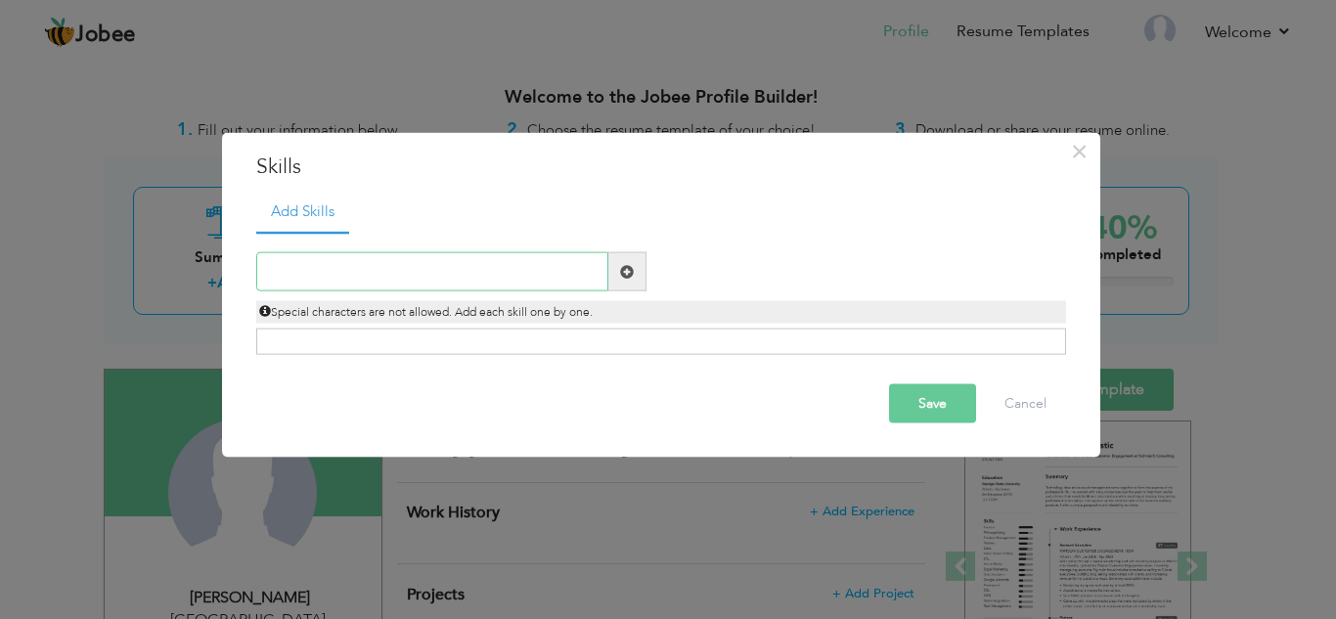
drag, startPoint x: 447, startPoint y: 279, endPoint x: 448, endPoint y: 269, distance: 9.8
click at [448, 278] on input "text" at bounding box center [432, 271] width 352 height 39
click at [1022, 414] on button "Cancel" at bounding box center [1025, 403] width 81 height 39
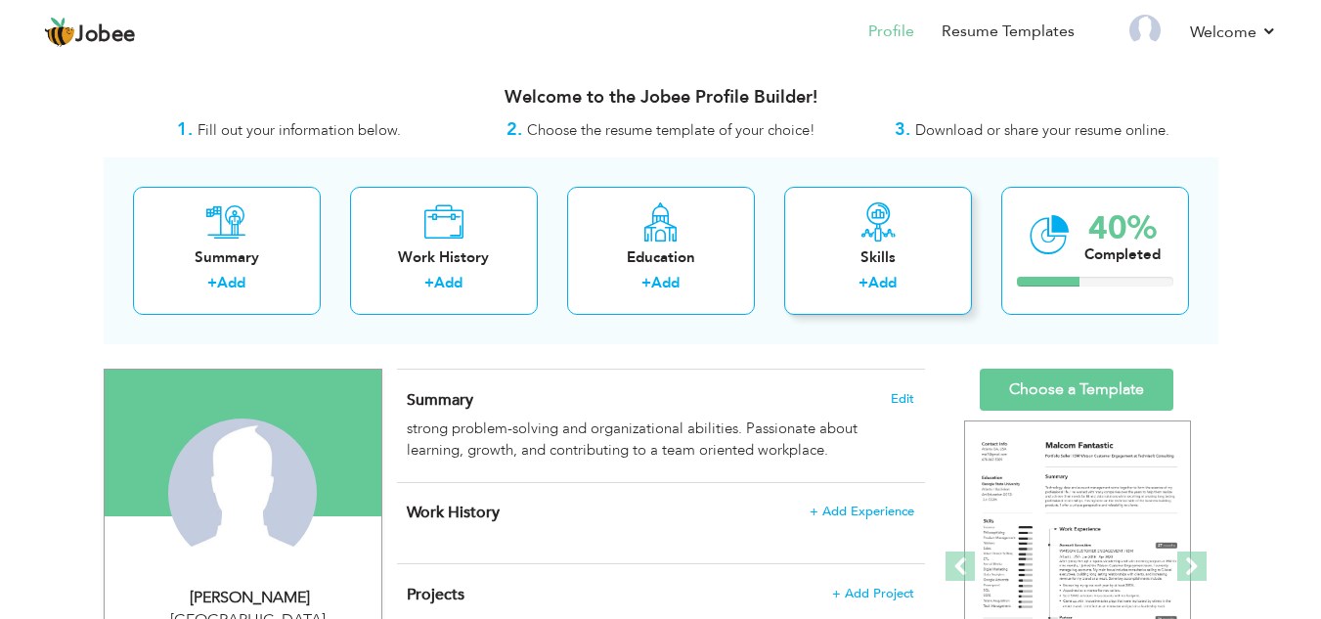
click at [869, 292] on link "Add" at bounding box center [882, 283] width 28 height 20
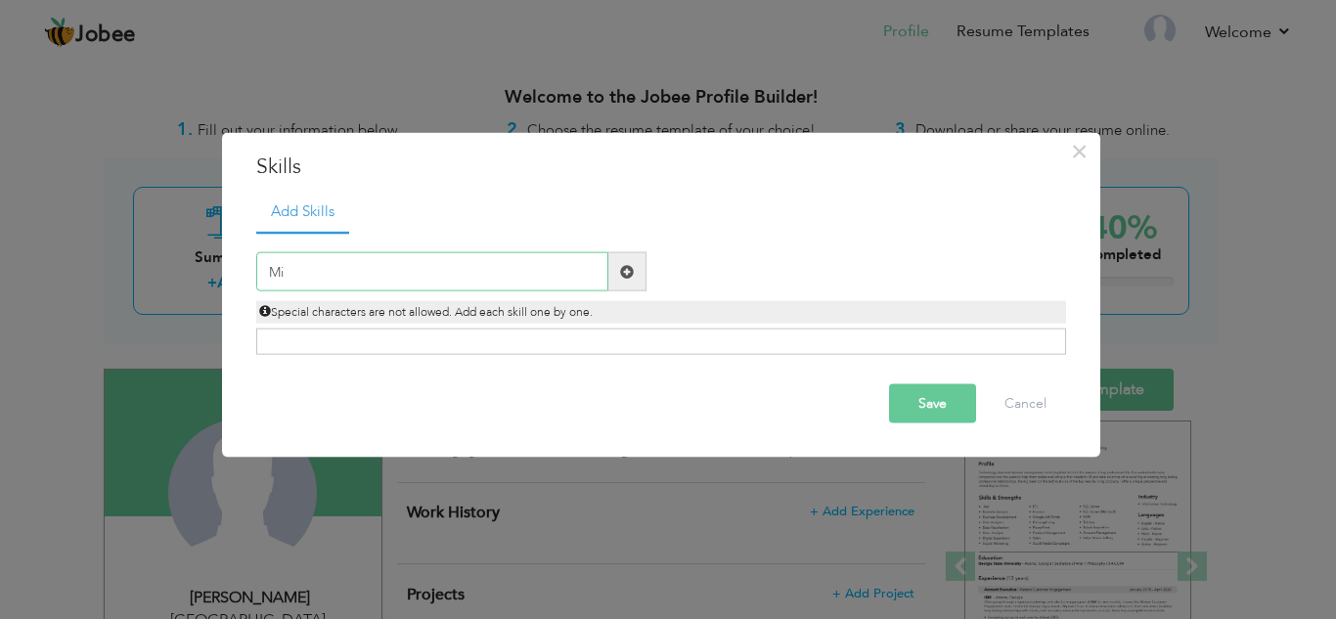
type input "M"
click at [438, 339] on div "Click on , to mark skill as primary." at bounding box center [661, 342] width 810 height 26
click at [571, 309] on span "Special characters are not allowed. Add each skill one by one." at bounding box center [425, 312] width 333 height 16
click at [439, 273] on input "Communication" at bounding box center [432, 271] width 352 height 39
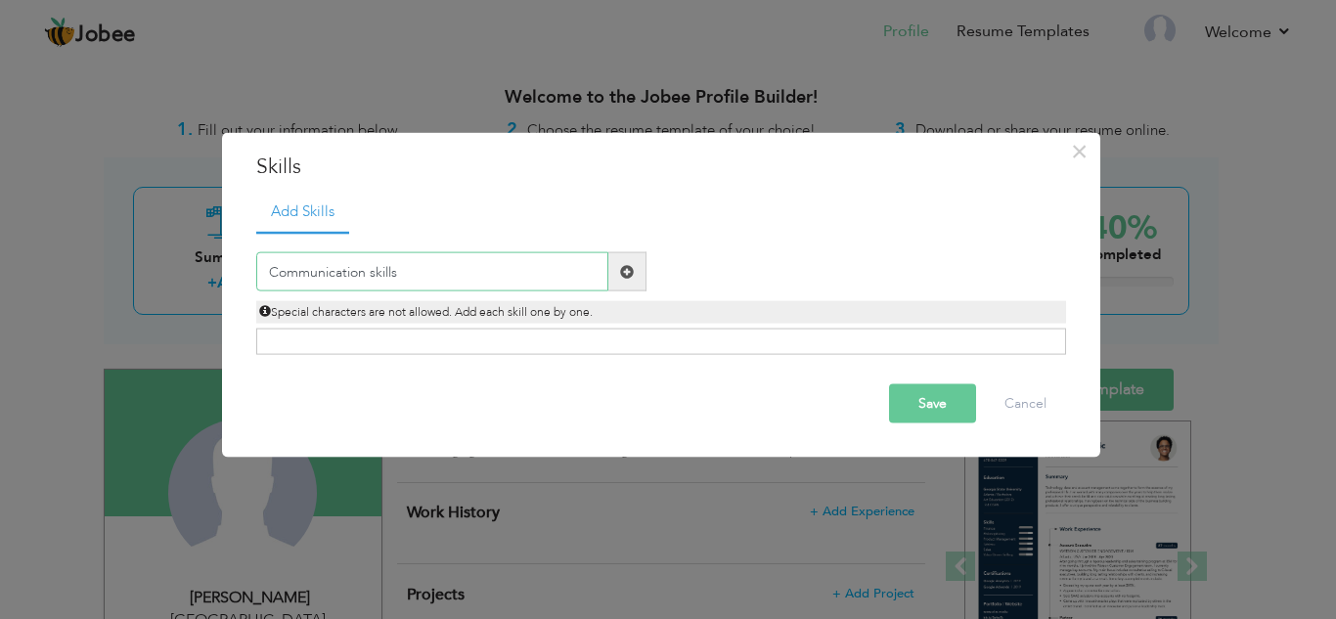
type input "Communication skills"
click at [948, 417] on button "Save" at bounding box center [932, 403] width 87 height 39
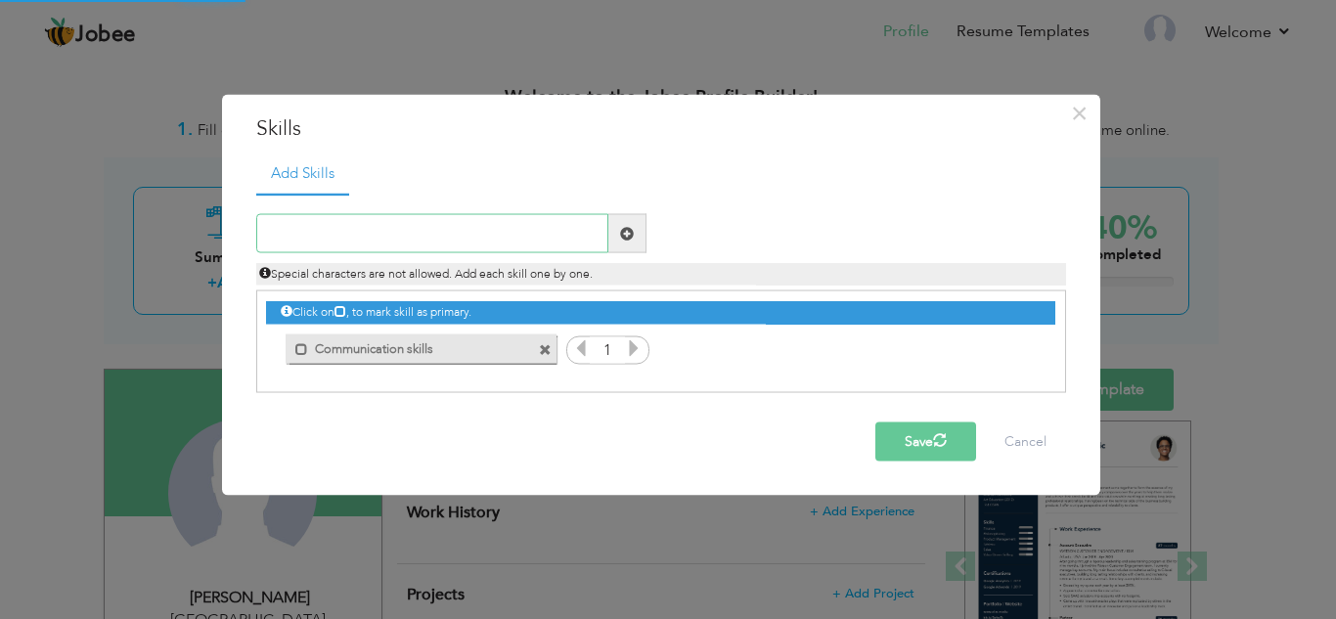
click at [338, 232] on input "text" at bounding box center [432, 233] width 352 height 39
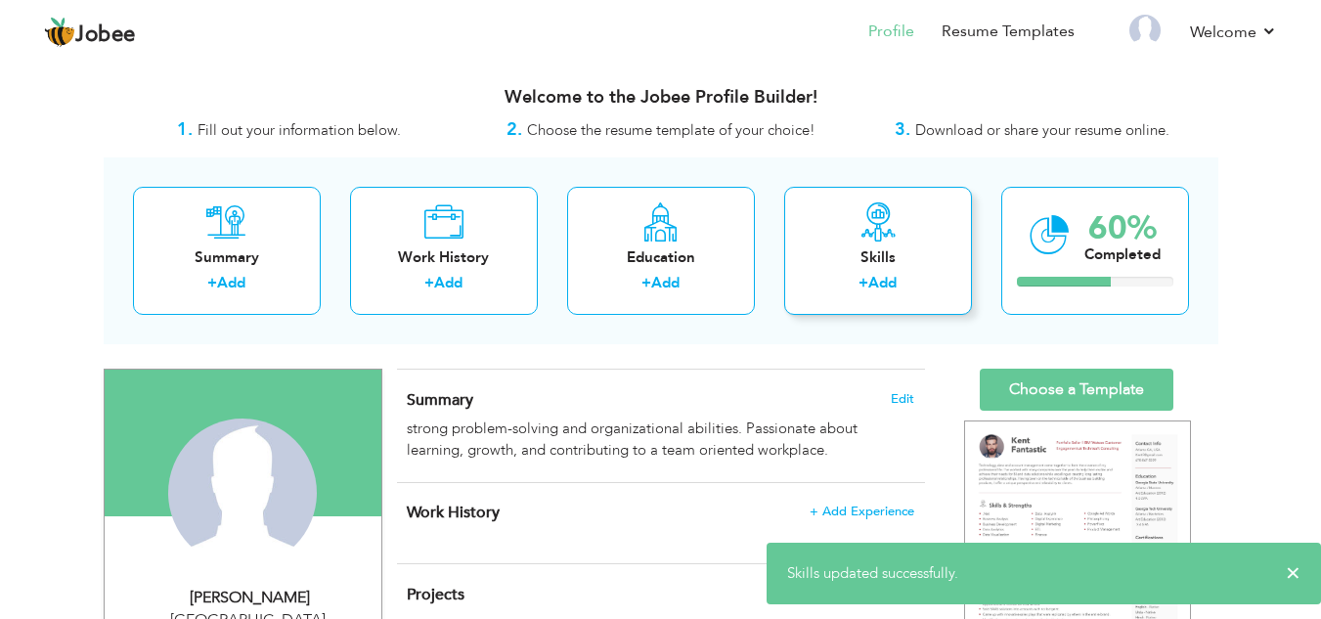
click at [858, 286] on label "+" at bounding box center [863, 283] width 10 height 21
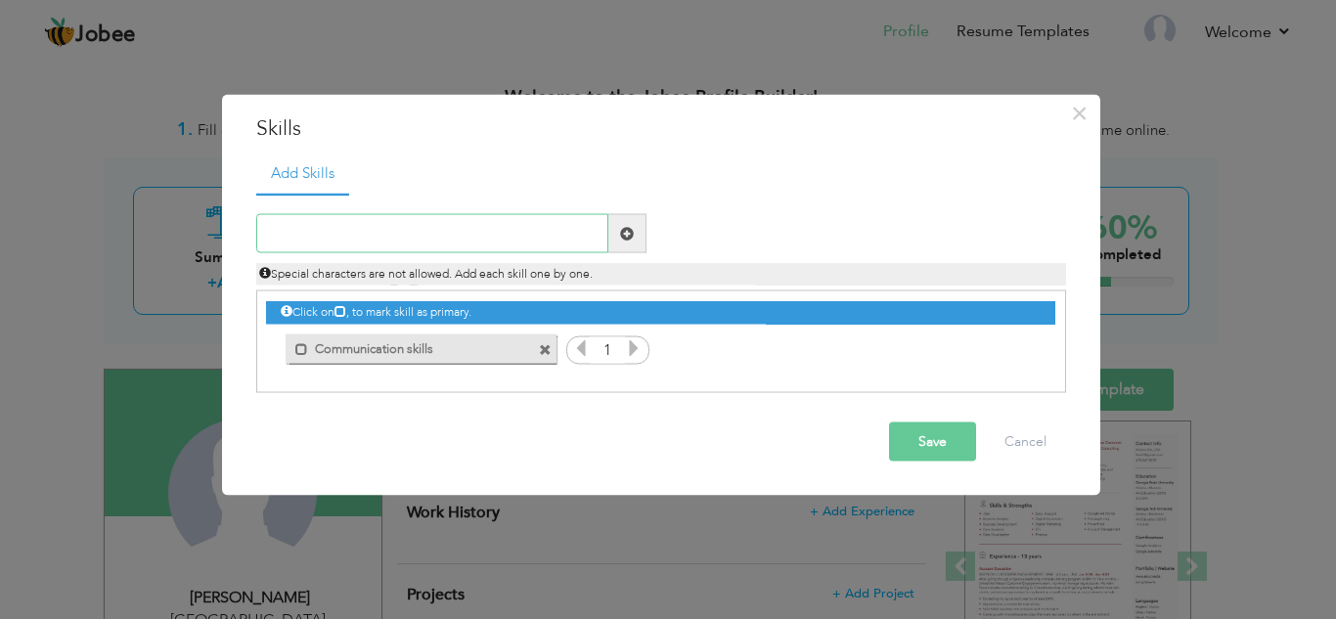
click at [394, 237] on input "text" at bounding box center [432, 233] width 352 height 39
type input "T"
type input "Analytical skills"
click at [967, 456] on button "Save" at bounding box center [932, 441] width 87 height 39
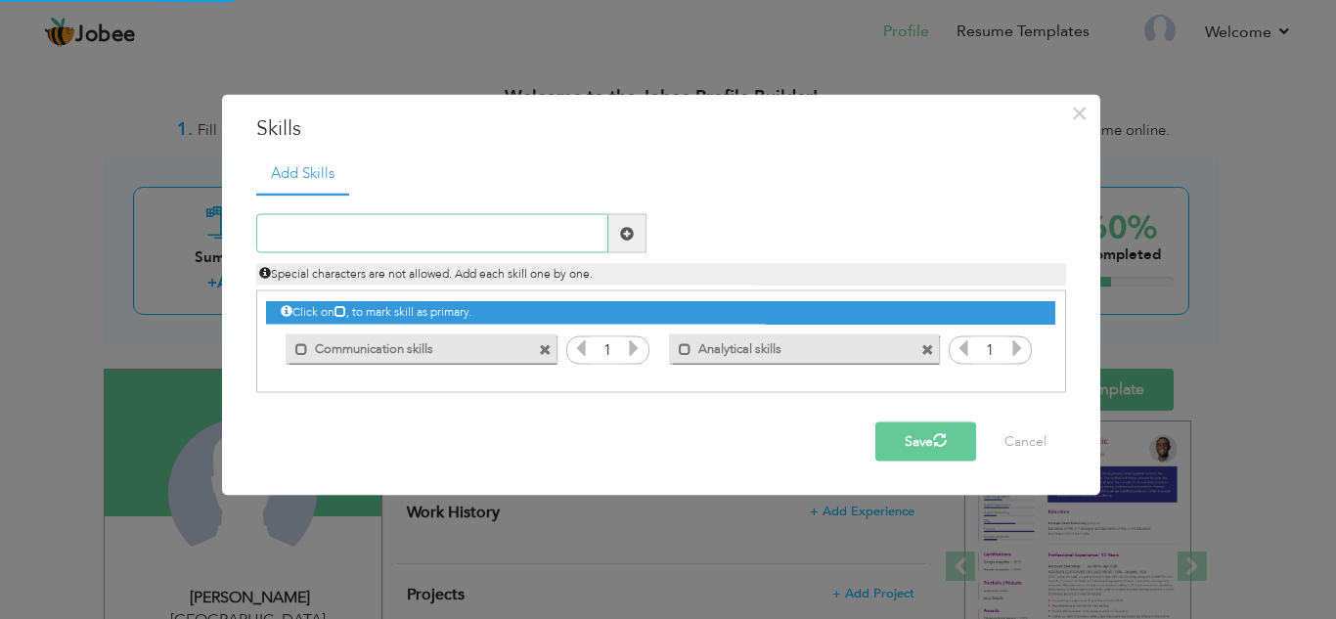
click at [415, 238] on input "text" at bounding box center [432, 233] width 352 height 39
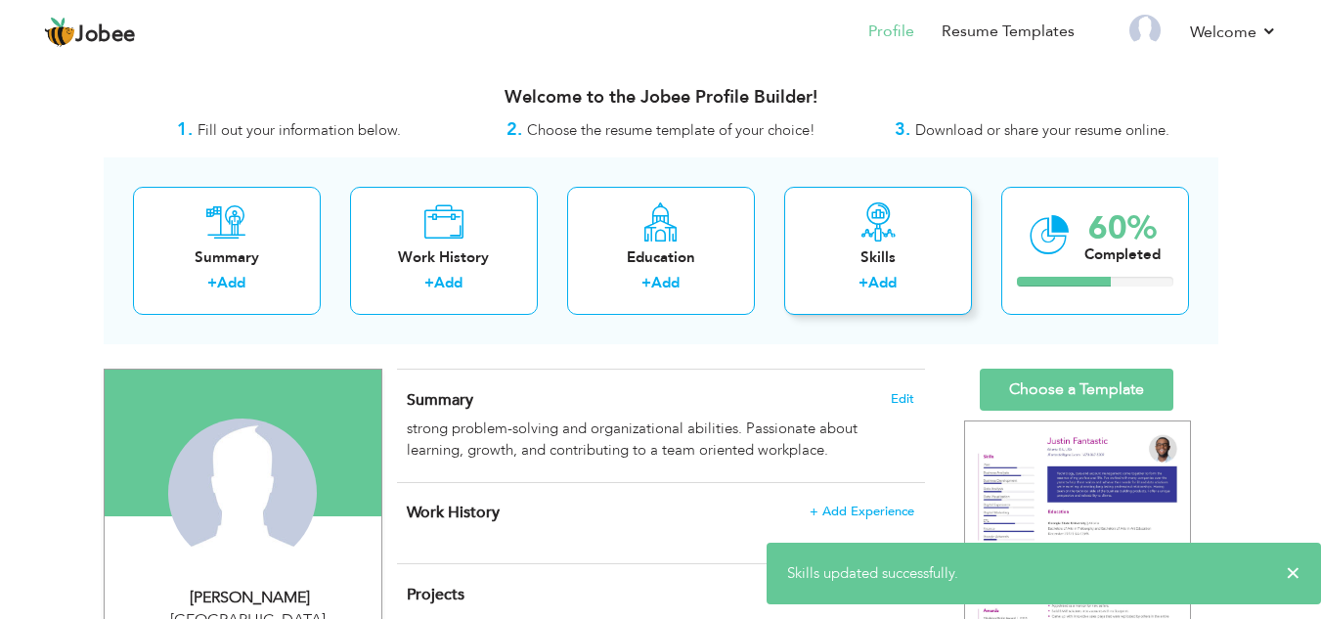
click at [897, 281] on link "Add" at bounding box center [882, 283] width 28 height 20
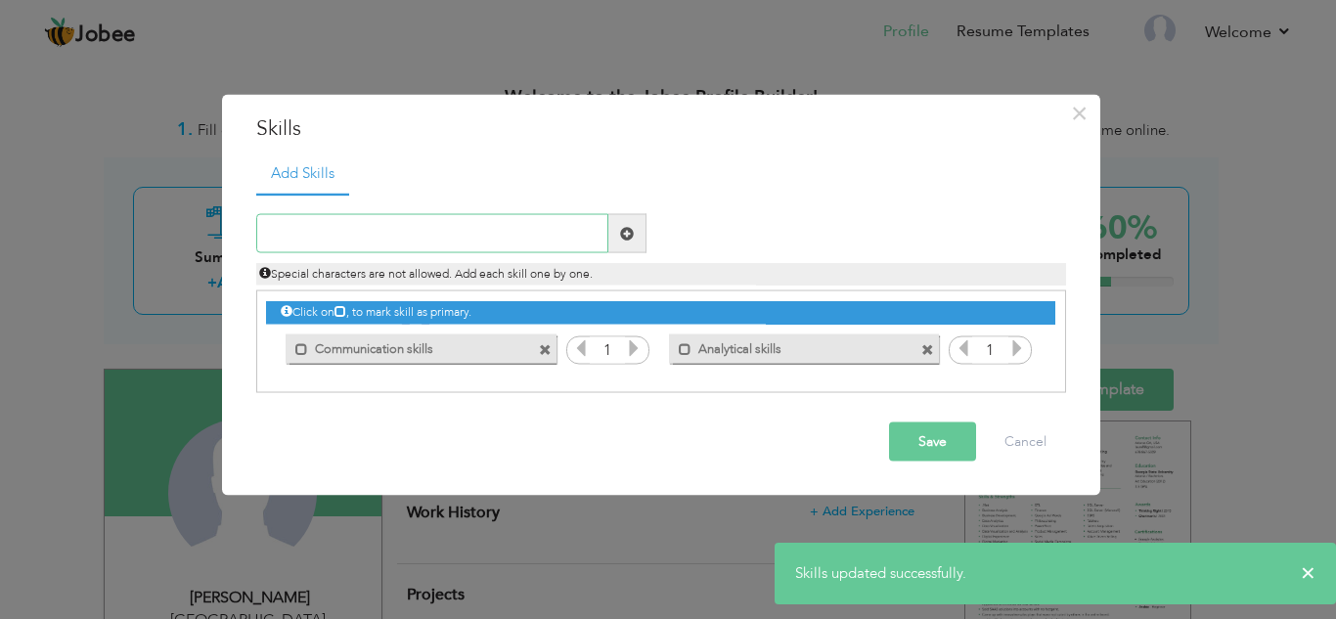
click at [372, 230] on input "text" at bounding box center [432, 233] width 352 height 39
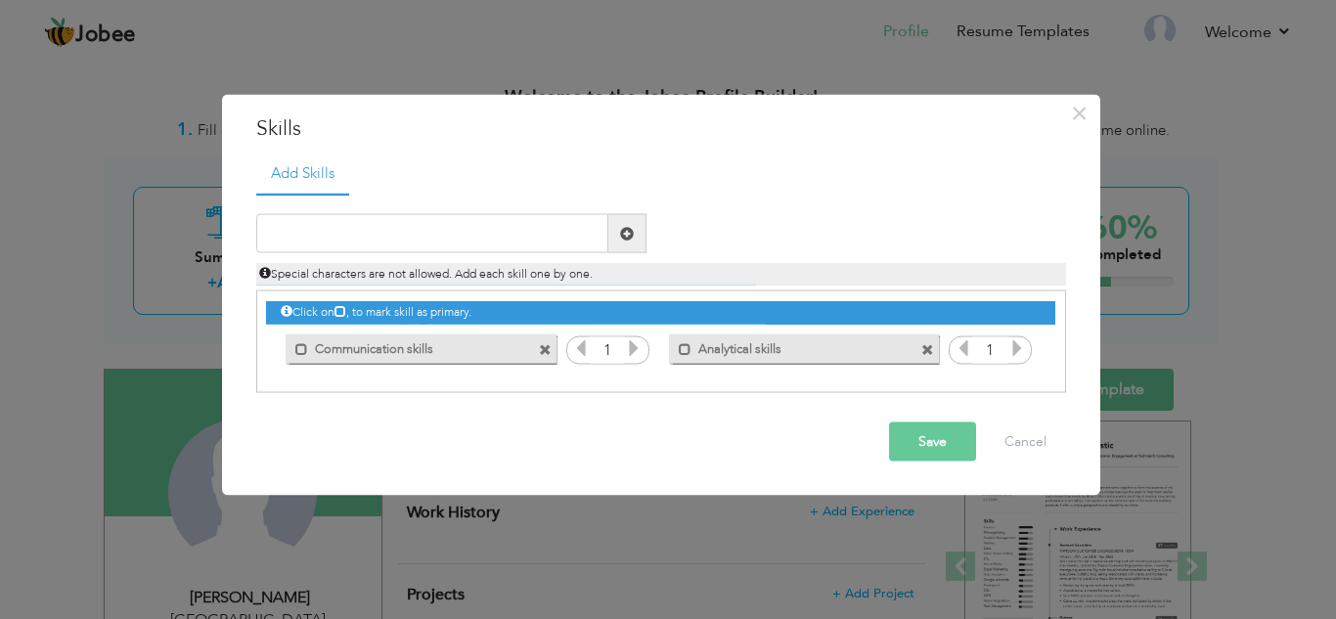
click at [631, 343] on icon at bounding box center [634, 348] width 18 height 18
click at [579, 346] on icon at bounding box center [581, 348] width 18 height 18
click at [433, 226] on input "text" at bounding box center [432, 233] width 352 height 39
type input "t"
type input "T"
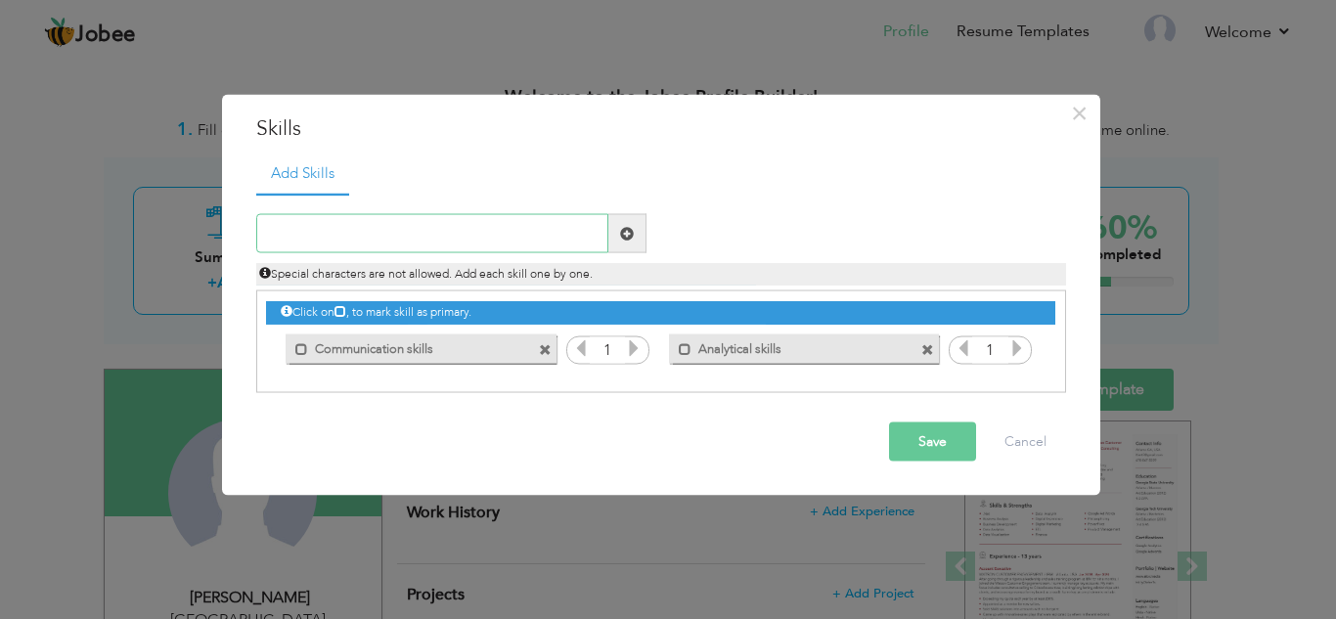
click at [424, 227] on input "text" at bounding box center [432, 233] width 352 height 39
click at [423, 250] on input "text" at bounding box center [432, 233] width 352 height 39
paste input "Attention to detail"
type input "Attention to detail"
click at [908, 438] on button "Save" at bounding box center [932, 441] width 87 height 39
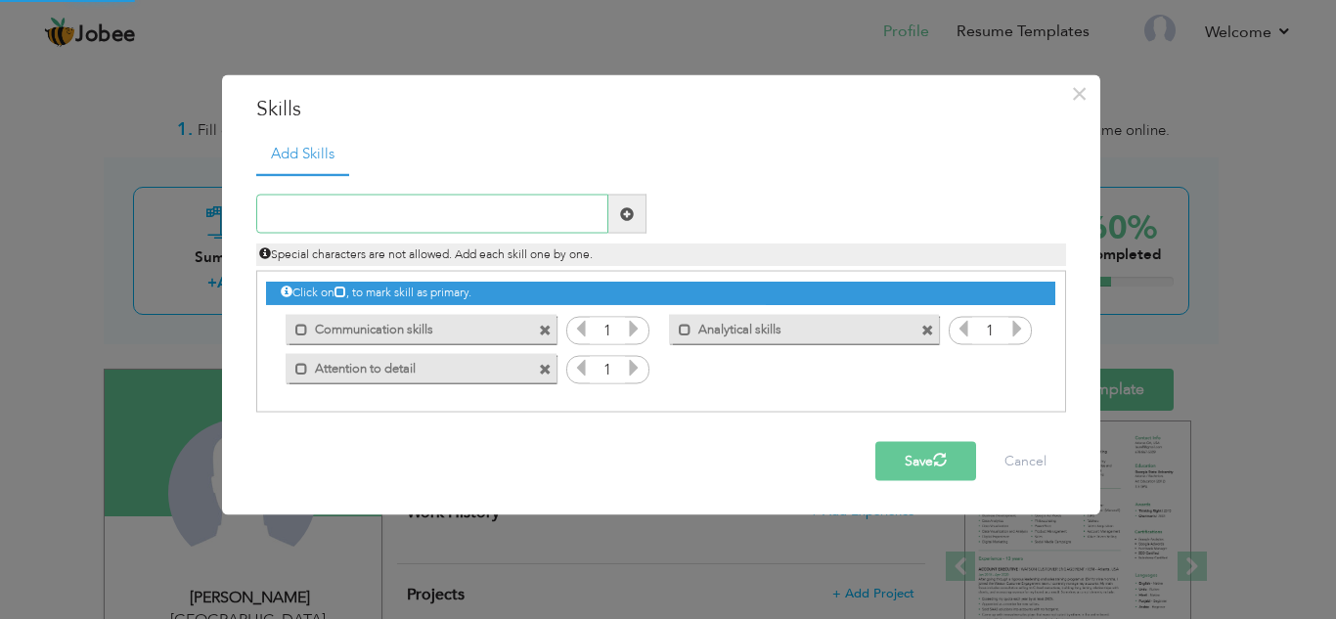
click at [436, 216] on input "text" at bounding box center [432, 214] width 352 height 39
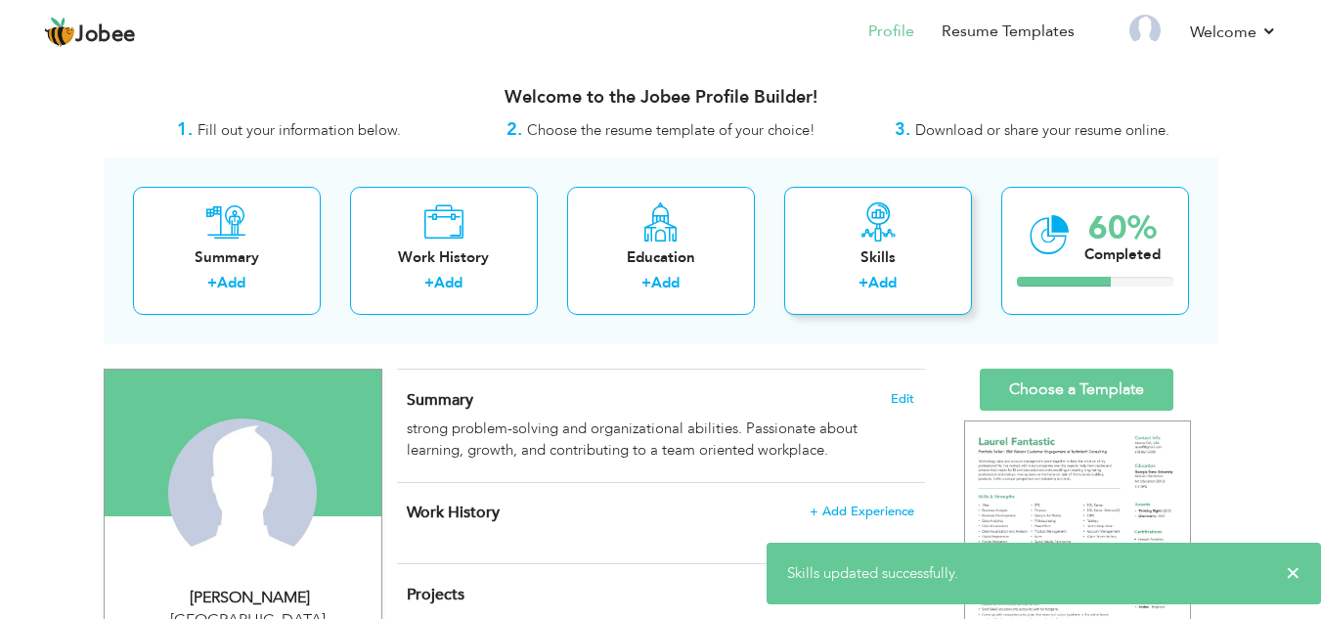
click at [866, 288] on label "+" at bounding box center [863, 283] width 10 height 21
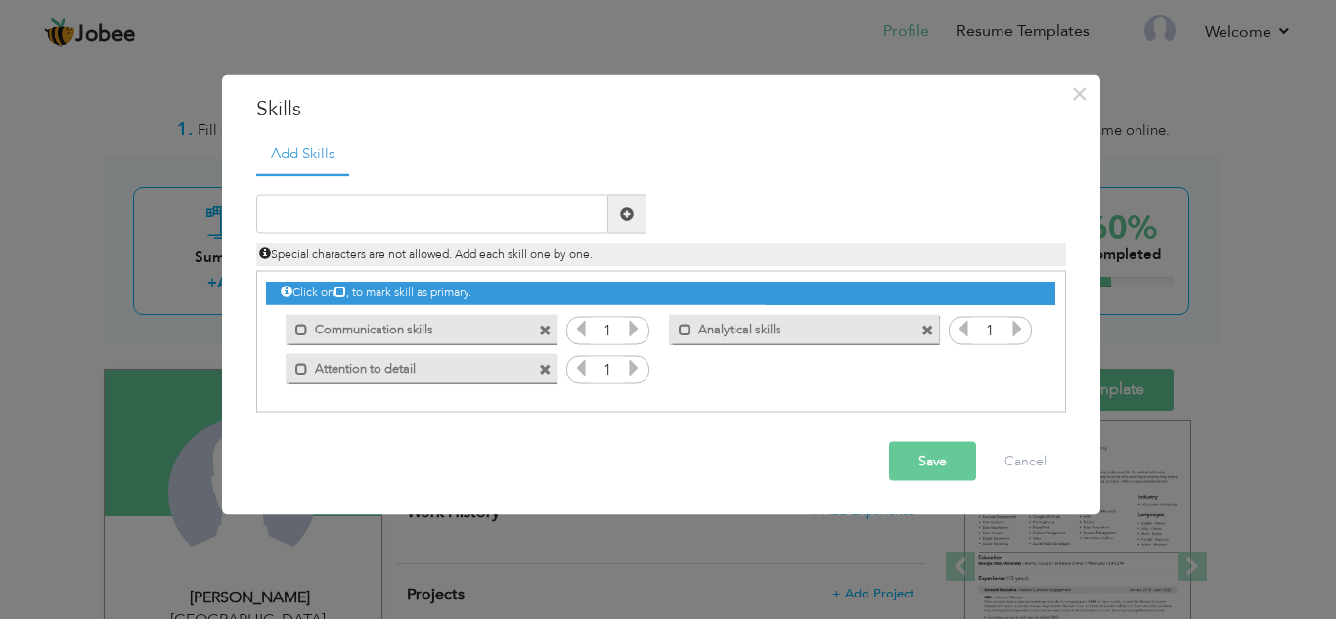
click at [546, 334] on span at bounding box center [545, 330] width 13 height 13
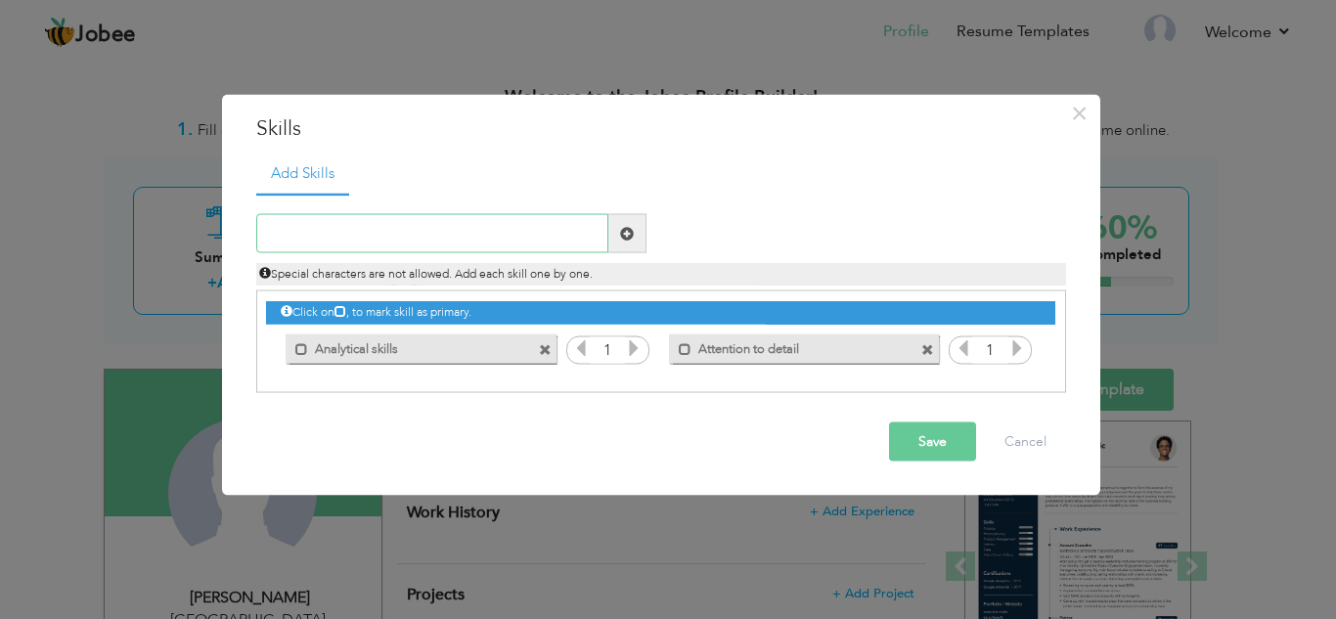
click at [314, 239] on input "text" at bounding box center [432, 233] width 352 height 39
paste input "Problem-solving"
click at [327, 238] on input "Problem-solving" at bounding box center [432, 233] width 352 height 39
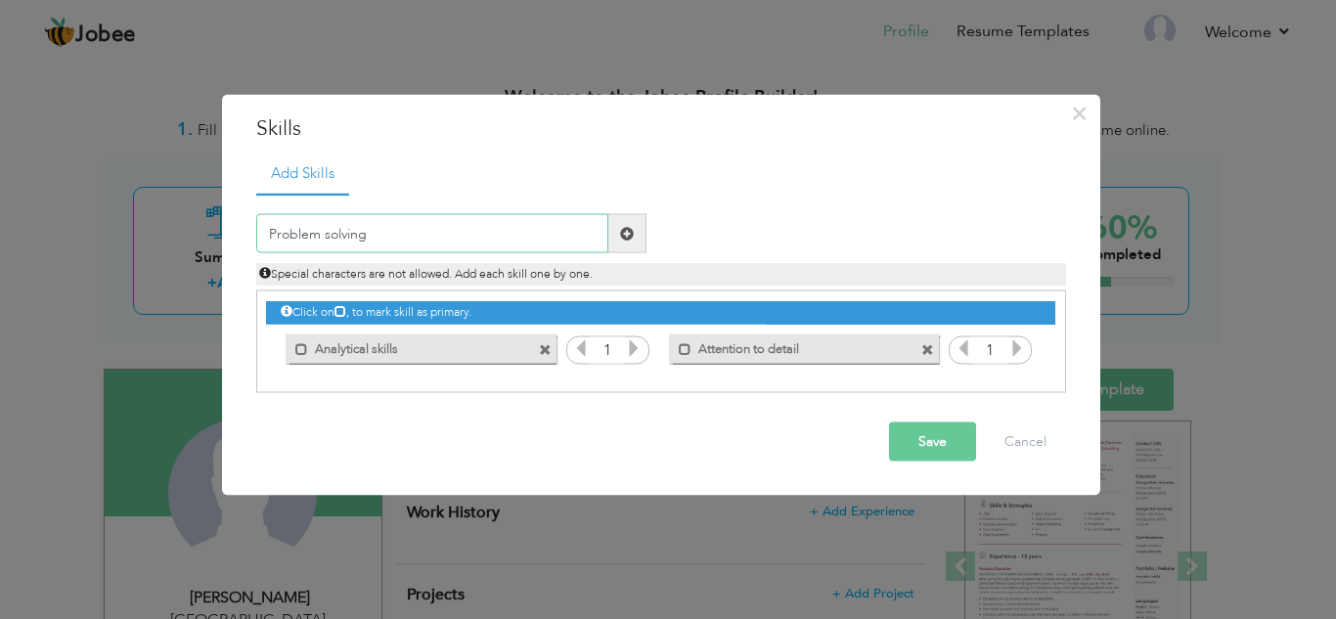
type input "Problem solving"
click at [943, 438] on button "Save" at bounding box center [932, 441] width 87 height 39
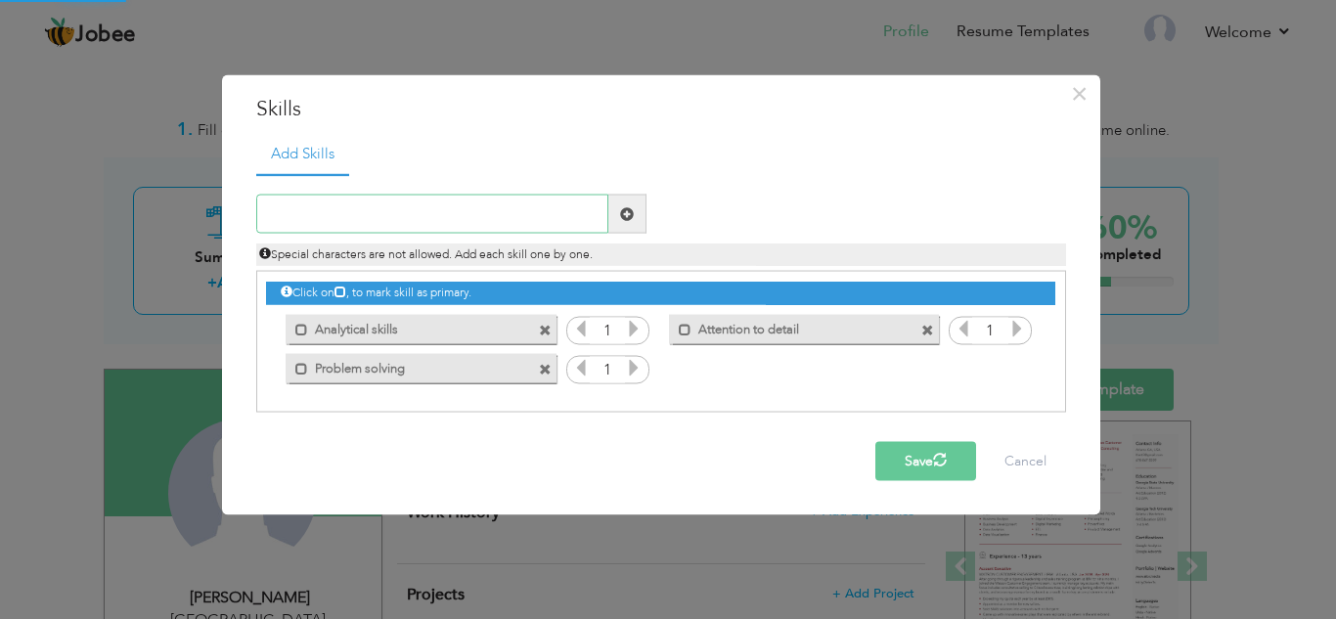
click at [405, 204] on input "text" at bounding box center [432, 214] width 352 height 39
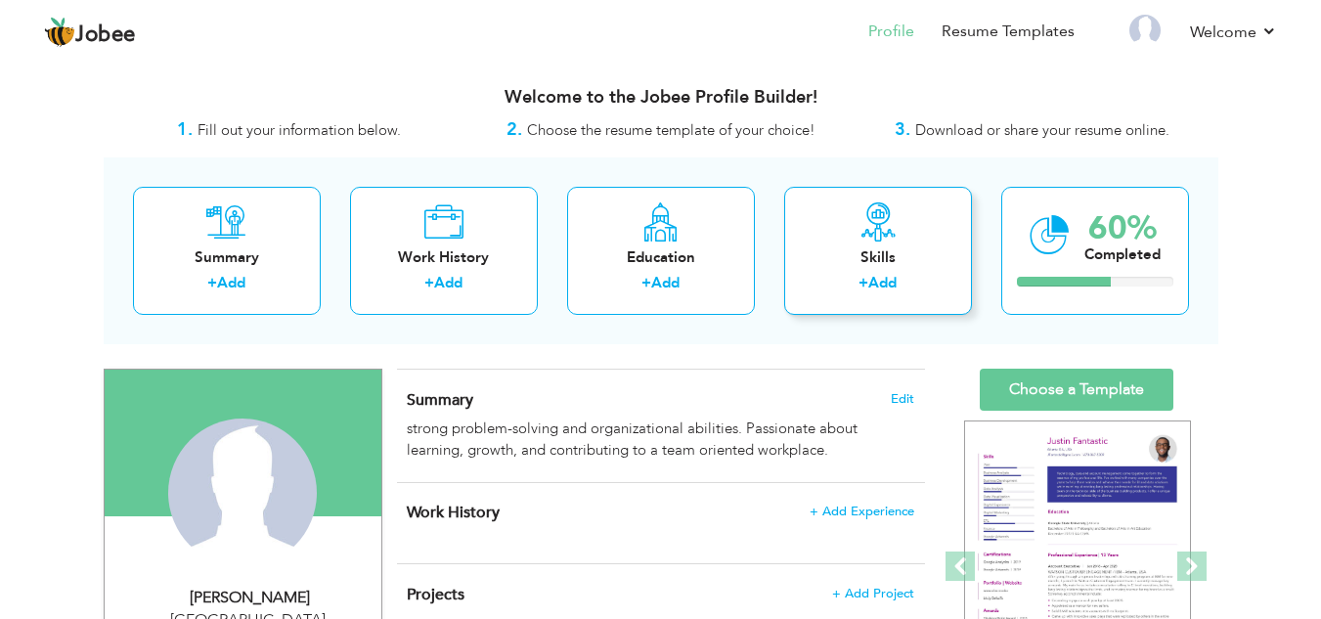
click at [864, 281] on label "+" at bounding box center [863, 283] width 10 height 21
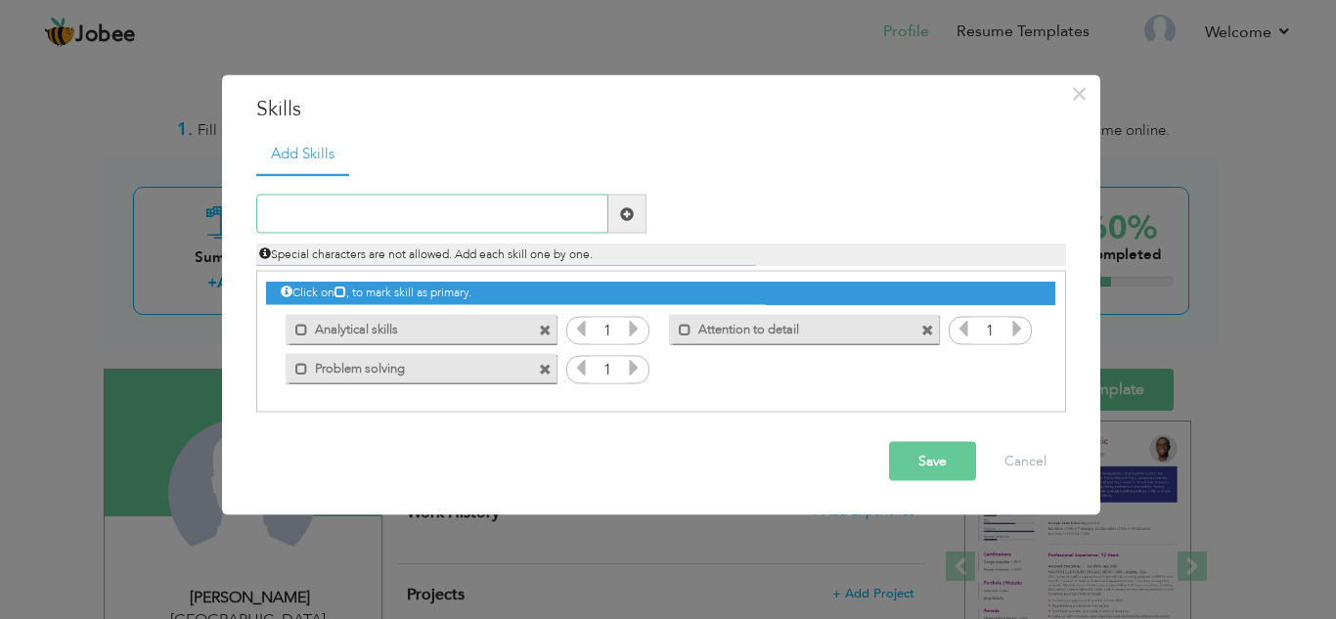
click at [356, 218] on input "text" at bounding box center [432, 214] width 352 height 39
paste input "Adaptability & quick learning"
type input "Adaptability & quick learning"
click at [935, 461] on button "Save" at bounding box center [932, 461] width 87 height 39
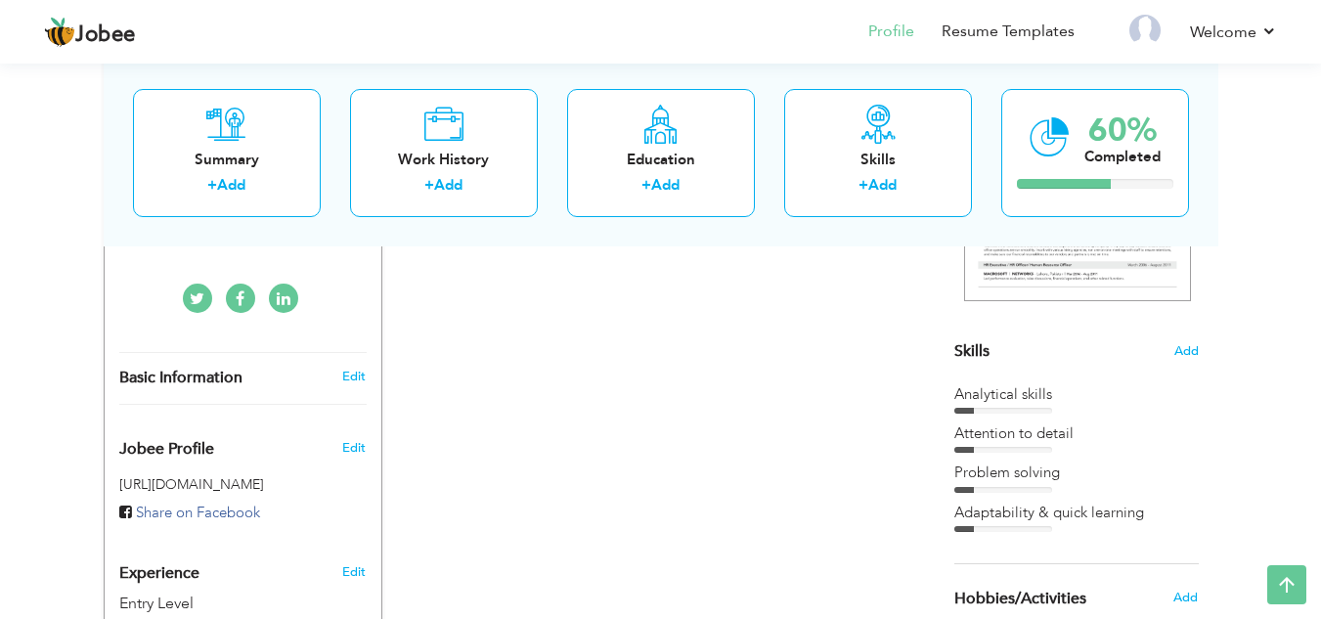
scroll to position [426, 0]
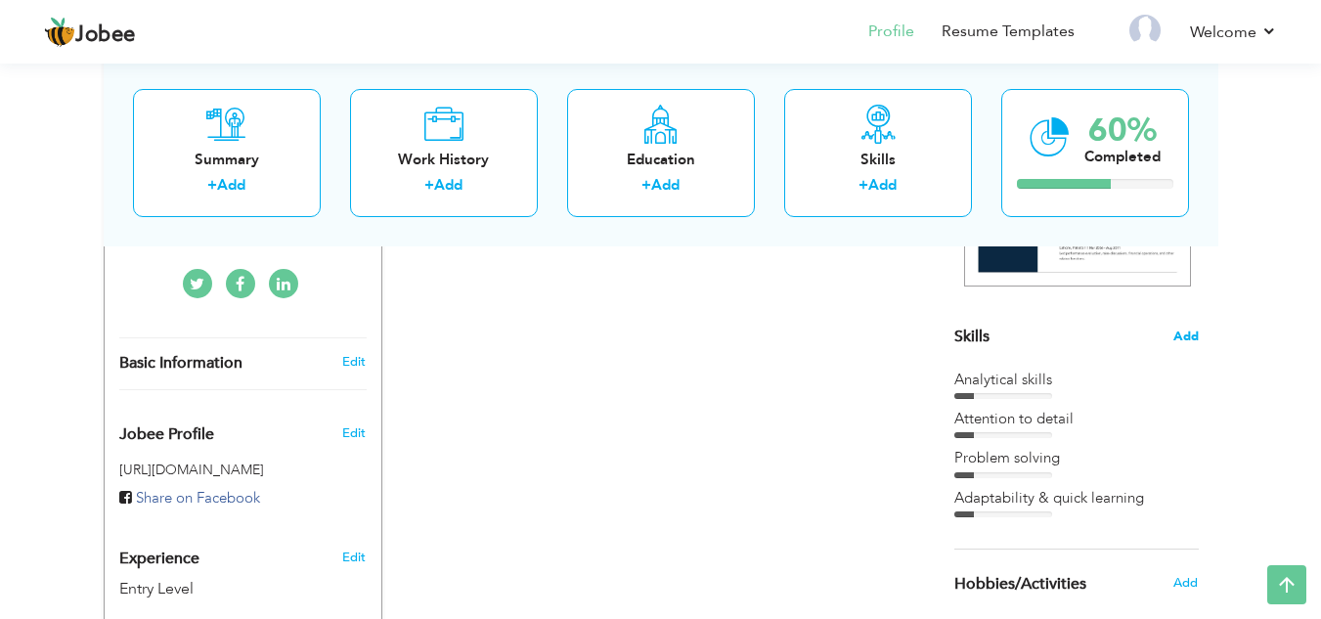
click at [1173, 343] on span "Add" at bounding box center [1185, 337] width 25 height 19
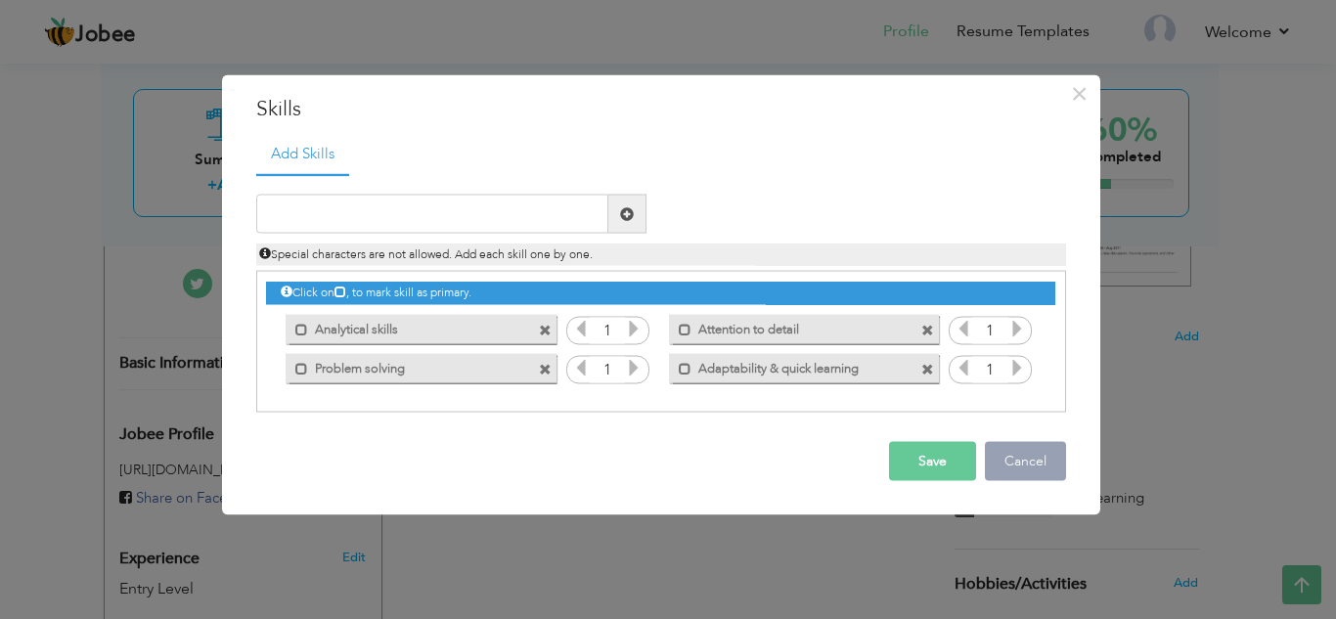
click at [1018, 472] on button "Cancel" at bounding box center [1025, 461] width 81 height 39
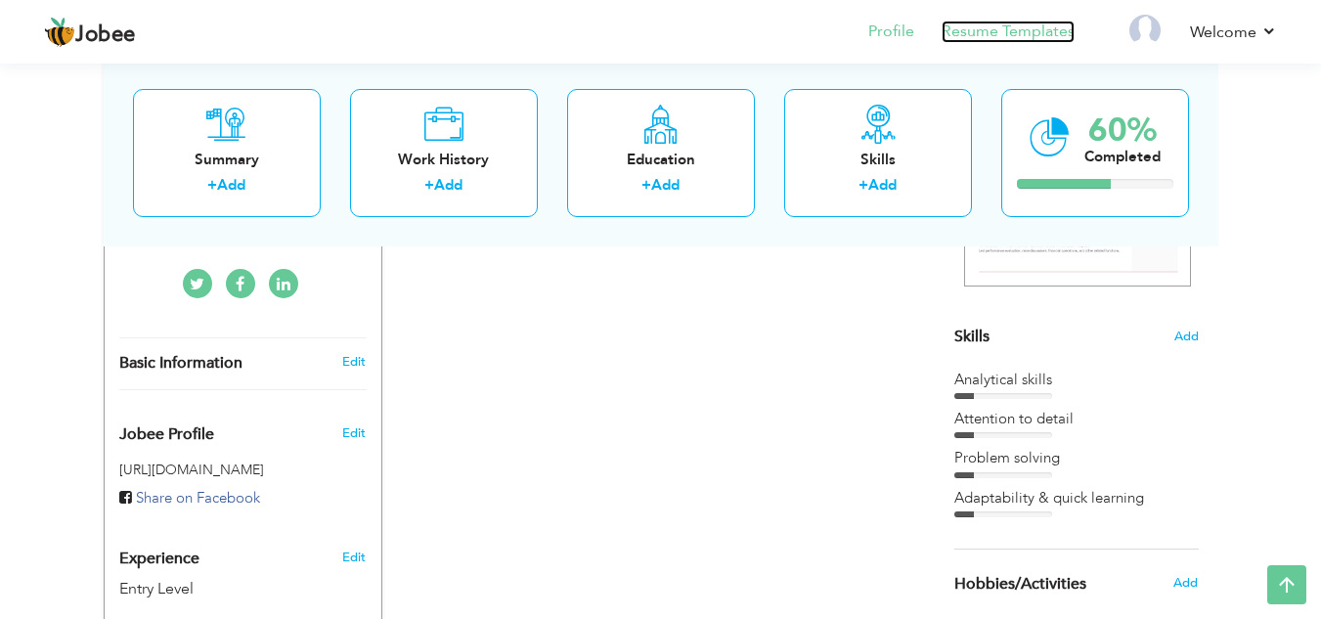
click at [1034, 33] on link "Resume Templates" at bounding box center [1008, 32] width 133 height 22
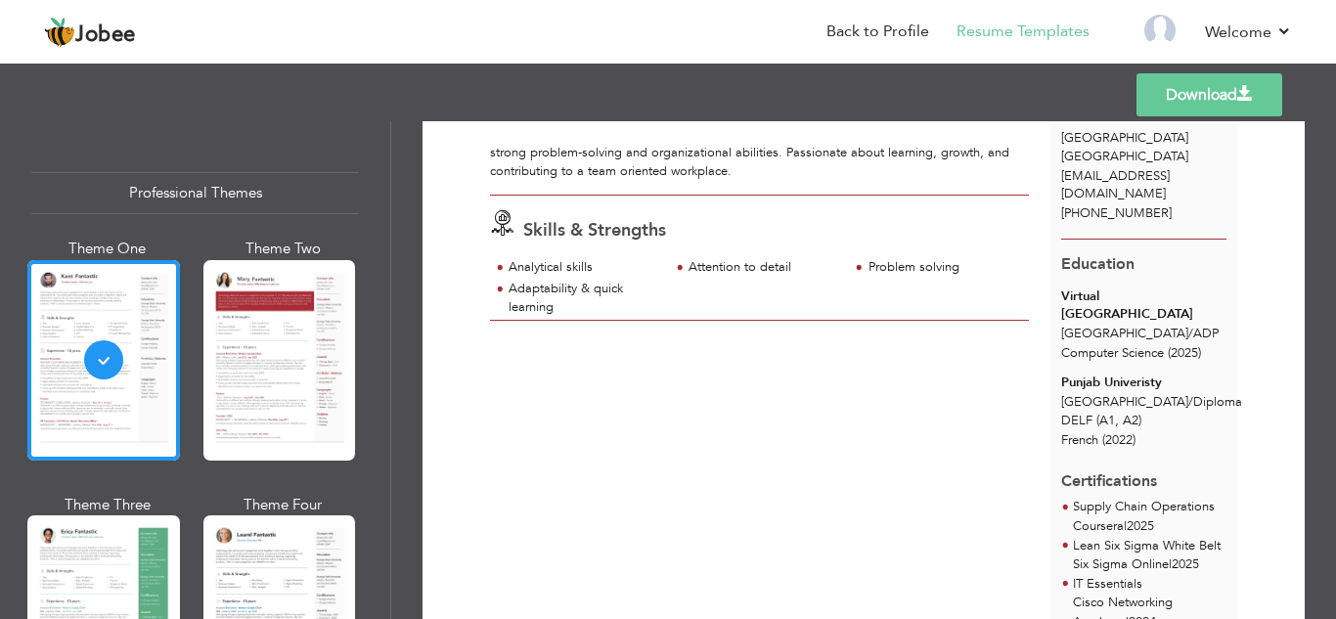
scroll to position [96, 0]
click at [991, 27] on link "Resume Templates" at bounding box center [1022, 32] width 133 height 22
click at [904, 27] on link "Back to Profile" at bounding box center [877, 32] width 103 height 22
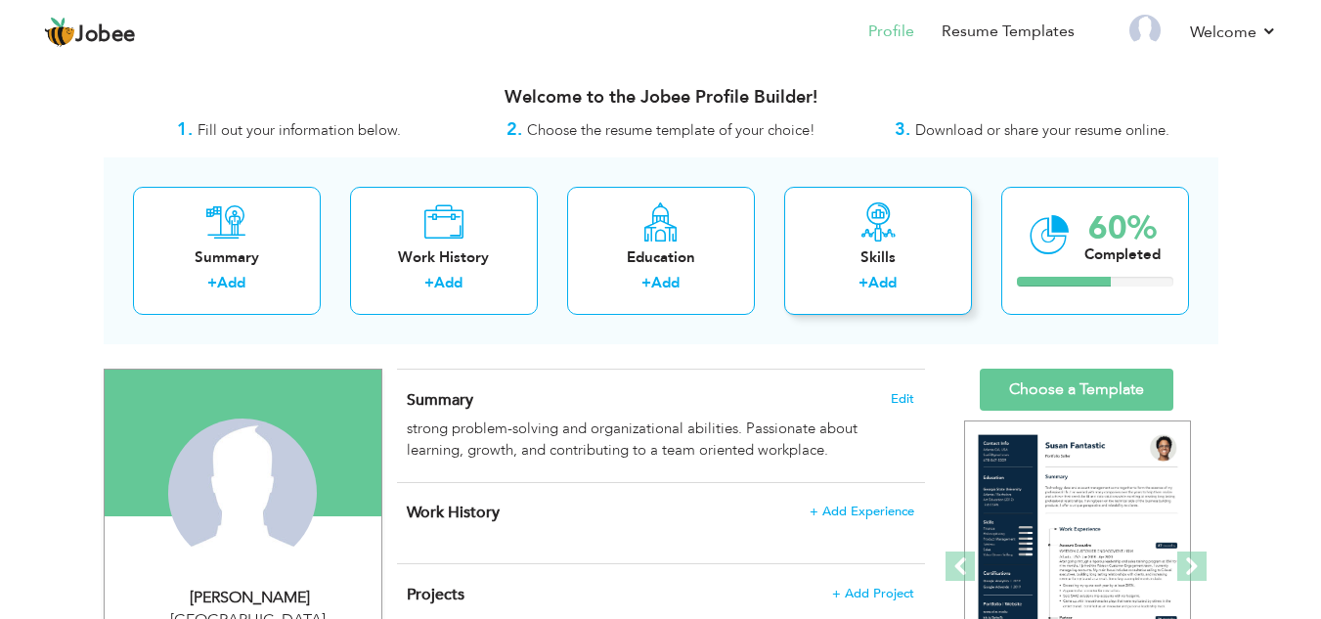
click at [873, 272] on div "Skills + Add" at bounding box center [878, 251] width 188 height 128
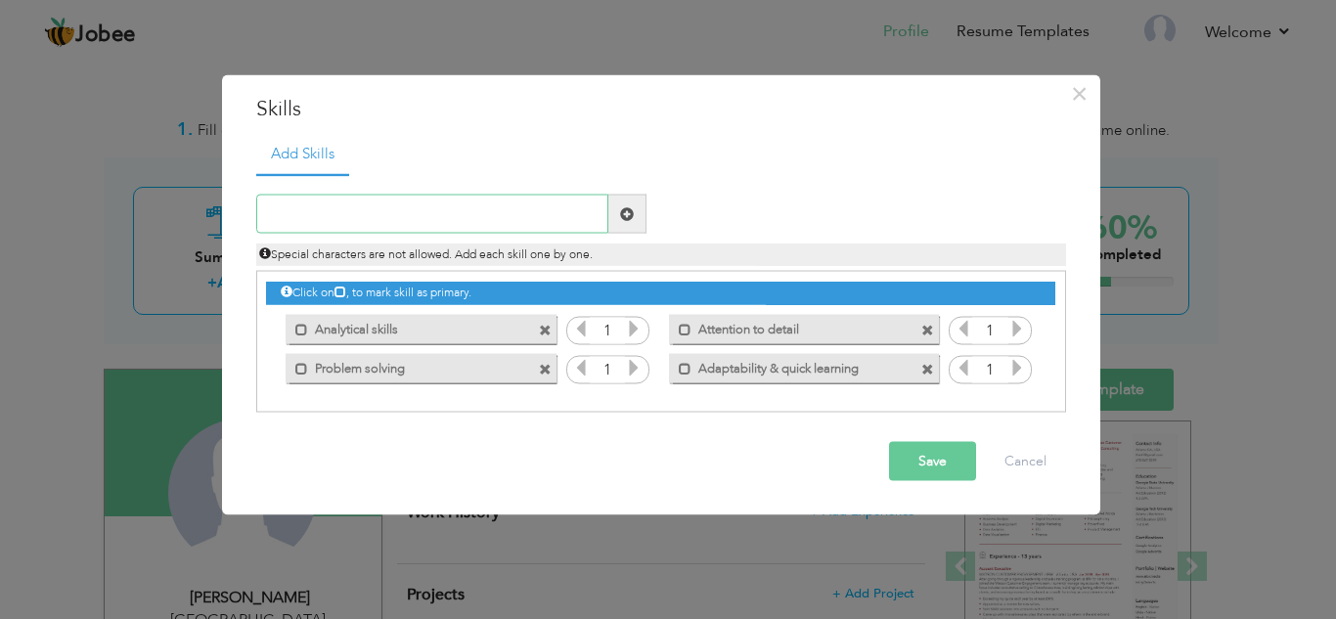
click at [352, 204] on input "text" at bounding box center [432, 214] width 352 height 39
paste input "Time management"
type input "Time management"
click at [931, 461] on button "Save" at bounding box center [932, 461] width 87 height 39
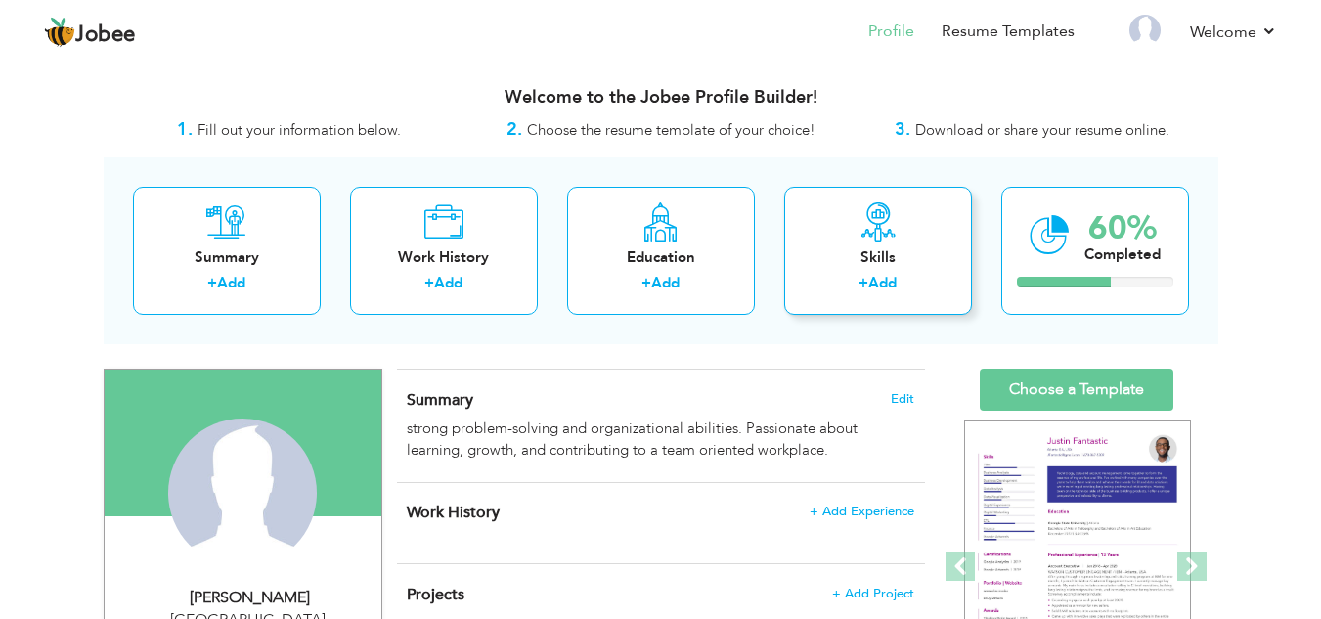
click at [853, 274] on div "+ Add" at bounding box center [878, 285] width 156 height 25
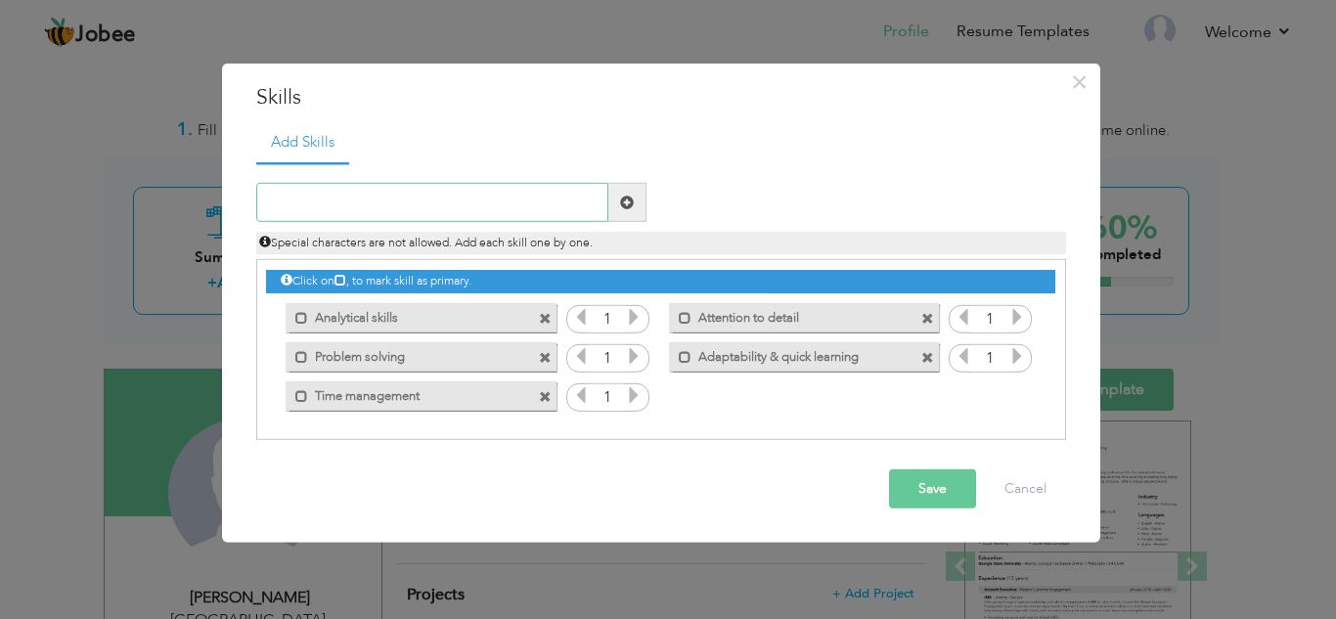
click at [403, 198] on input "text" at bounding box center [432, 202] width 352 height 39
paste input "communication"
click at [274, 202] on input "communication" at bounding box center [432, 202] width 352 height 39
click at [496, 186] on input "Communication" at bounding box center [432, 202] width 352 height 39
type input "Communication skills"
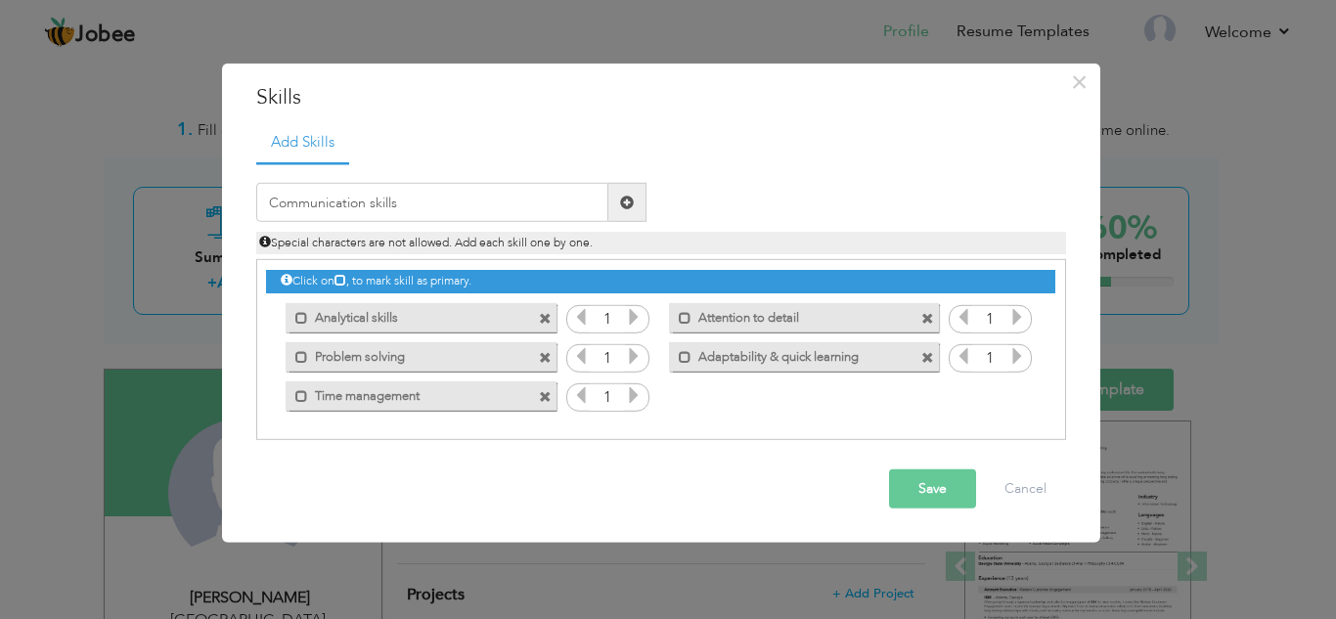
click at [937, 489] on button "Save" at bounding box center [932, 488] width 87 height 39
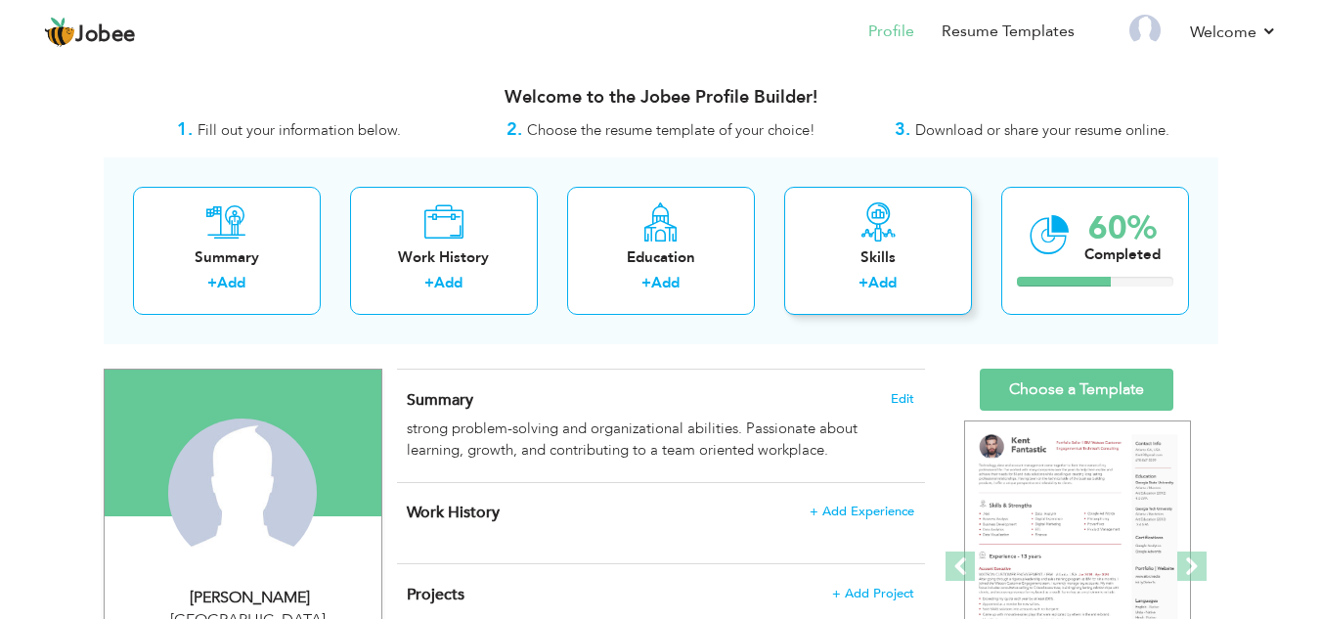
click at [860, 265] on div "Skills" at bounding box center [878, 257] width 156 height 21
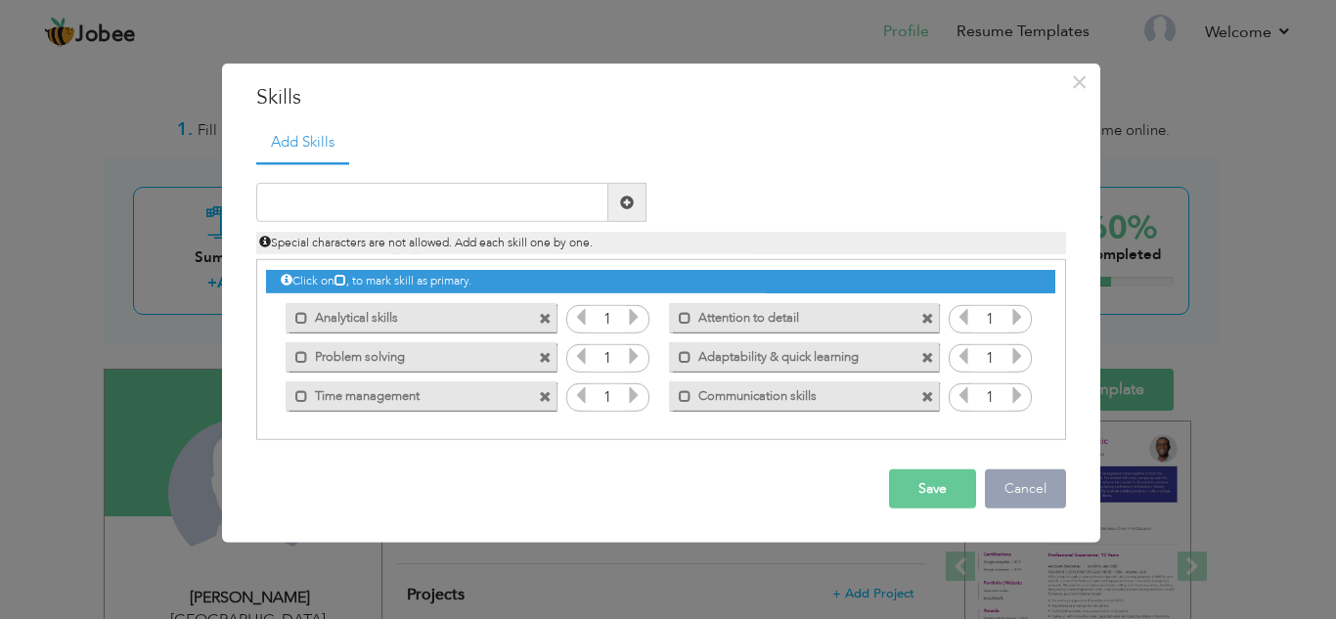
click at [1007, 486] on button "Cancel" at bounding box center [1025, 488] width 81 height 39
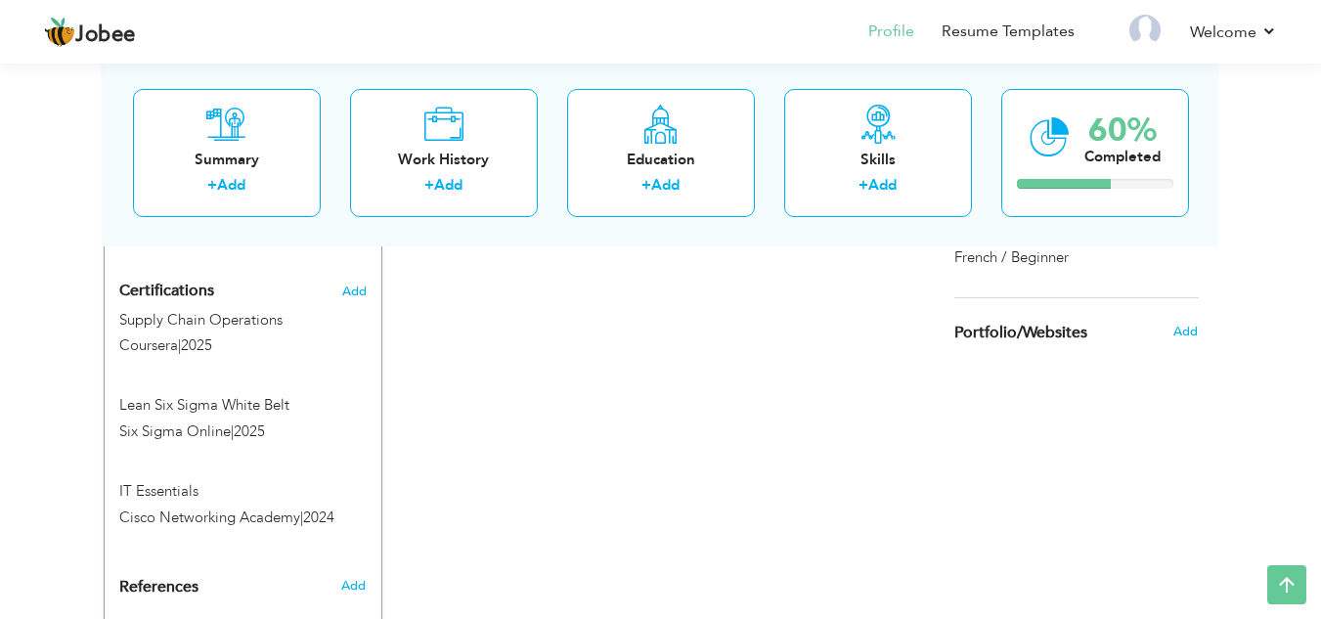
scroll to position [953, 0]
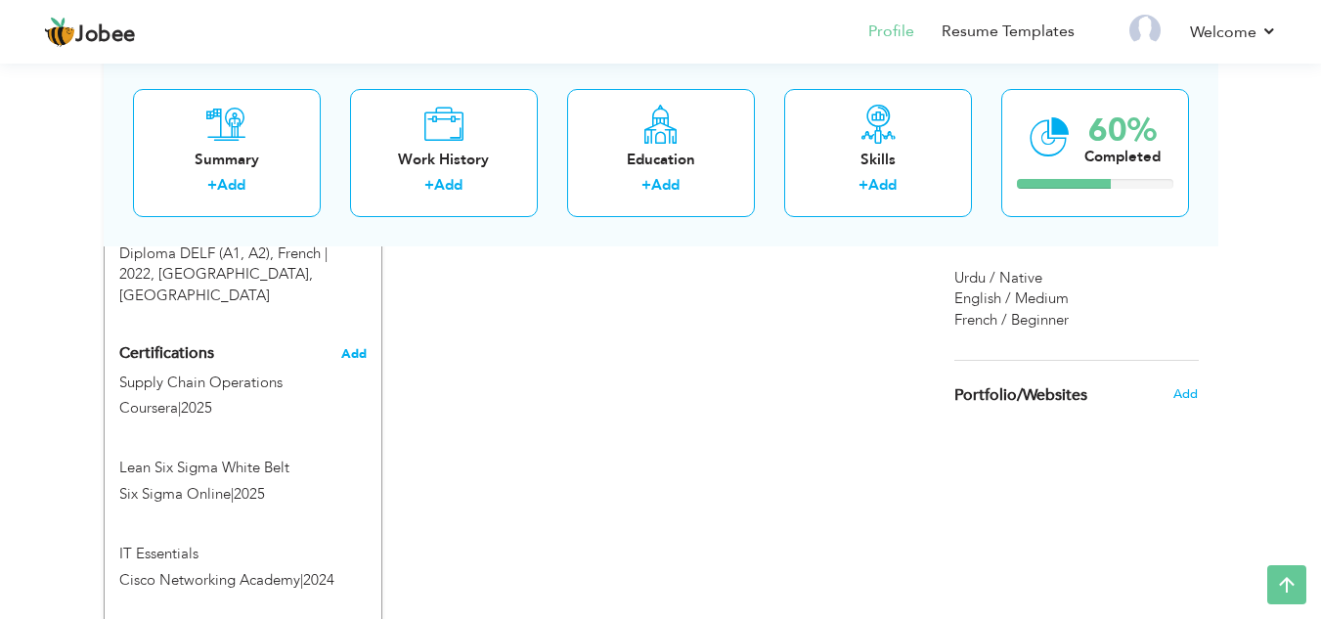
click at [366, 347] on span "Add" at bounding box center [353, 354] width 25 height 14
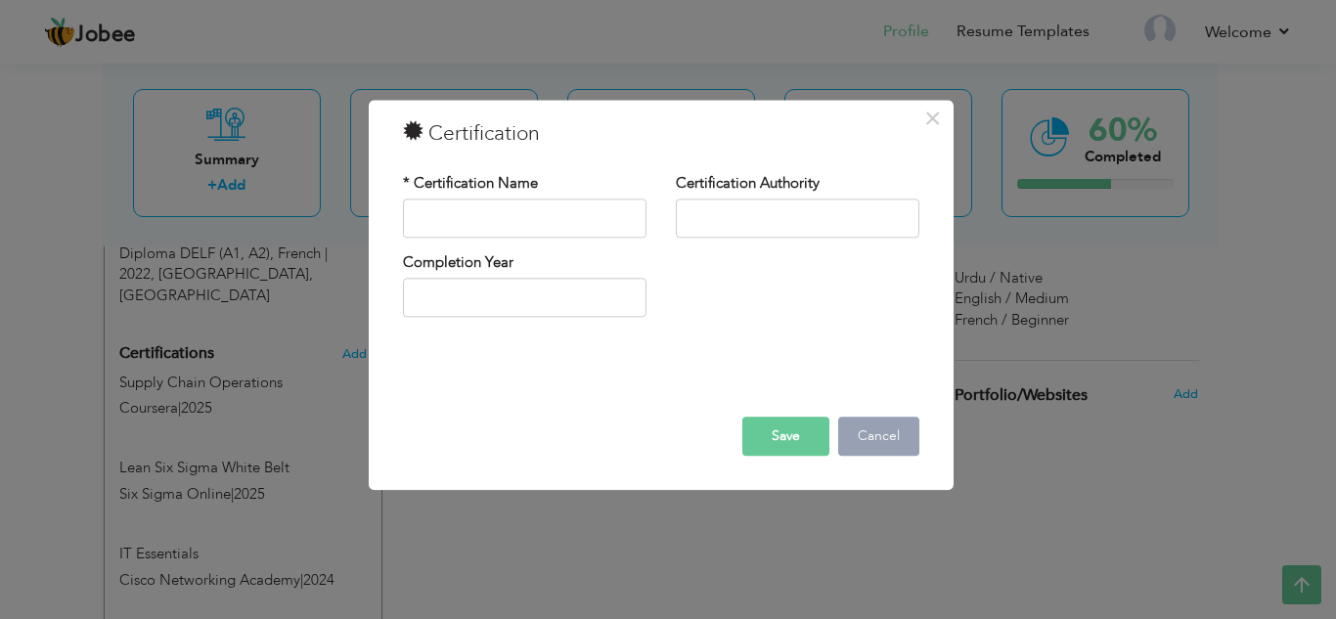
click at [900, 440] on button "Cancel" at bounding box center [878, 436] width 81 height 39
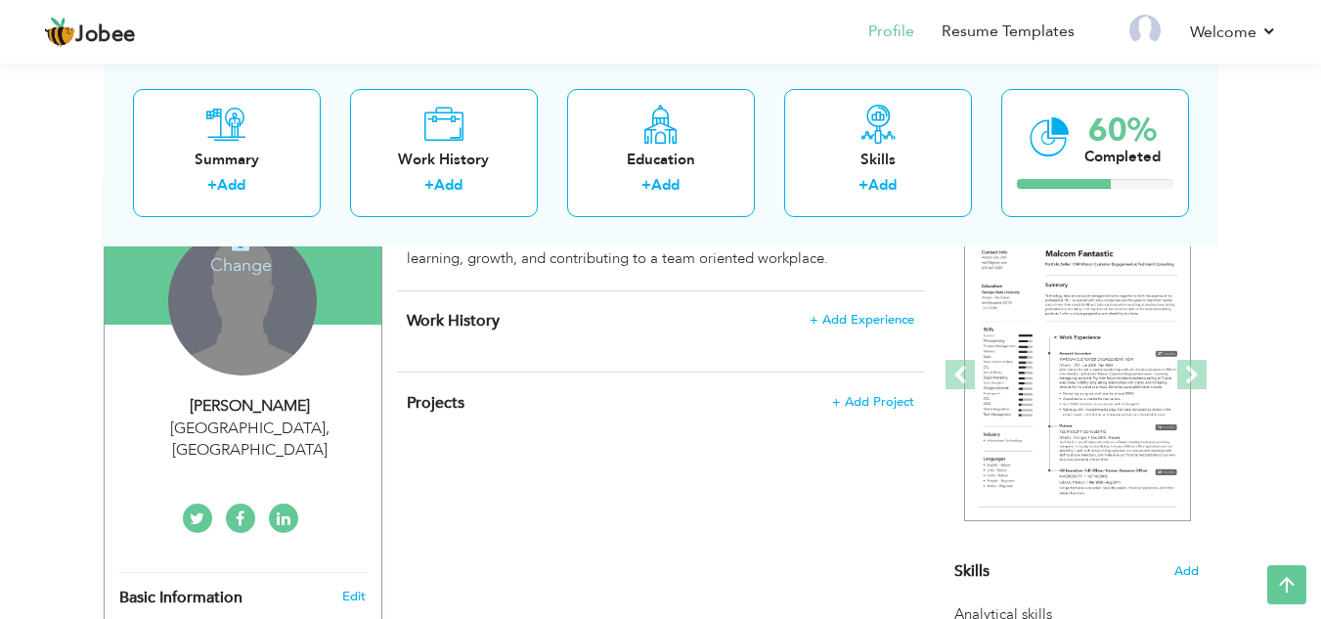
scroll to position [129, 0]
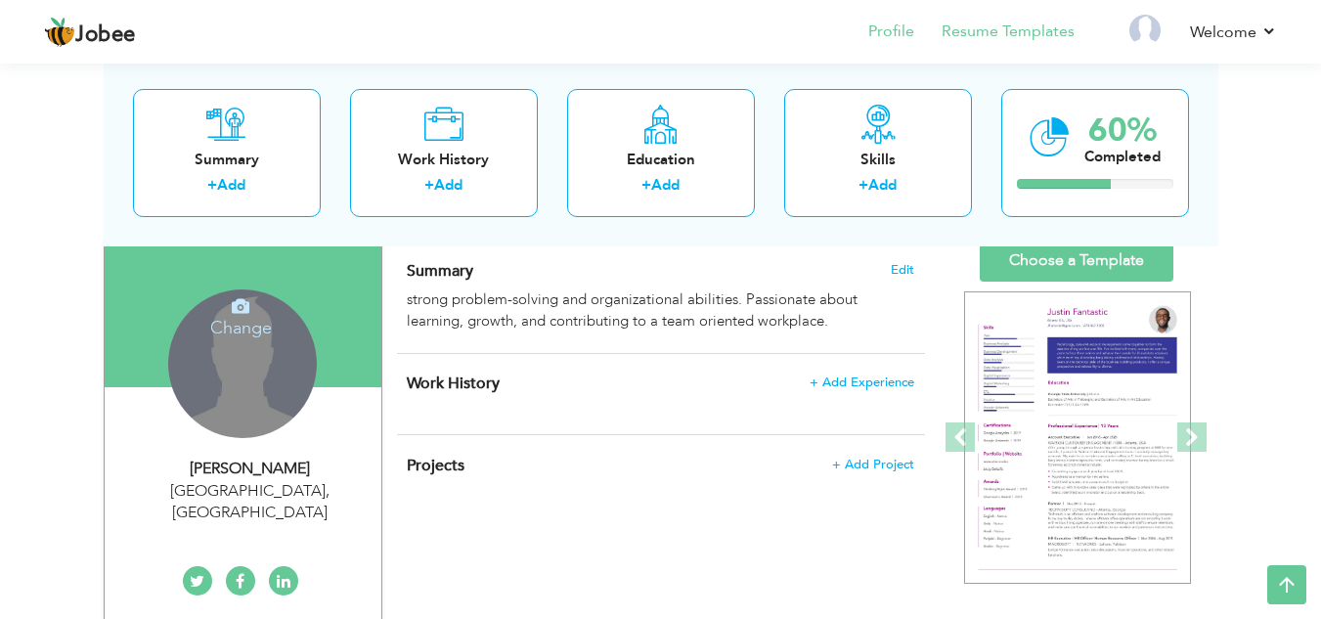
click at [965, 44] on li "Resume Templates" at bounding box center [994, 33] width 160 height 53
click at [978, 34] on link "Resume Templates" at bounding box center [1008, 32] width 133 height 22
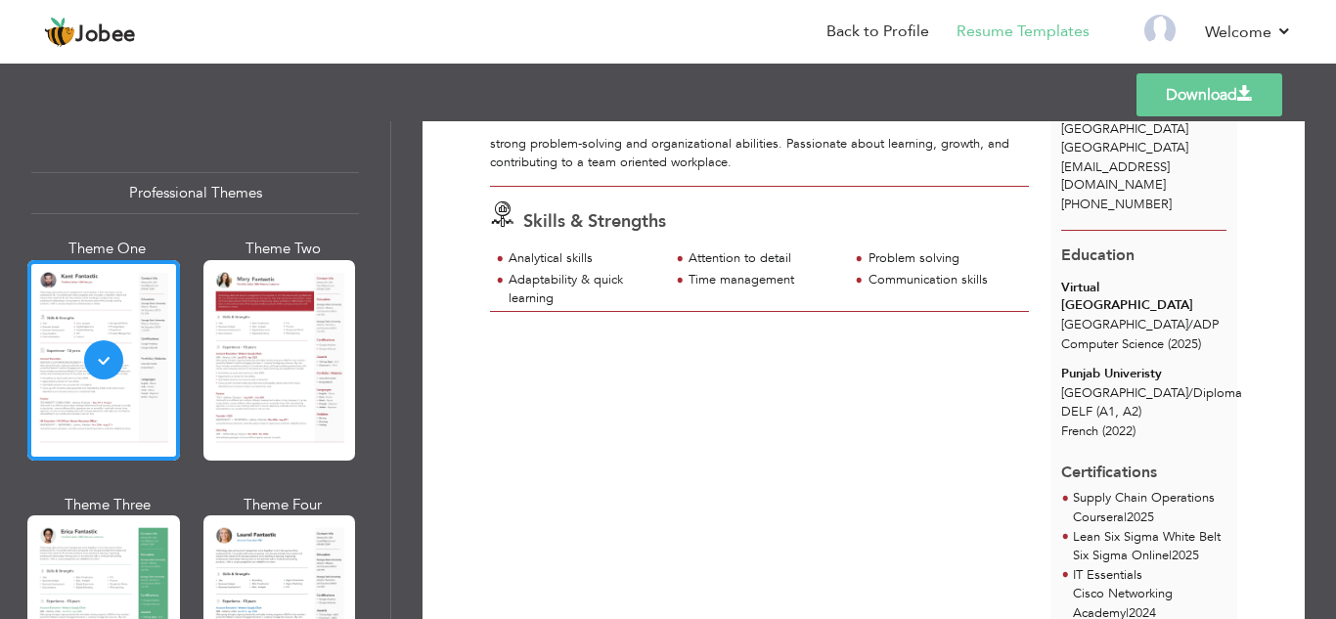
scroll to position [80, 0]
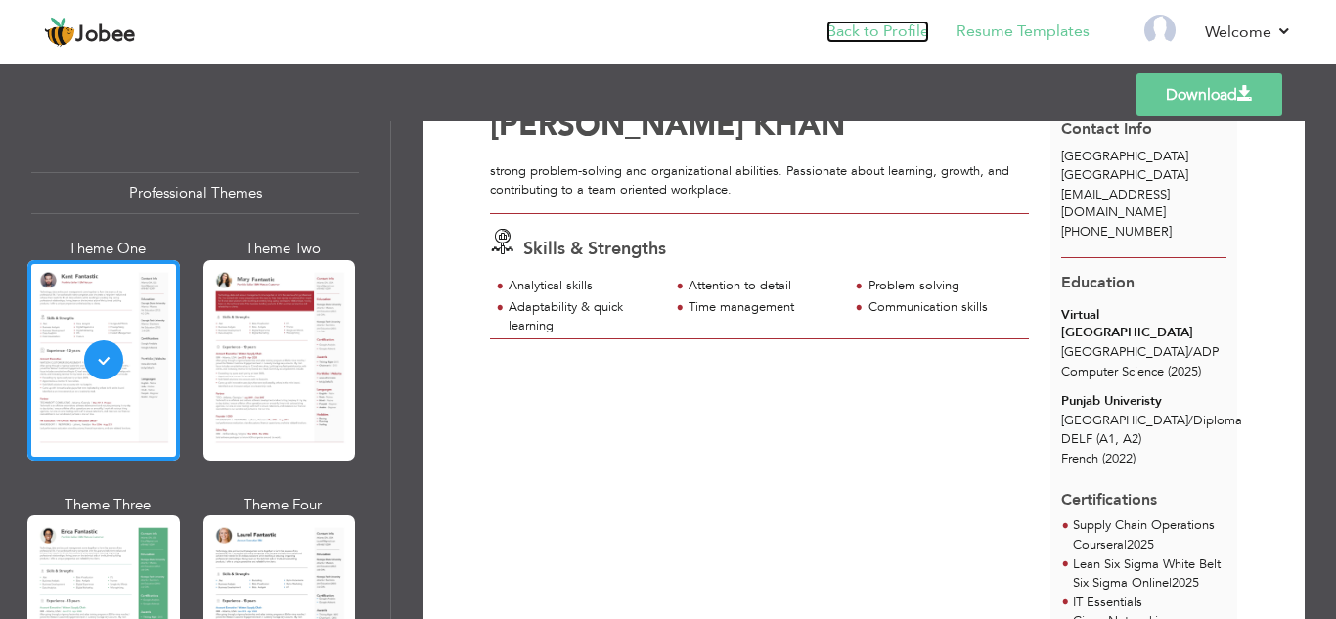
click at [883, 42] on link "Back to Profile" at bounding box center [877, 32] width 103 height 22
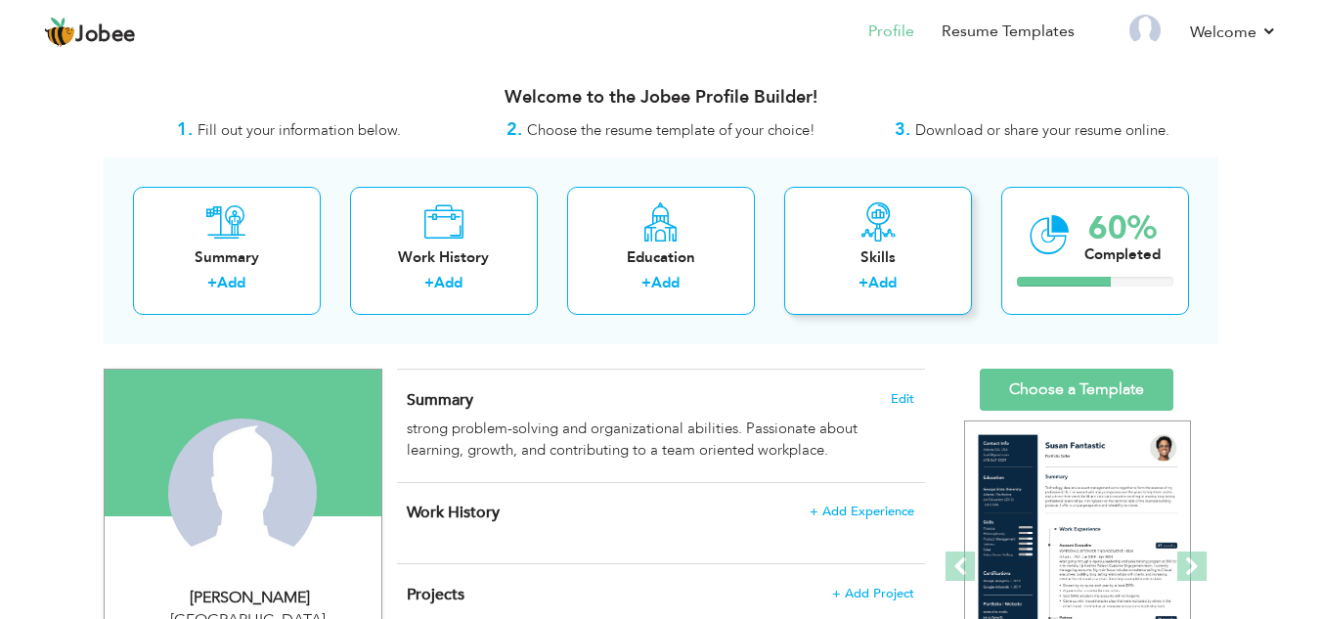
click at [880, 281] on link "Add" at bounding box center [882, 283] width 28 height 20
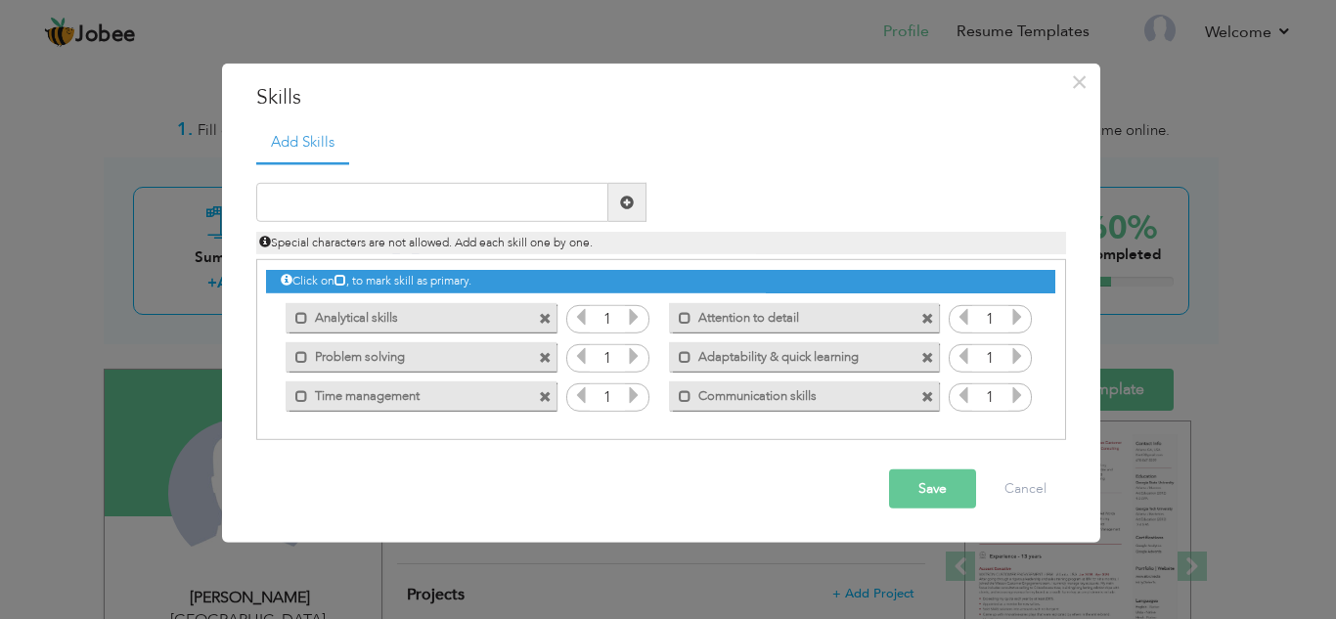
drag, startPoint x: 778, startPoint y: 401, endPoint x: 280, endPoint y: 271, distance: 515.3
click at [280, 271] on div "Click on , to mark skill as primary. Mark as primary skill. Analytical skills 1…" at bounding box center [660, 337] width 788 height 154
click at [291, 275] on icon at bounding box center [287, 280] width 12 height 12
click at [343, 274] on icon at bounding box center [340, 280] width 12 height 12
click at [353, 280] on div "Click on , to mark skill as primary." at bounding box center [660, 281] width 788 height 22
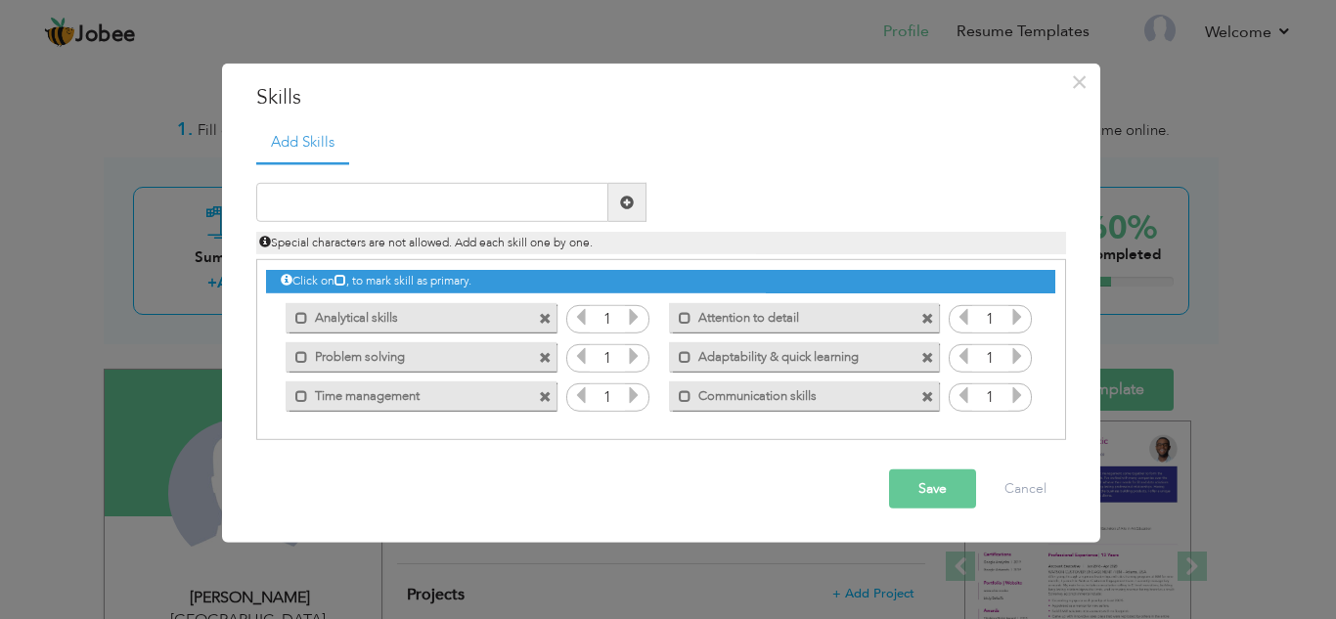
click at [346, 280] on icon at bounding box center [340, 280] width 12 height 12
click at [345, 280] on icon at bounding box center [340, 280] width 12 height 12
click at [824, 403] on label "Communication skills" at bounding box center [789, 392] width 197 height 24
click at [940, 493] on button "Save" at bounding box center [932, 488] width 87 height 39
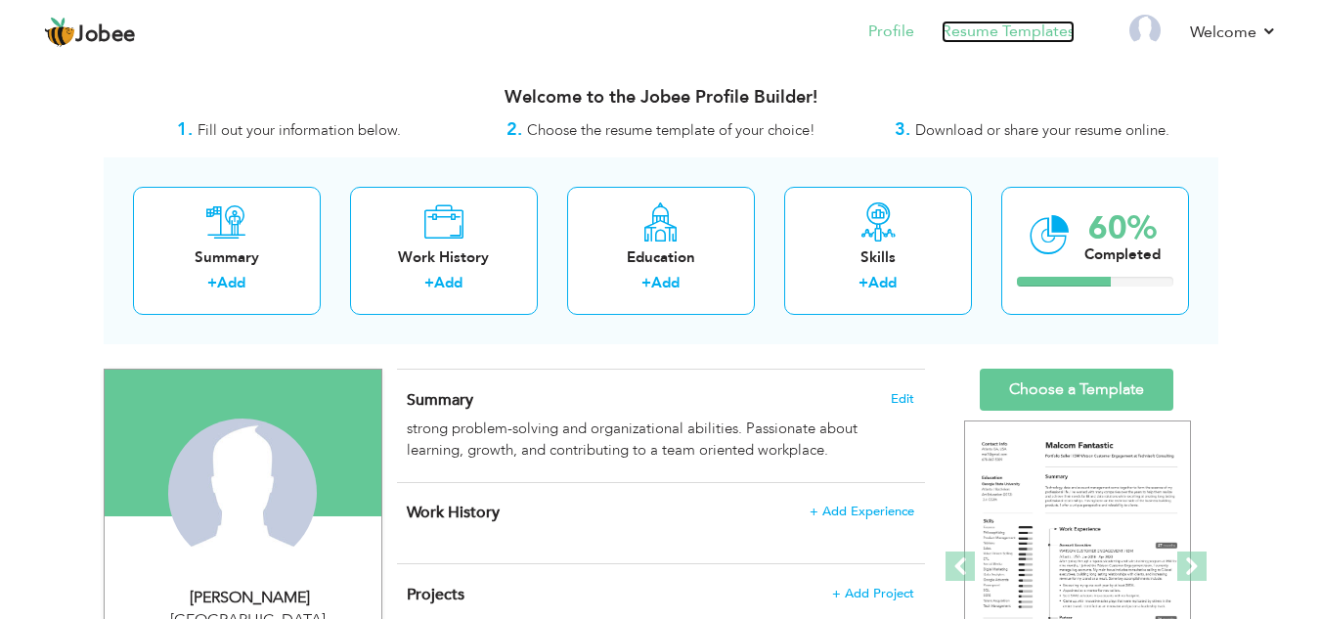
click at [1008, 37] on link "Resume Templates" at bounding box center [1008, 32] width 133 height 22
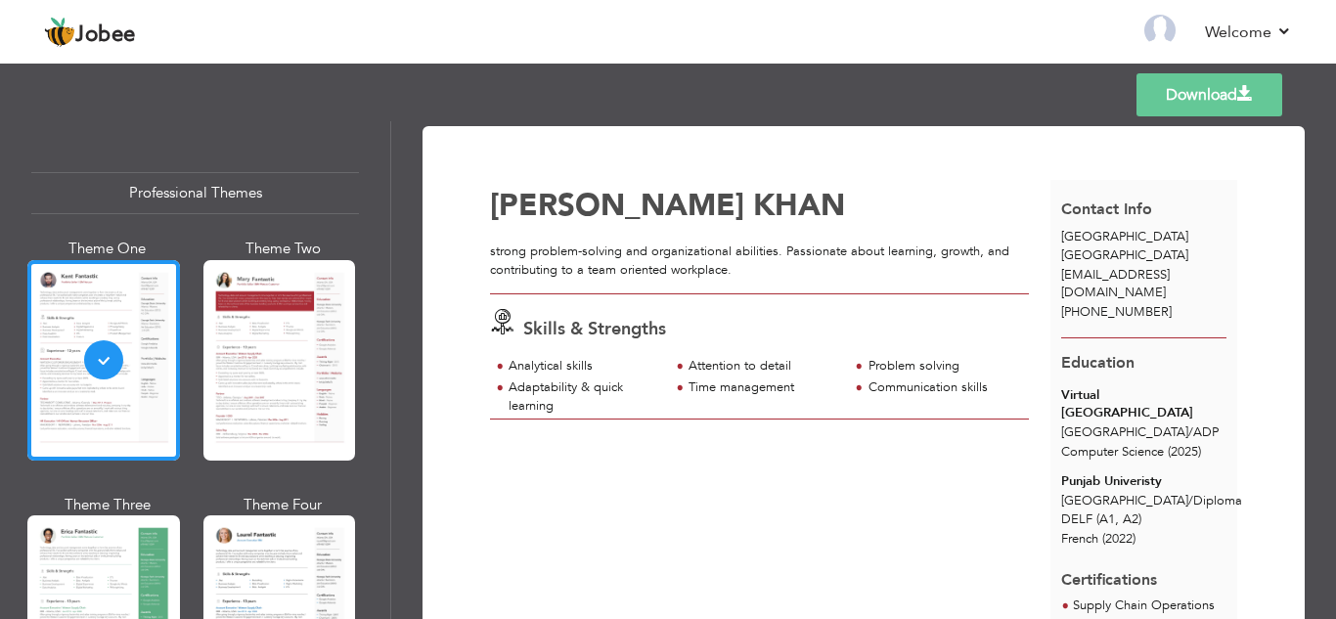
click at [901, 386] on div "Communication skills" at bounding box center [943, 387] width 150 height 19
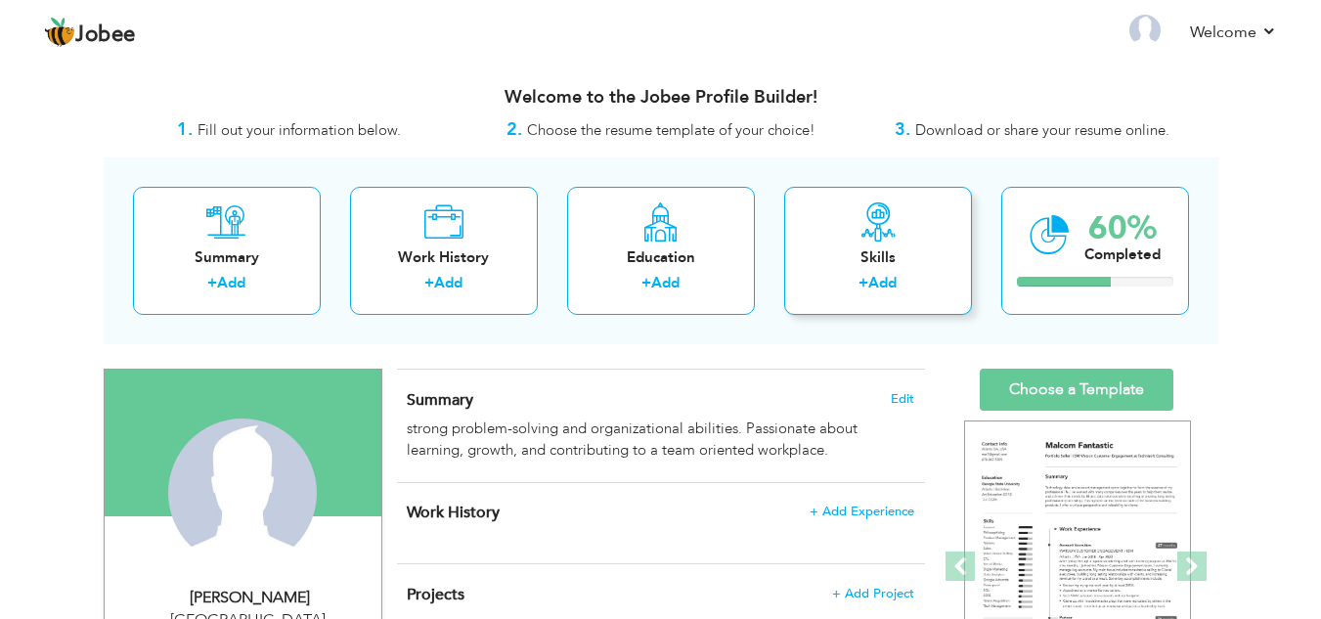
click at [877, 262] on div "Skills" at bounding box center [878, 257] width 156 height 21
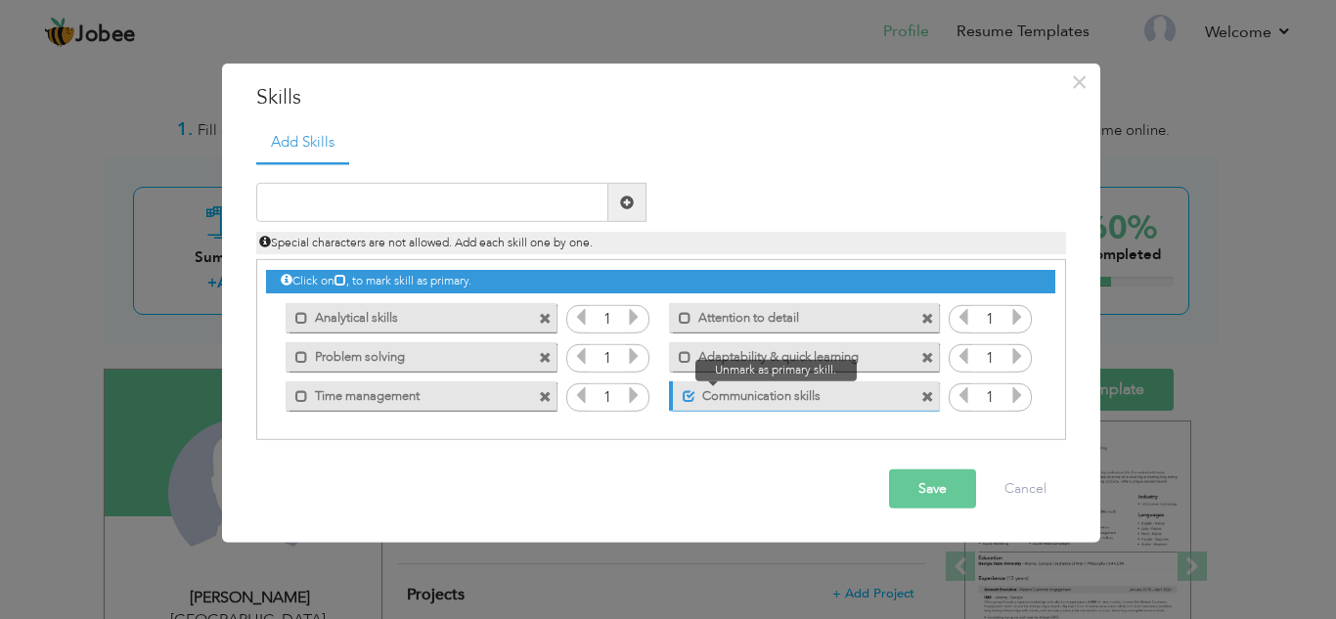
click at [683, 401] on span at bounding box center [688, 395] width 13 height 13
drag, startPoint x: 848, startPoint y: 402, endPoint x: 794, endPoint y: 427, distance: 59.5
click at [794, 427] on div "Click on , to mark skill as primary." at bounding box center [661, 349] width 810 height 181
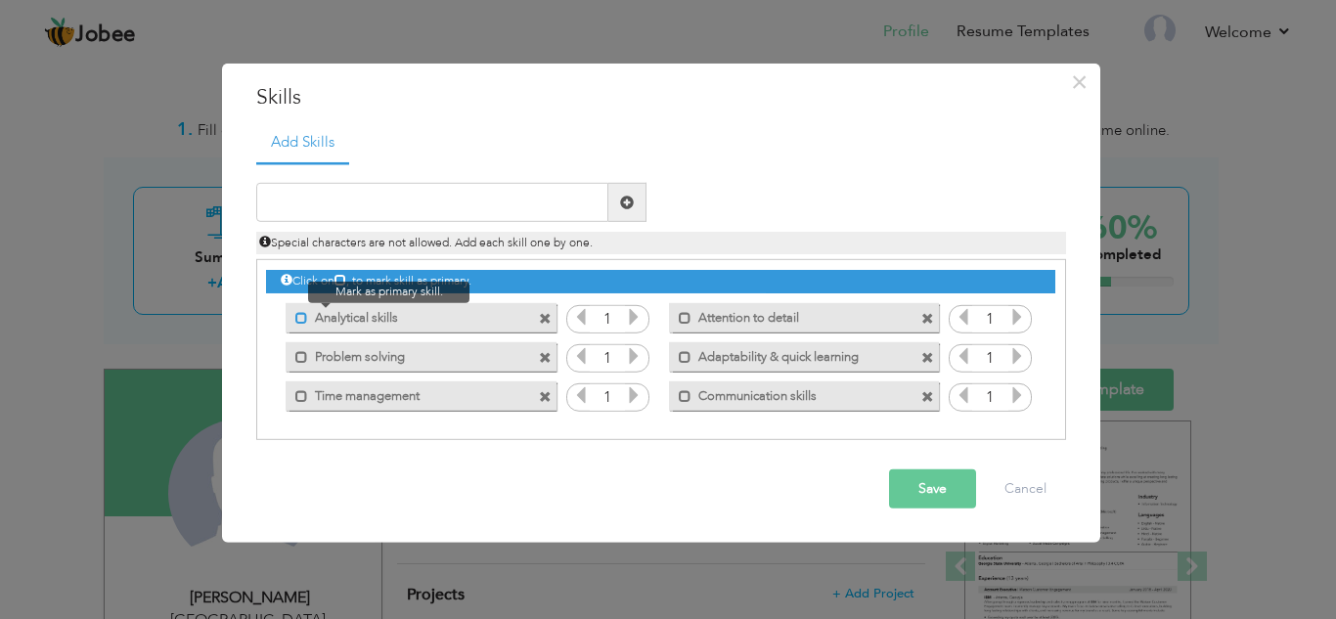
drag, startPoint x: 797, startPoint y: 400, endPoint x: 295, endPoint y: 309, distance: 509.7
click at [296, 311] on div "Click on , to mark skill as primary. Mark as primary skill. Analytical skills 1…" at bounding box center [660, 337] width 788 height 154
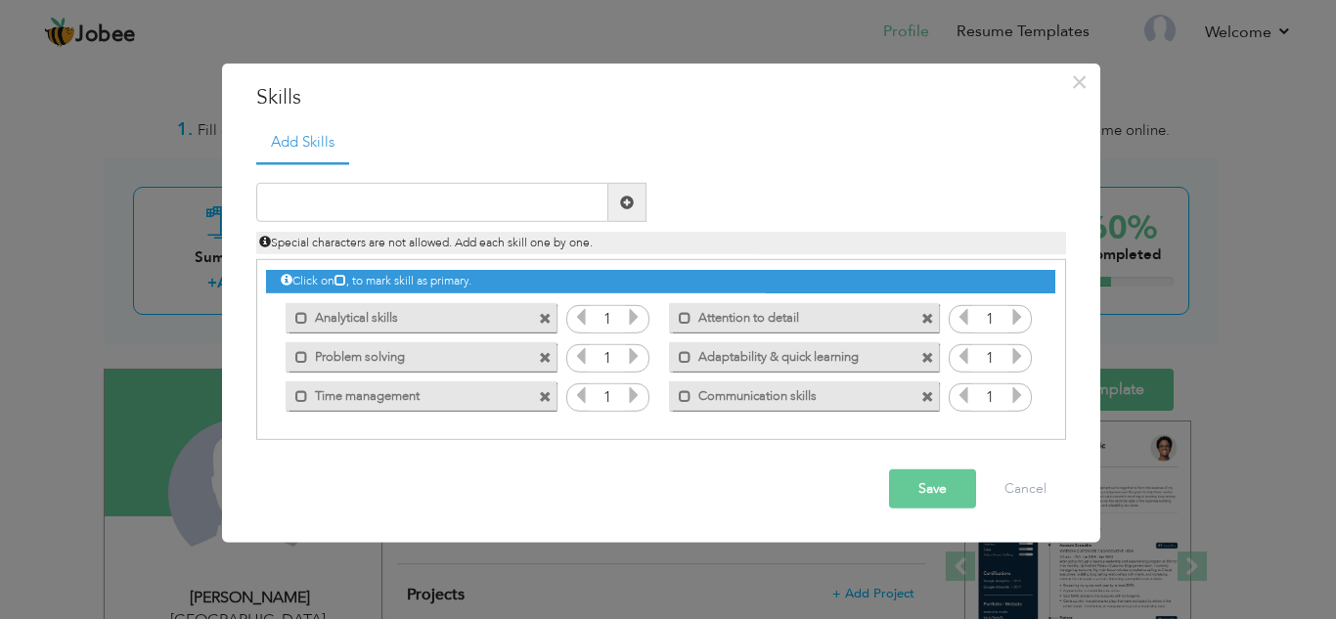
drag, startPoint x: 756, startPoint y: 327, endPoint x: 771, endPoint y: 410, distance: 84.6
click at [771, 410] on div "Click on , to mark skill as primary. Mark as primary skill. Analytical skills 1…" at bounding box center [660, 337] width 788 height 154
drag, startPoint x: 771, startPoint y: 393, endPoint x: 692, endPoint y: 415, distance: 82.1
click at [692, 415] on div "Mark as primary skill. Communication skills" at bounding box center [798, 394] width 299 height 39
click at [1013, 396] on icon at bounding box center [1017, 395] width 18 height 18
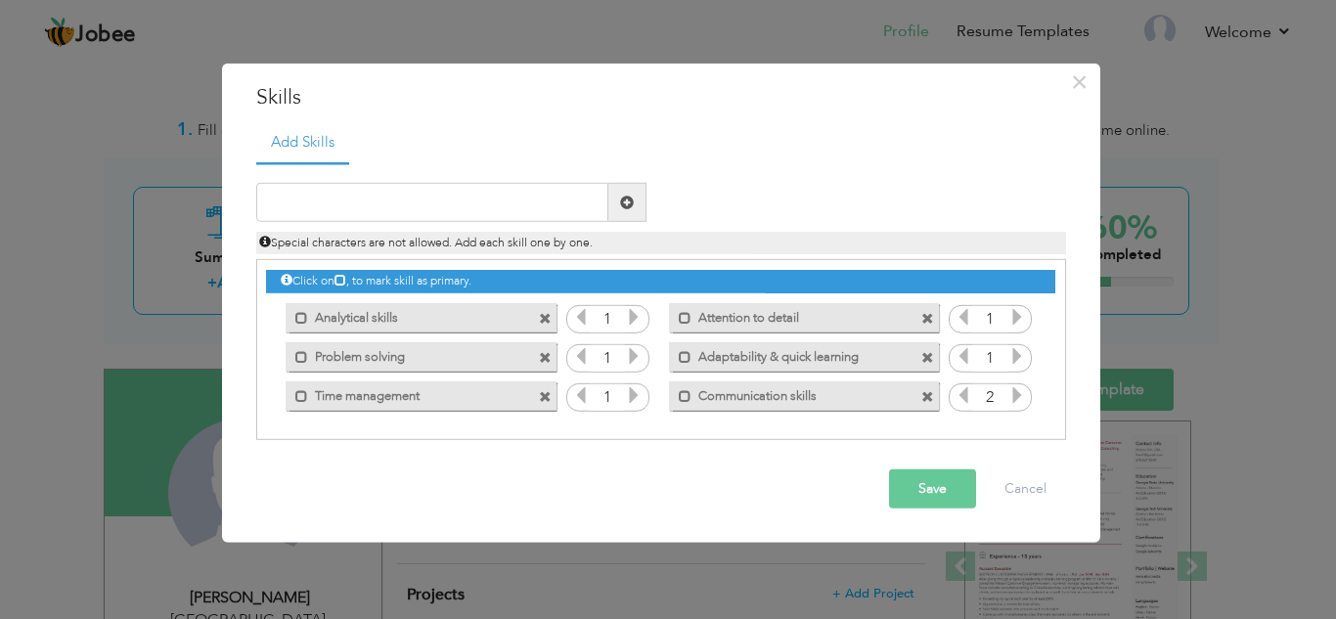
click at [1013, 396] on icon at bounding box center [1017, 395] width 18 height 18
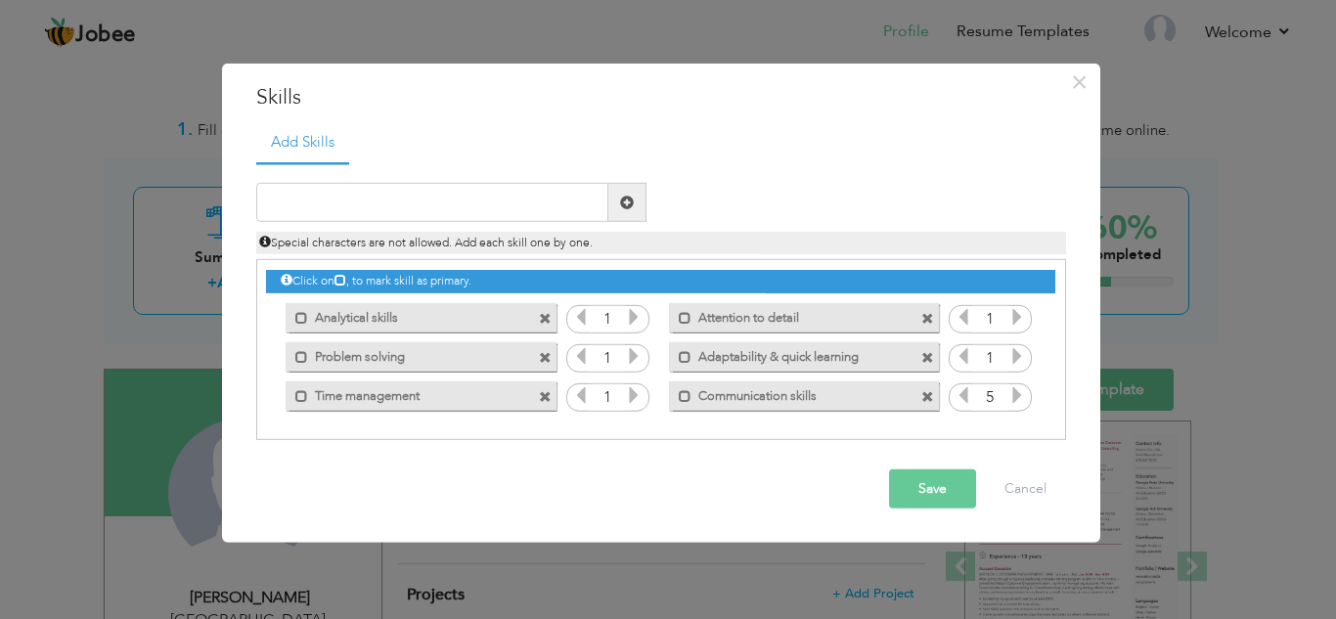
click at [1013, 396] on icon at bounding box center [1017, 395] width 18 height 18
click at [952, 393] on div "1" at bounding box center [989, 396] width 83 height 29
click at [961, 397] on icon at bounding box center [963, 395] width 18 height 18
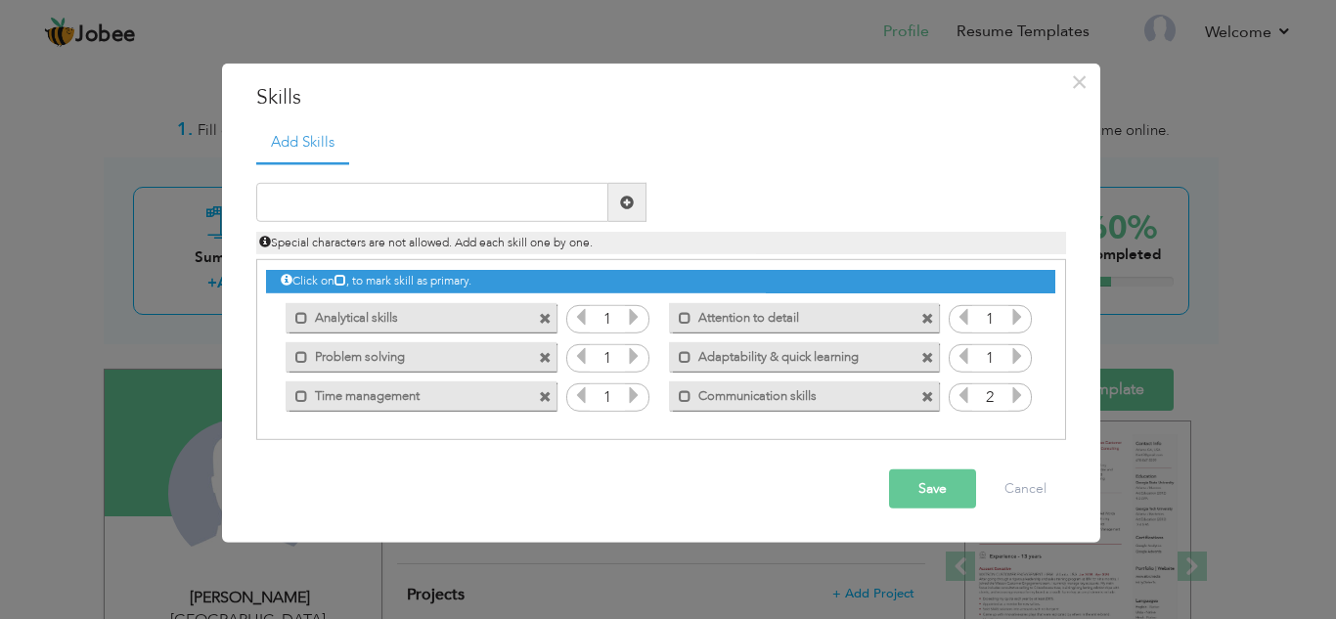
click at [961, 397] on icon at bounding box center [963, 395] width 18 height 18
click at [585, 487] on div "Save Cancel" at bounding box center [660, 489] width 839 height 68
click at [1011, 489] on button "Cancel" at bounding box center [1025, 488] width 81 height 39
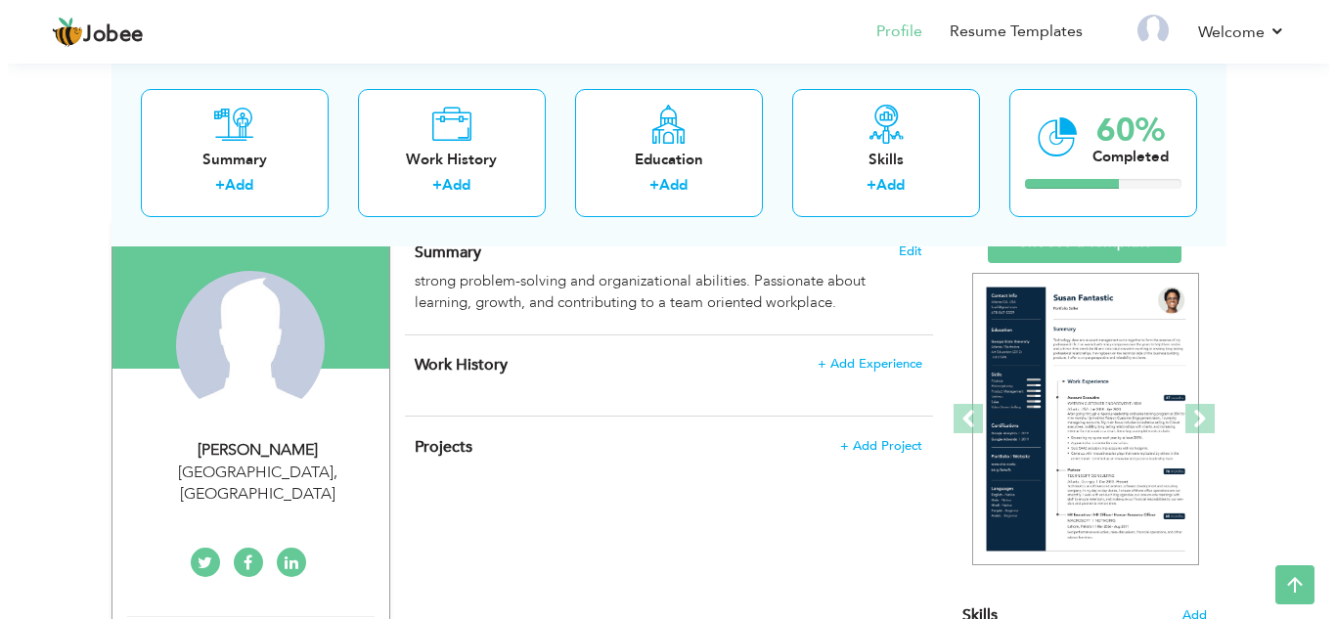
scroll to position [121, 0]
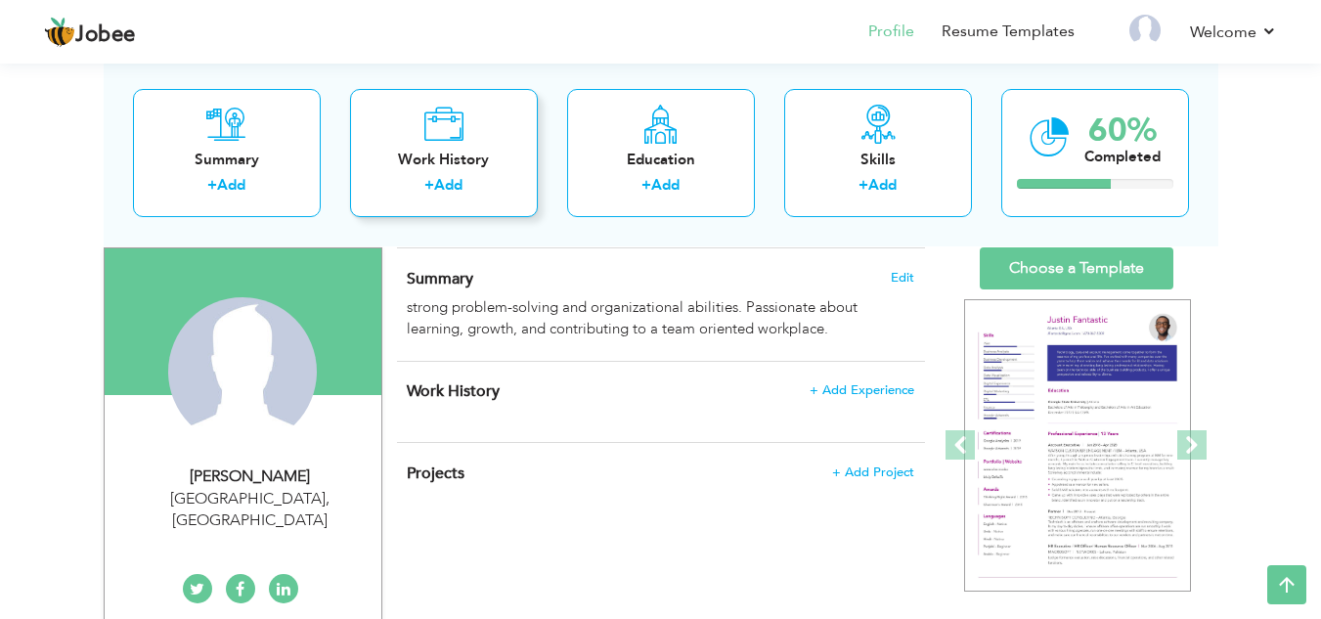
click at [459, 177] on link "Add" at bounding box center [448, 185] width 28 height 20
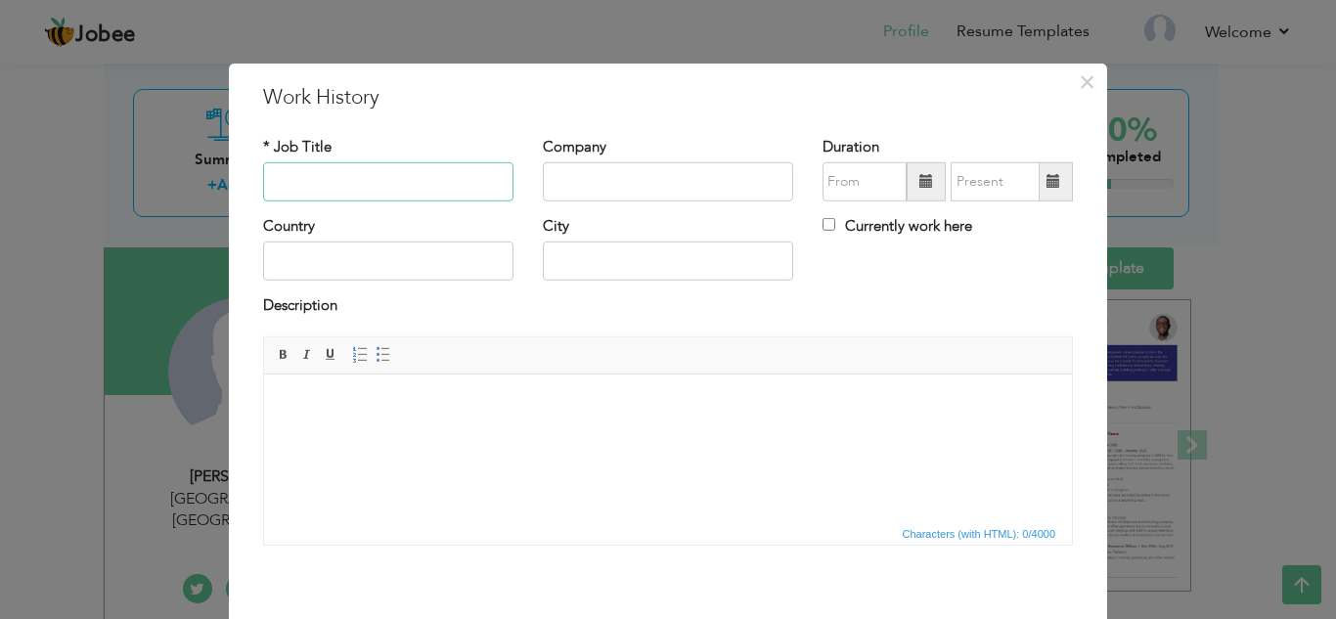
click at [277, 190] on input "text" at bounding box center [388, 181] width 250 height 39
type input "Sales agent"
click at [614, 186] on input "text" at bounding box center [668, 181] width 250 height 39
type input "Call center"
click at [403, 267] on input "text" at bounding box center [388, 260] width 250 height 39
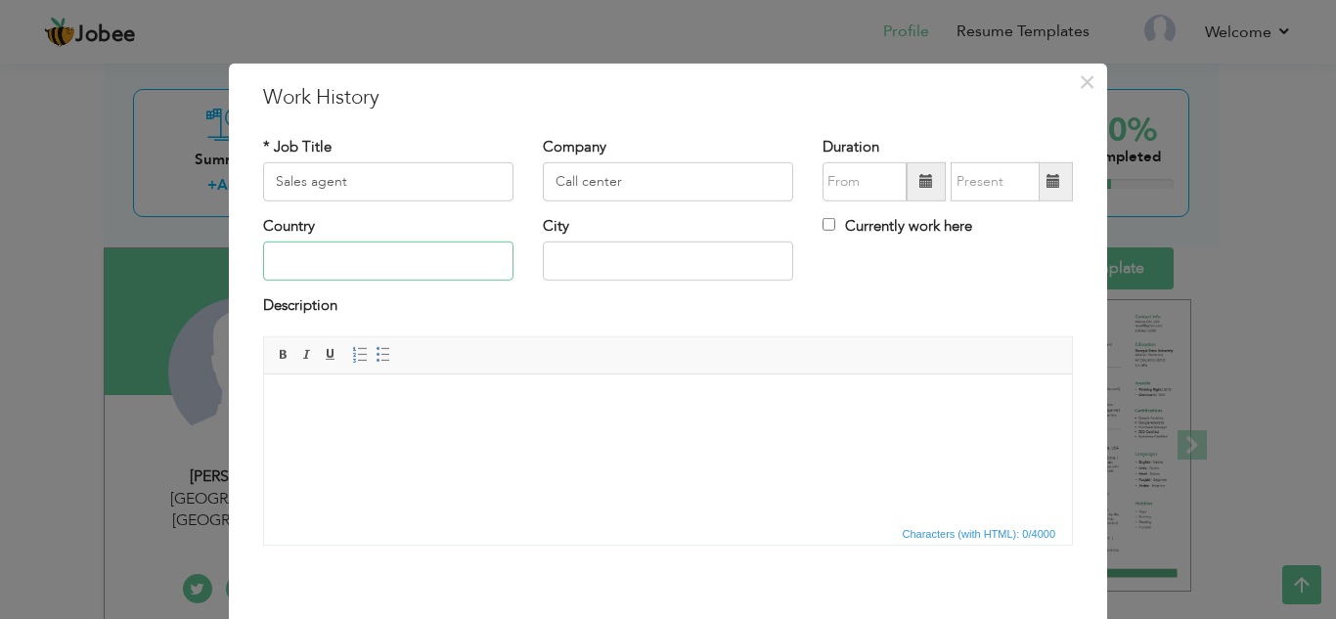
type input "[GEOGRAPHIC_DATA]"
type input "LAHORE"
type input "09/2025"
click at [865, 184] on input "09/2025" at bounding box center [864, 181] width 84 height 39
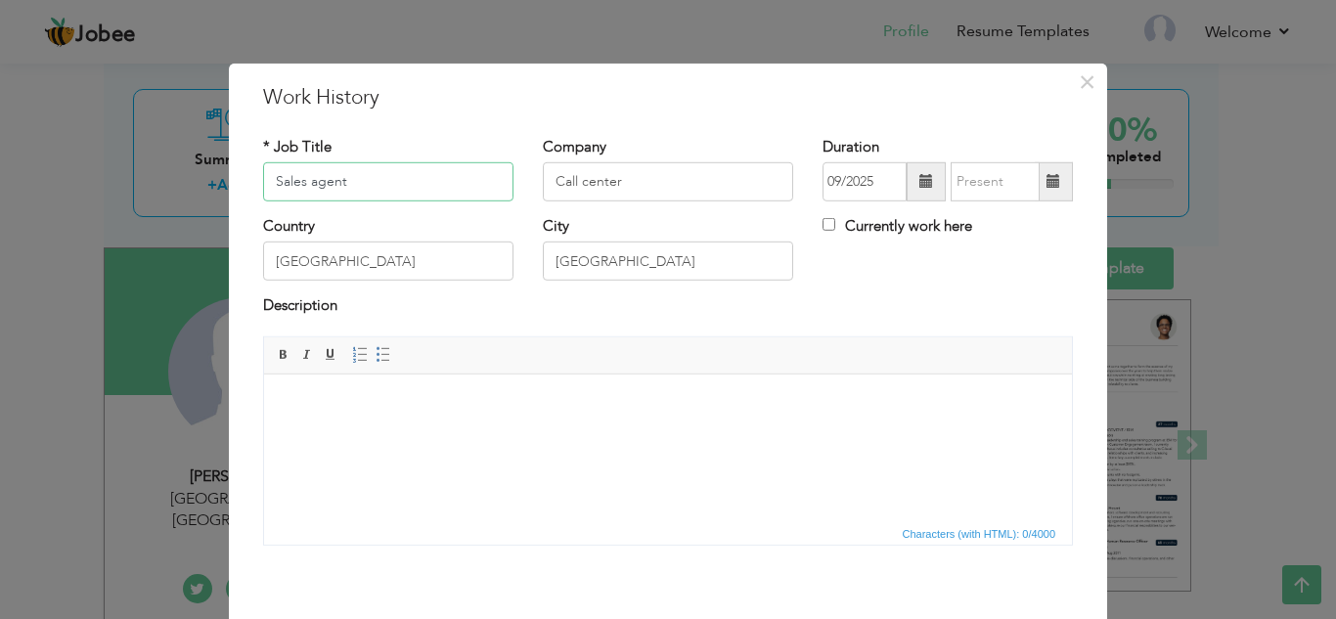
click at [387, 179] on input "Sales agent" at bounding box center [388, 181] width 250 height 39
click at [384, 252] on input "[GEOGRAPHIC_DATA]" at bounding box center [388, 260] width 250 height 39
drag, startPoint x: 395, startPoint y: 150, endPoint x: 395, endPoint y: 162, distance: 12.7
click at [395, 153] on div "* Job Title Sales agent" at bounding box center [388, 168] width 250 height 65
click at [399, 174] on input "Sales agent" at bounding box center [388, 181] width 250 height 39
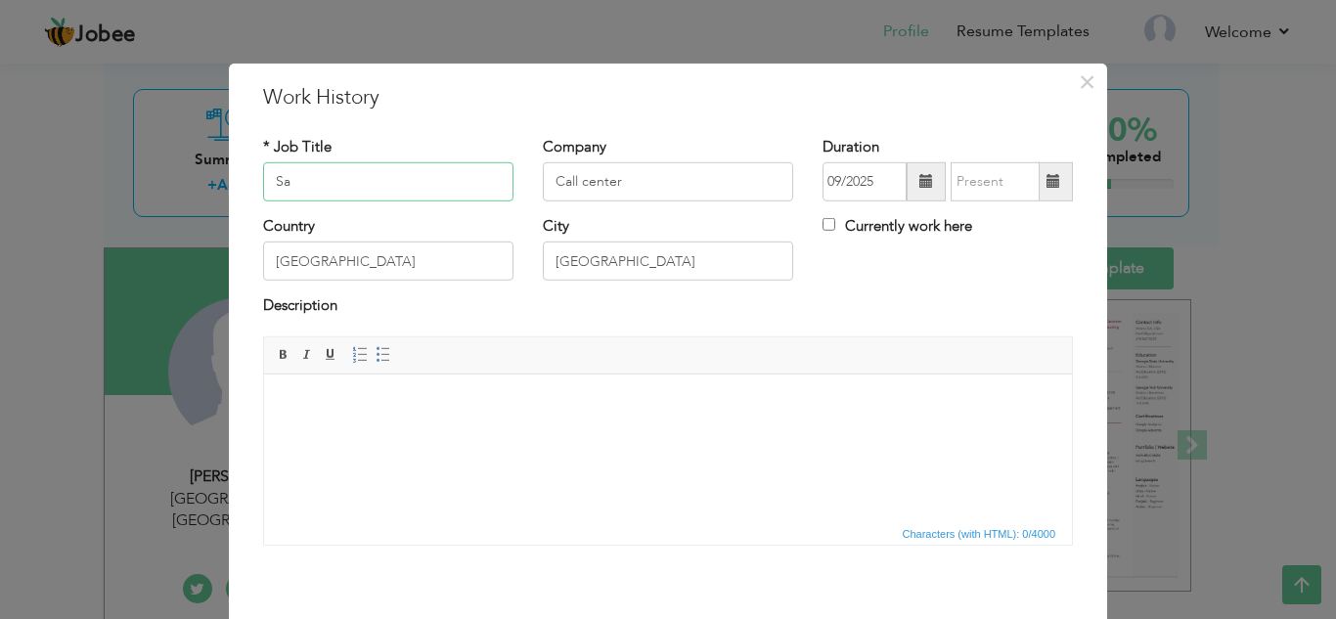
type input "S"
type input "Marketing"
click at [392, 177] on input "Marketing" at bounding box center [388, 181] width 250 height 39
